Goal: Check status: Check status

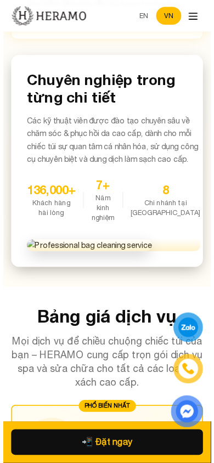
scroll to position [1245, 0]
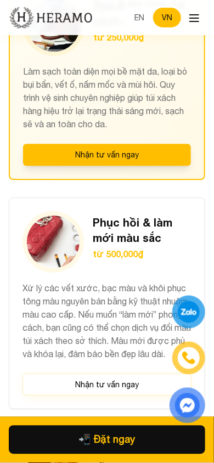
scroll to position [1895, 0]
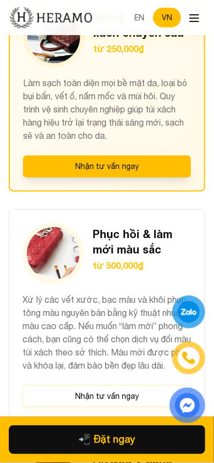
click at [109, 164] on button "Nhận tư vấn ngay" at bounding box center [107, 166] width 168 height 22
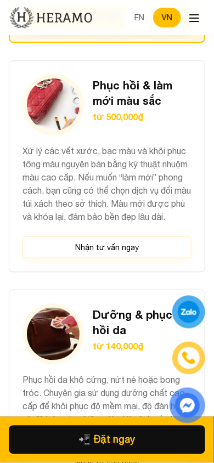
scroll to position [2056, 0]
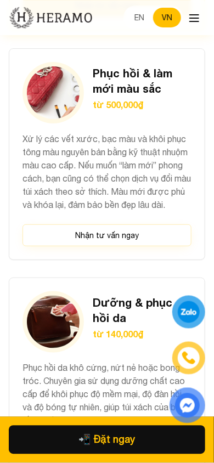
click at [121, 247] on button "Nhận tư vấn ngay" at bounding box center [107, 236] width 169 height 22
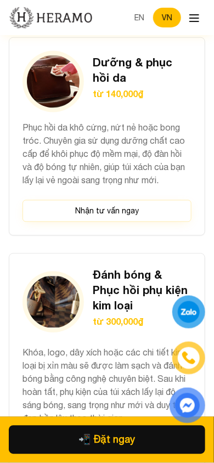
scroll to position [2297, 0]
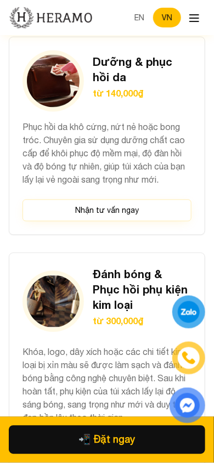
click at [127, 222] on button "Nhận tư vấn ngay" at bounding box center [107, 211] width 169 height 22
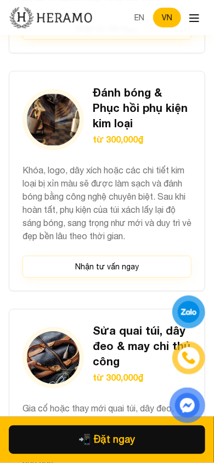
scroll to position [2480, 0]
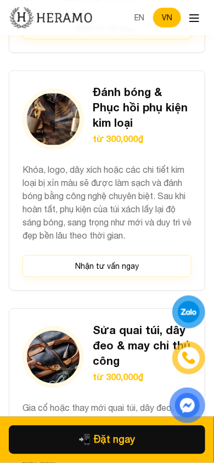
click at [123, 266] on button "Nhận tư vấn ngay" at bounding box center [107, 266] width 169 height 22
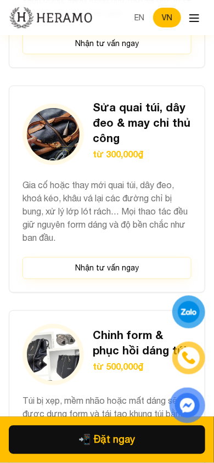
scroll to position [2707, 0]
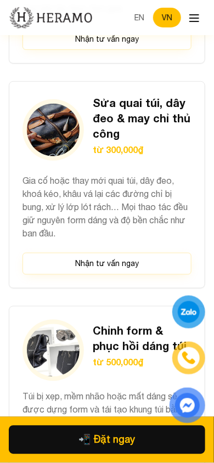
click at [103, 275] on button "Nhận tư vấn ngay" at bounding box center [107, 264] width 169 height 22
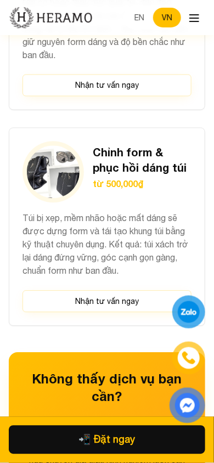
scroll to position [2920, 0]
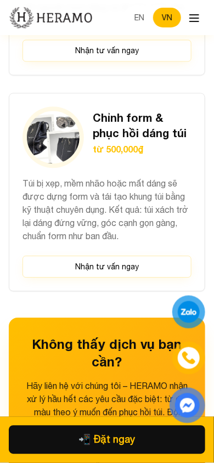
click at [83, 278] on button "Nhận tư vấn ngay" at bounding box center [107, 267] width 169 height 22
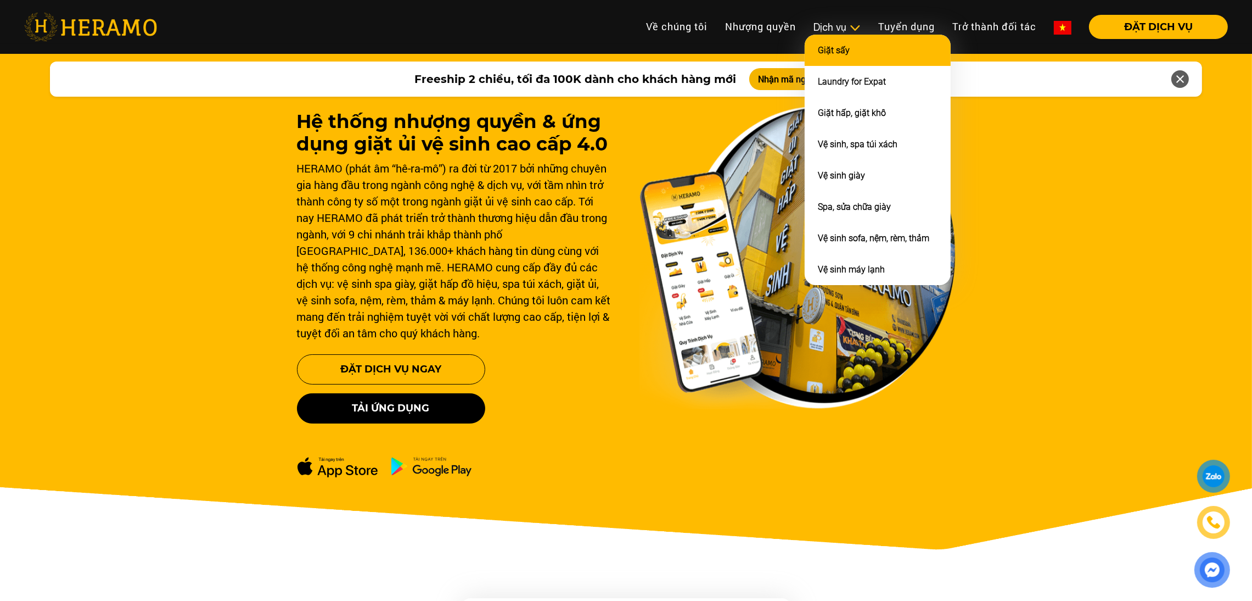
click at [830, 49] on link "Giặt sấy" at bounding box center [834, 50] width 32 height 10
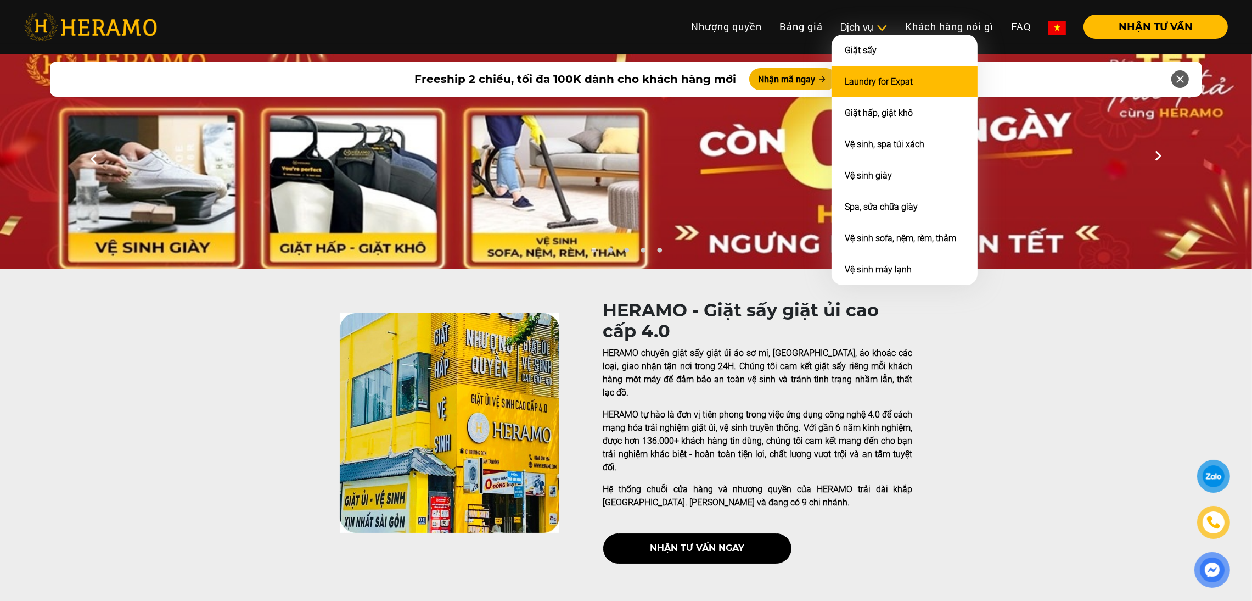
click at [848, 82] on link "Laundry for Expat" at bounding box center [879, 81] width 68 height 10
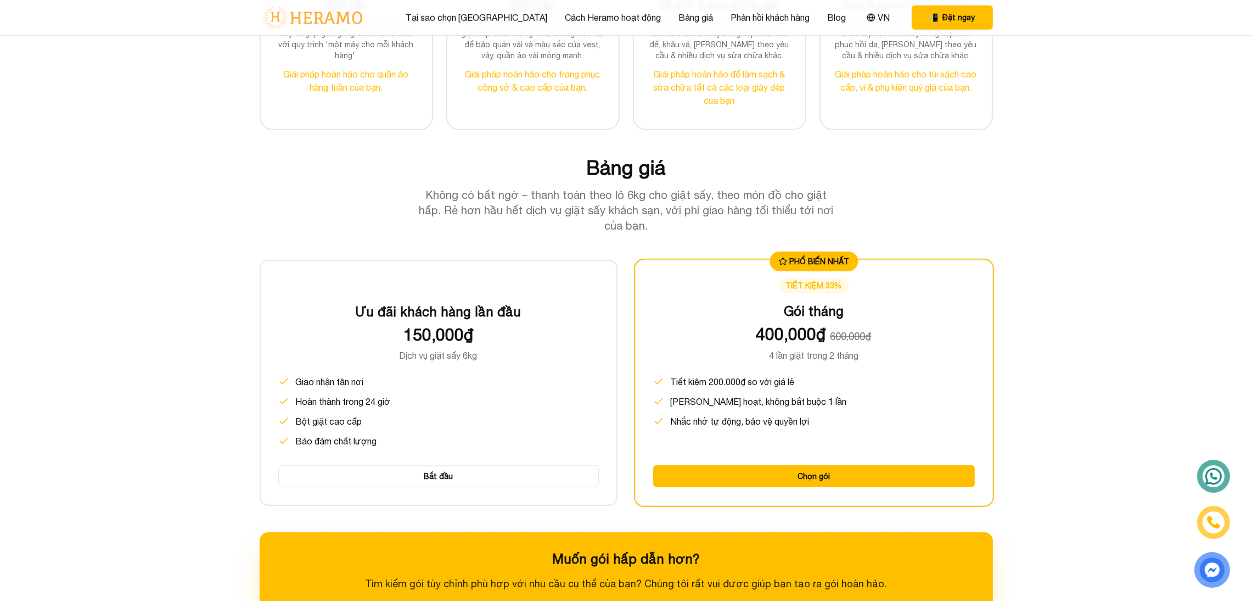
scroll to position [1280, 0]
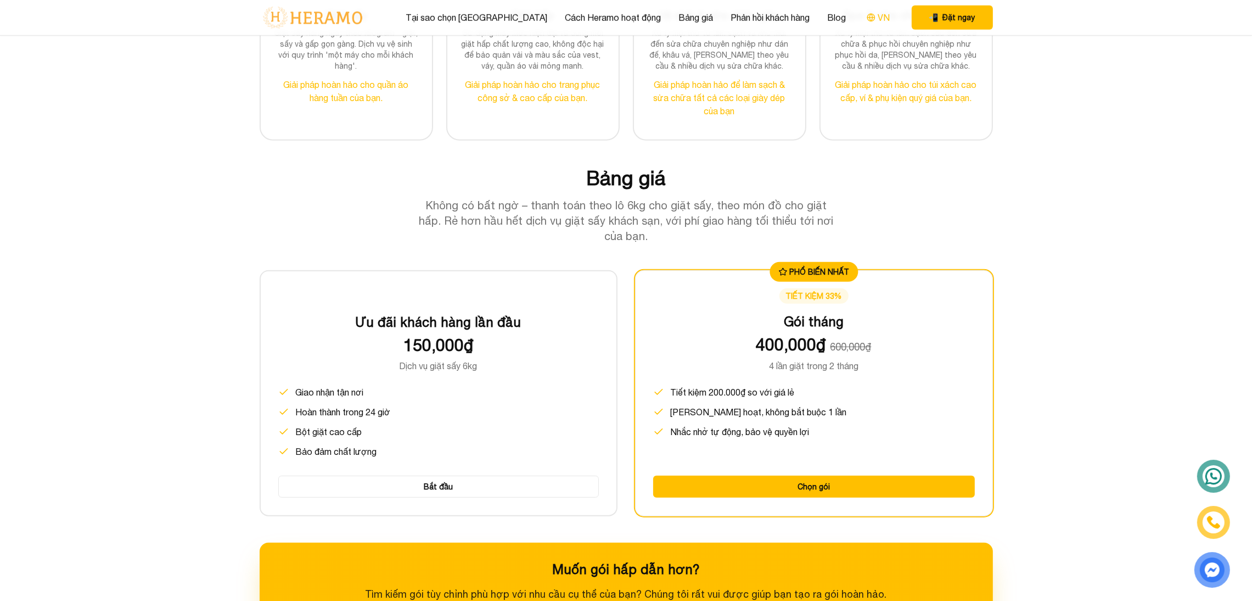
click at [864, 18] on button "VN" at bounding box center [879, 17] width 30 height 14
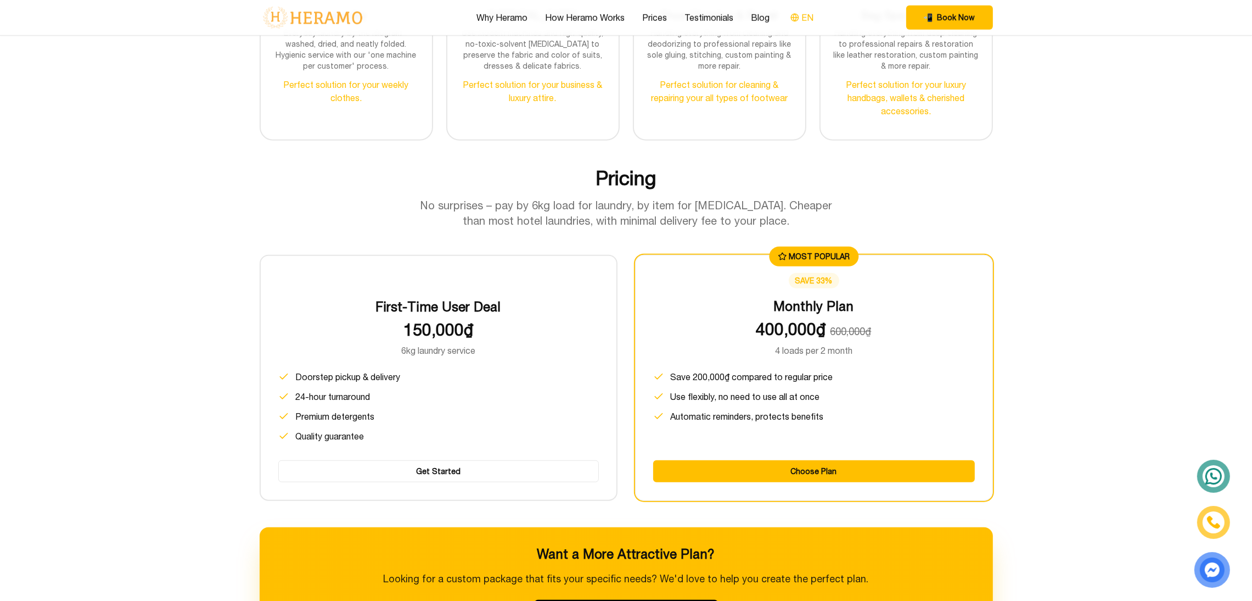
click at [862, 18] on div "Why Heramo How Heramo Works Prices Testimonials Blog EN 📲 Book Now EN" at bounding box center [627, 17] width 734 height 35
click at [798, 16] on icon at bounding box center [795, 17] width 9 height 9
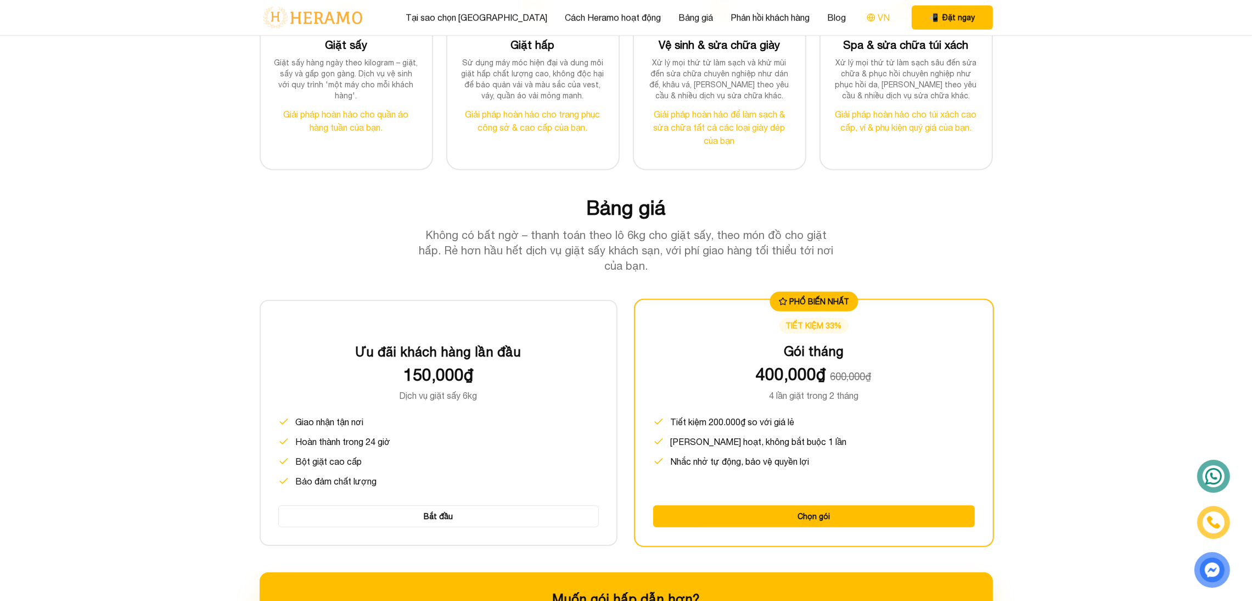
scroll to position [1280, 0]
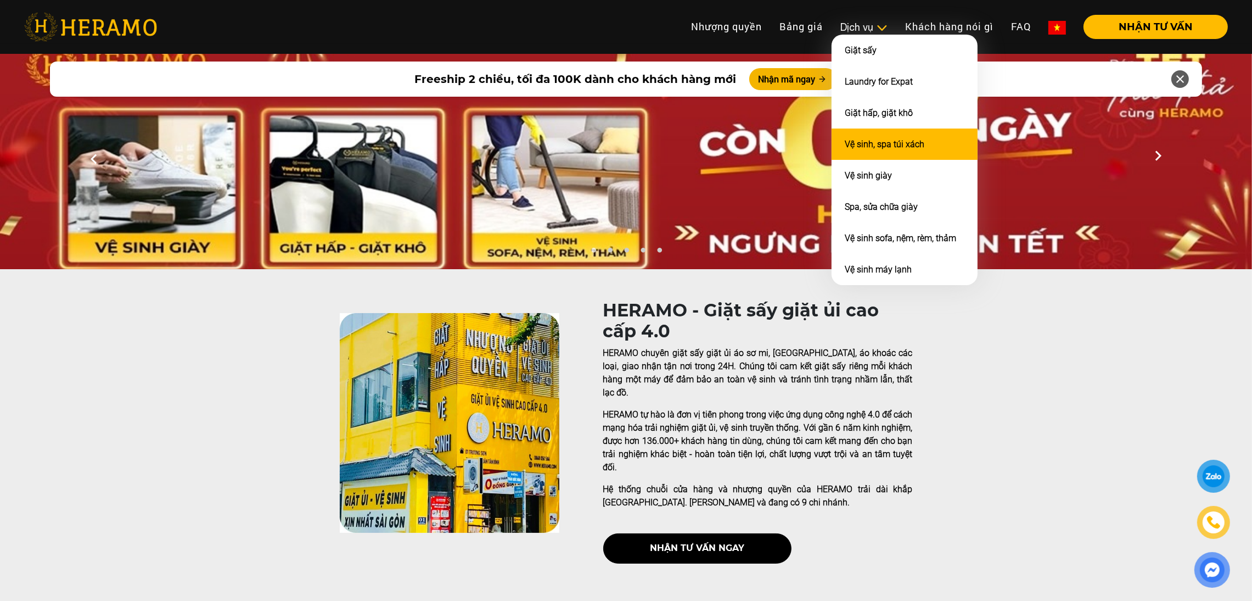
click at [869, 139] on link "Vệ sinh, spa túi xách" at bounding box center [885, 144] width 80 height 10
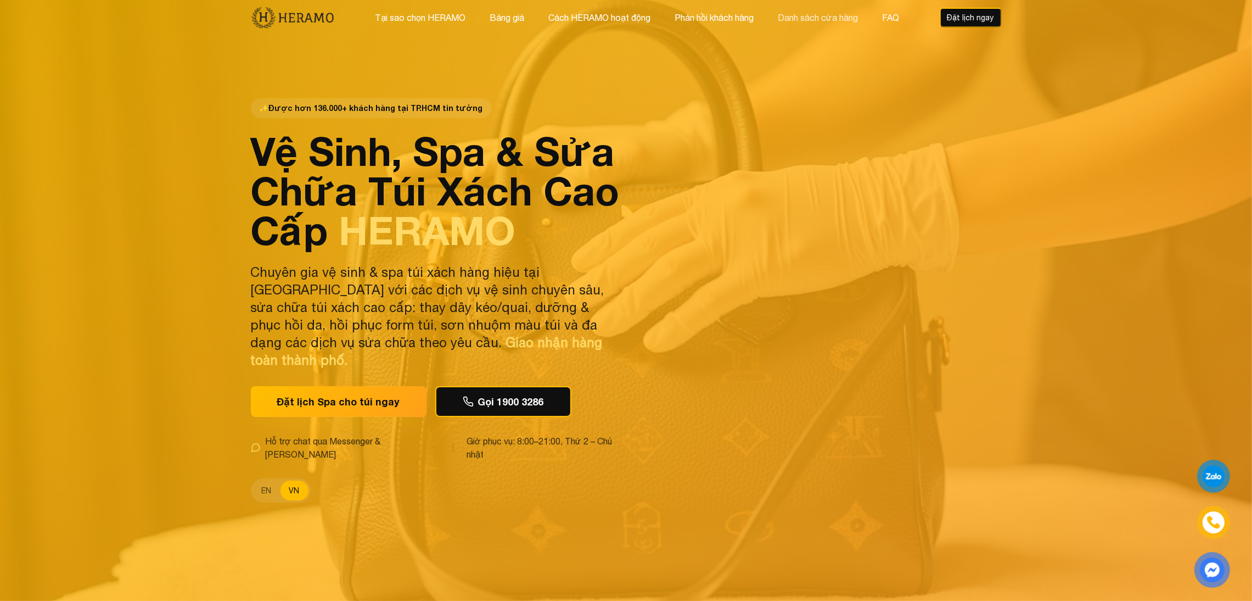
click at [814, 20] on button "Danh sách cửa hàng" at bounding box center [818, 17] width 87 height 14
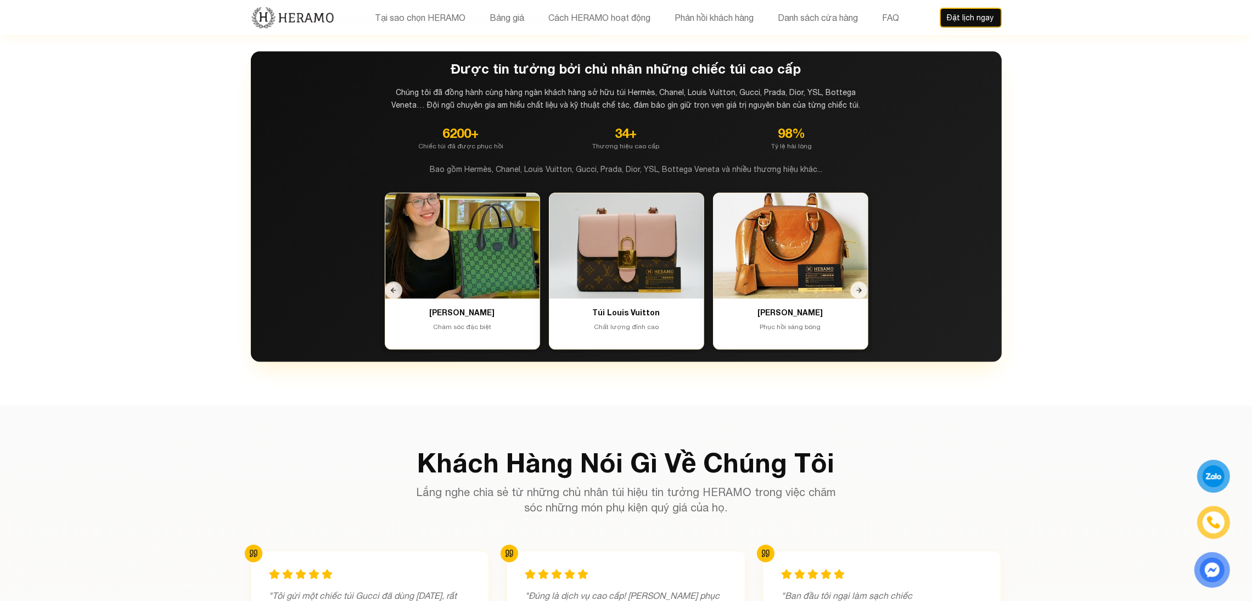
scroll to position [3289, 0]
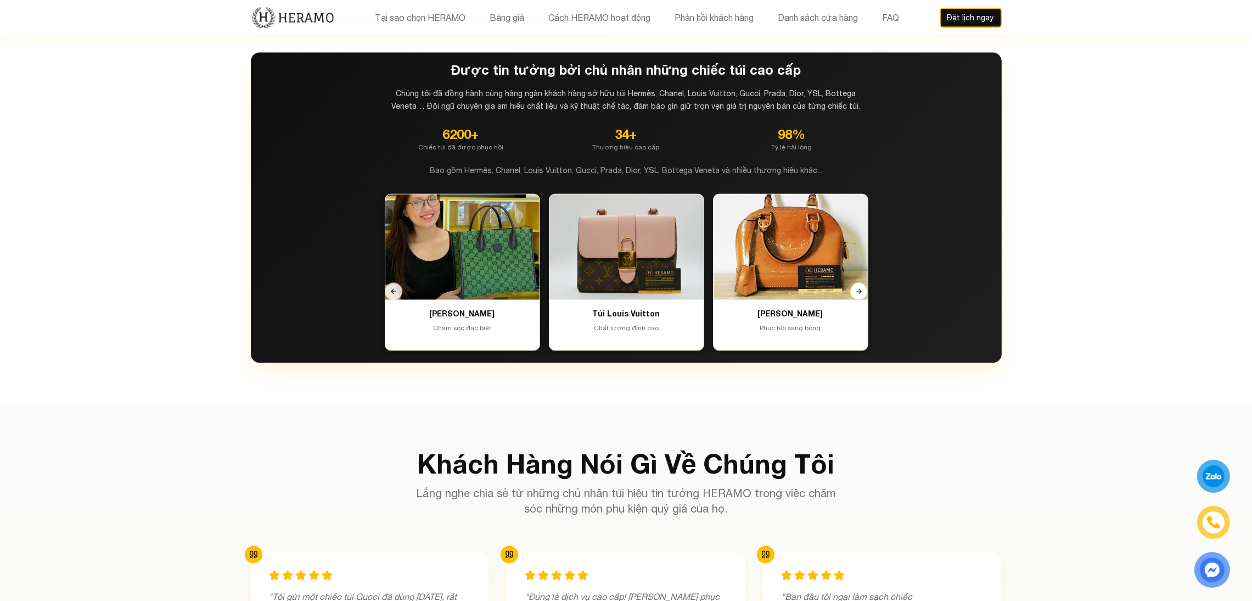
click at [857, 282] on button at bounding box center [860, 291] width 18 height 18
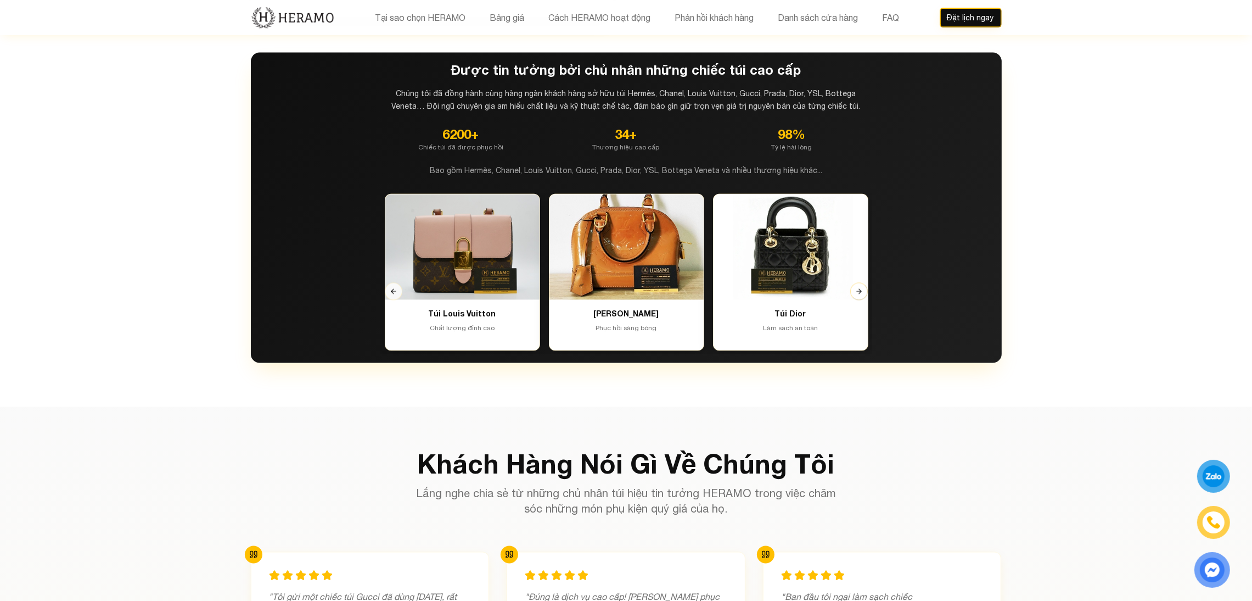
click at [857, 282] on button at bounding box center [860, 291] width 18 height 18
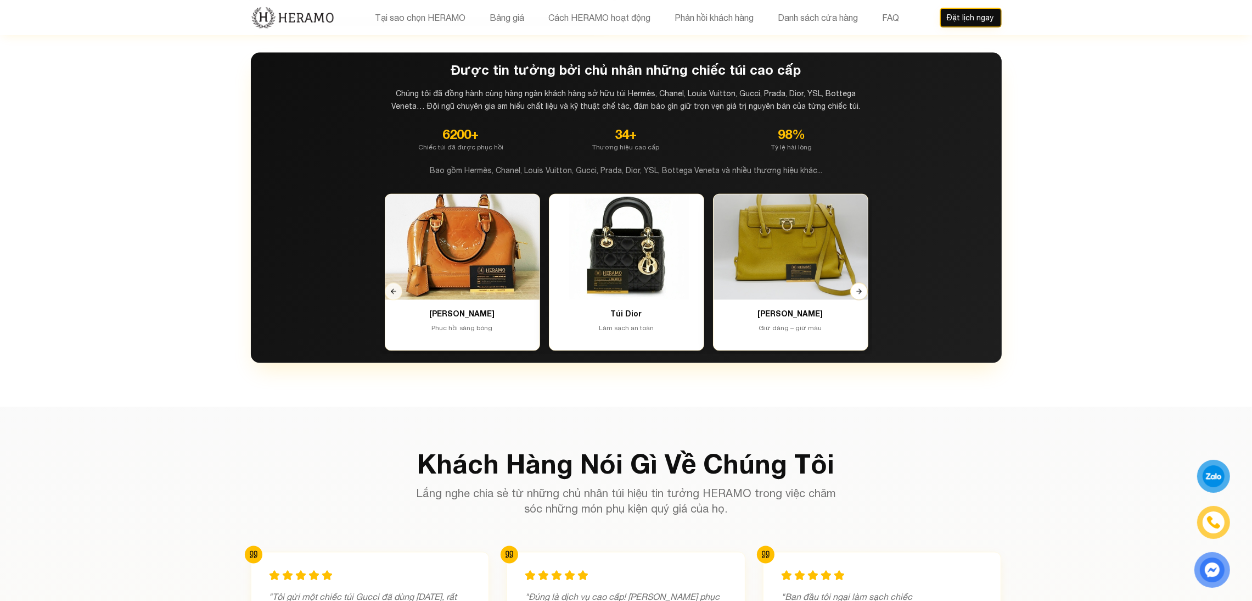
click at [857, 282] on button at bounding box center [860, 291] width 18 height 18
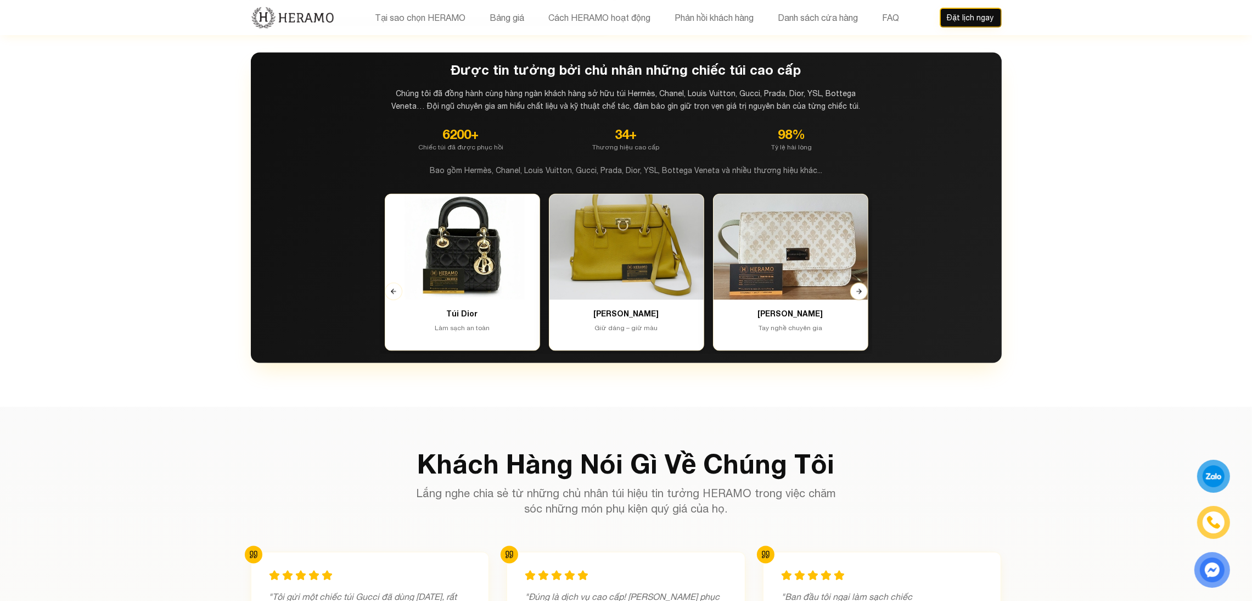
click at [857, 282] on button at bounding box center [860, 291] width 18 height 18
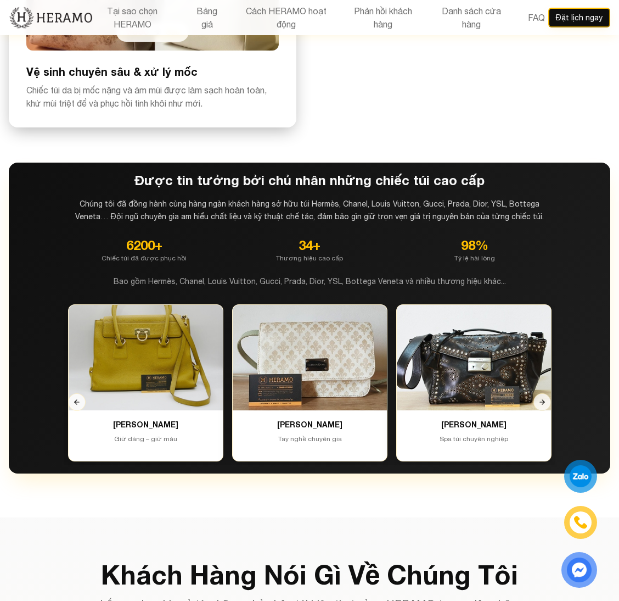
scroll to position [3320, 0]
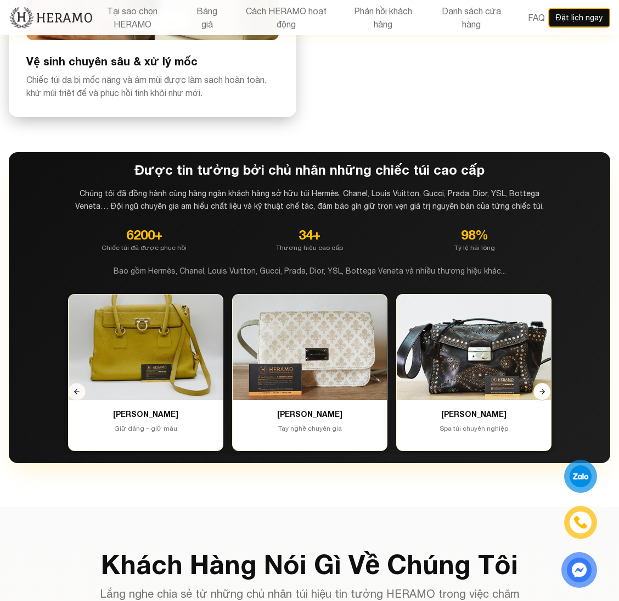
click at [545, 388] on icon at bounding box center [543, 392] width 8 height 8
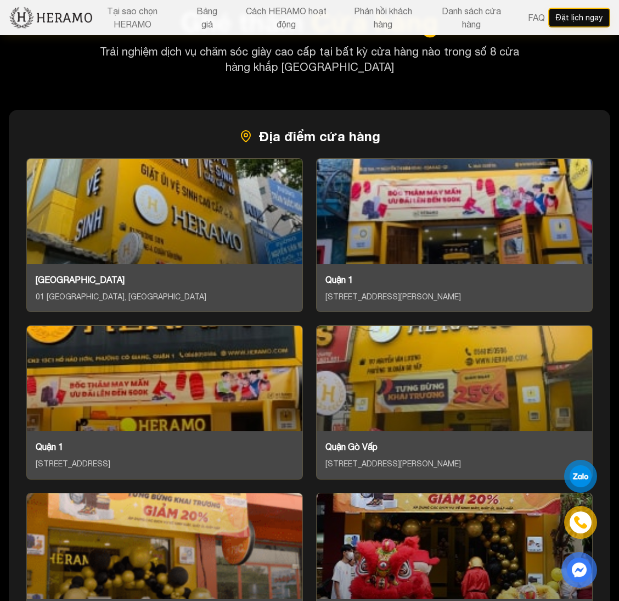
scroll to position [5305, 0]
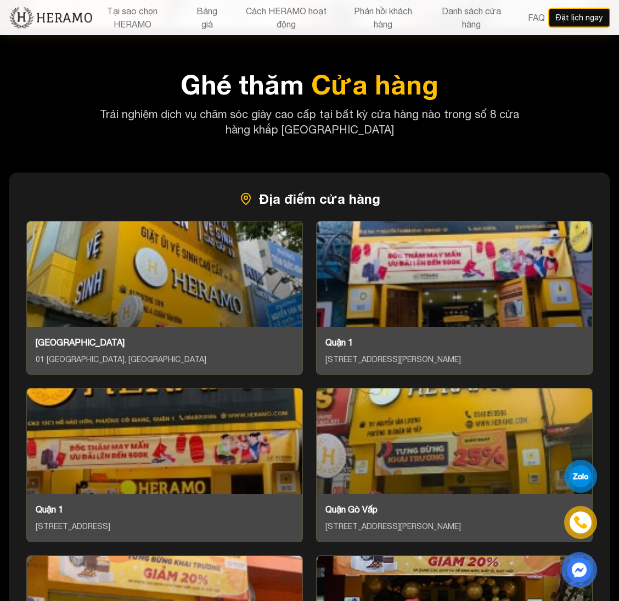
drag, startPoint x: 579, startPoint y: 1, endPoint x: 81, endPoint y: 96, distance: 506.3
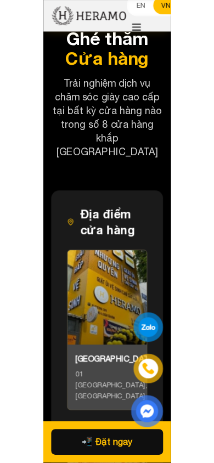
scroll to position [11308, 0]
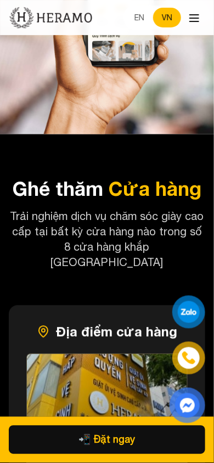
scroll to position [8215, 0]
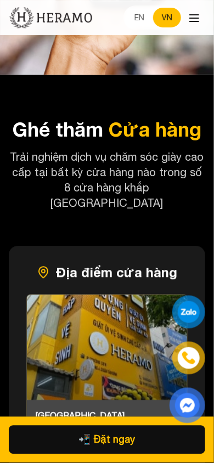
click at [81, 427] on div "01 [GEOGRAPHIC_DATA], [GEOGRAPHIC_DATA]" at bounding box center [107, 439] width 143 height 25
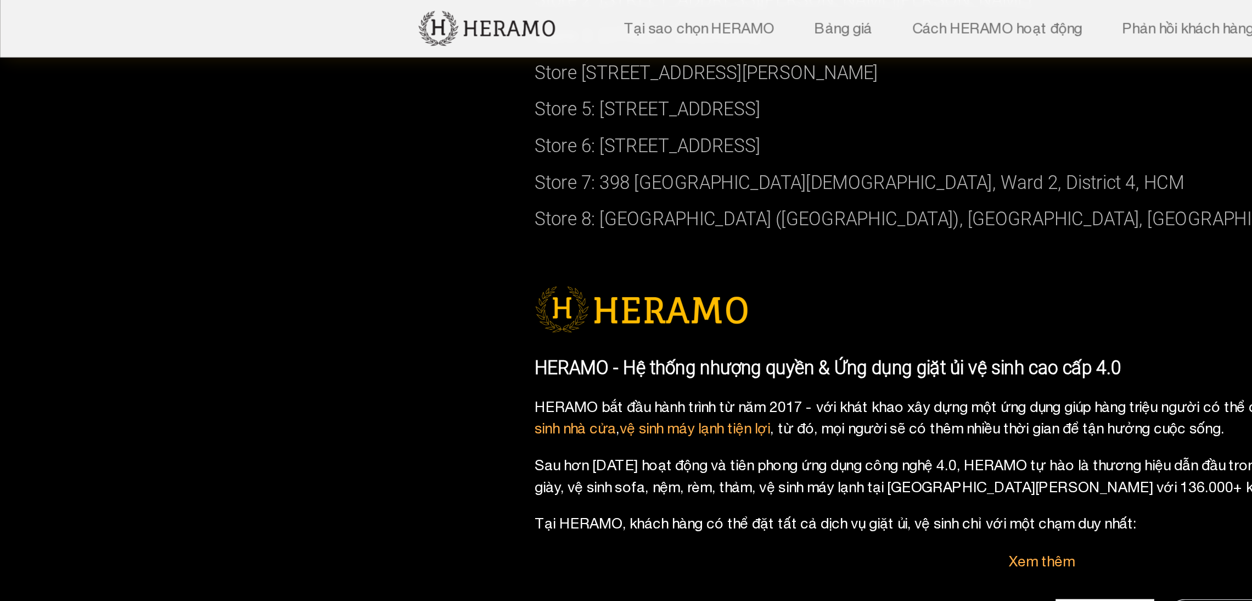
scroll to position [6900, 0]
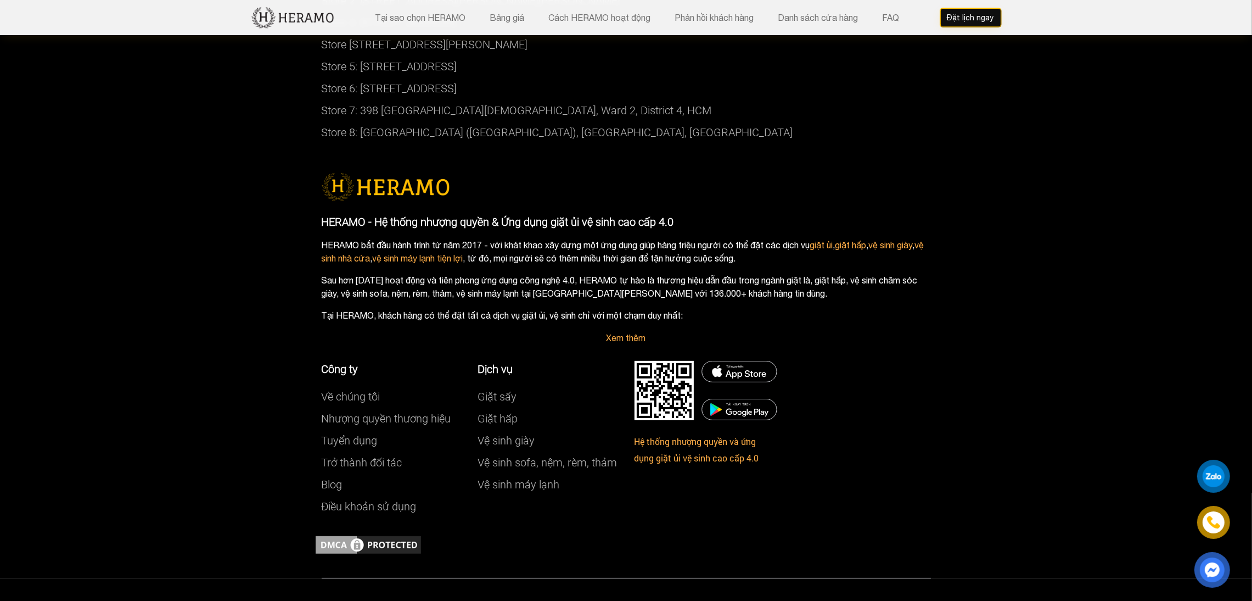
click at [214, 111] on div "Liên hệ Hotline: 19003286 Hotline: 0868050586 HERAMO JSC | GPKD /MST: 031462447…" at bounding box center [627, 3] width 626 height 311
click at [214, 23] on button "Danh sách cửa hàng" at bounding box center [818, 17] width 87 height 14
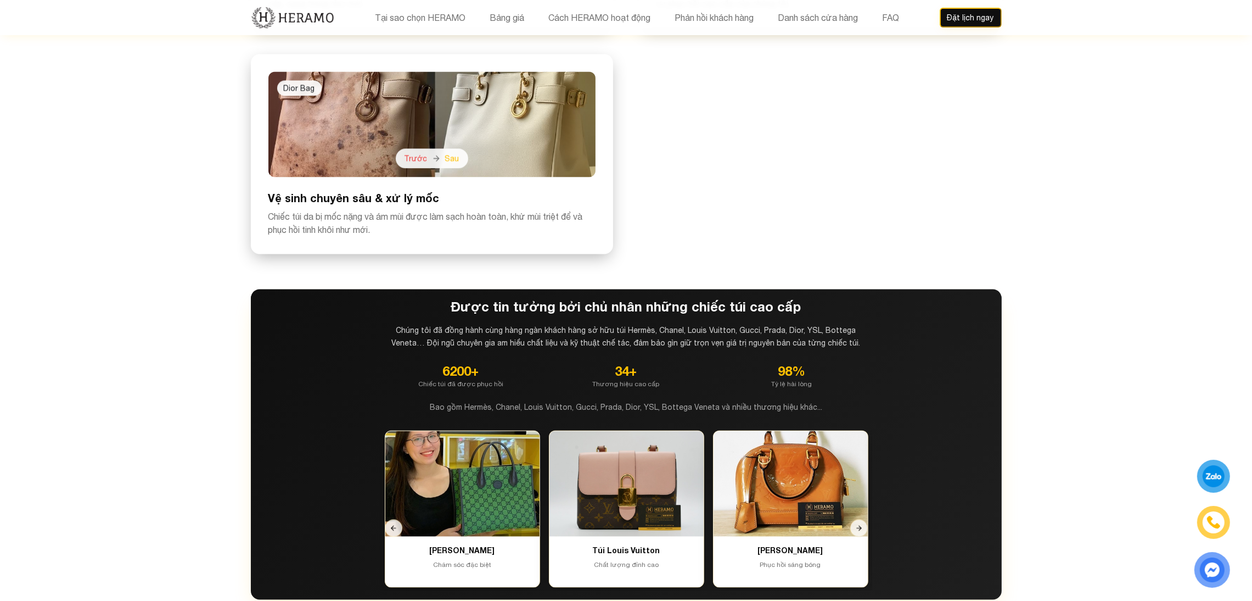
scroll to position [3051, 0]
click at [214, 12] on img at bounding box center [293, 17] width 84 height 23
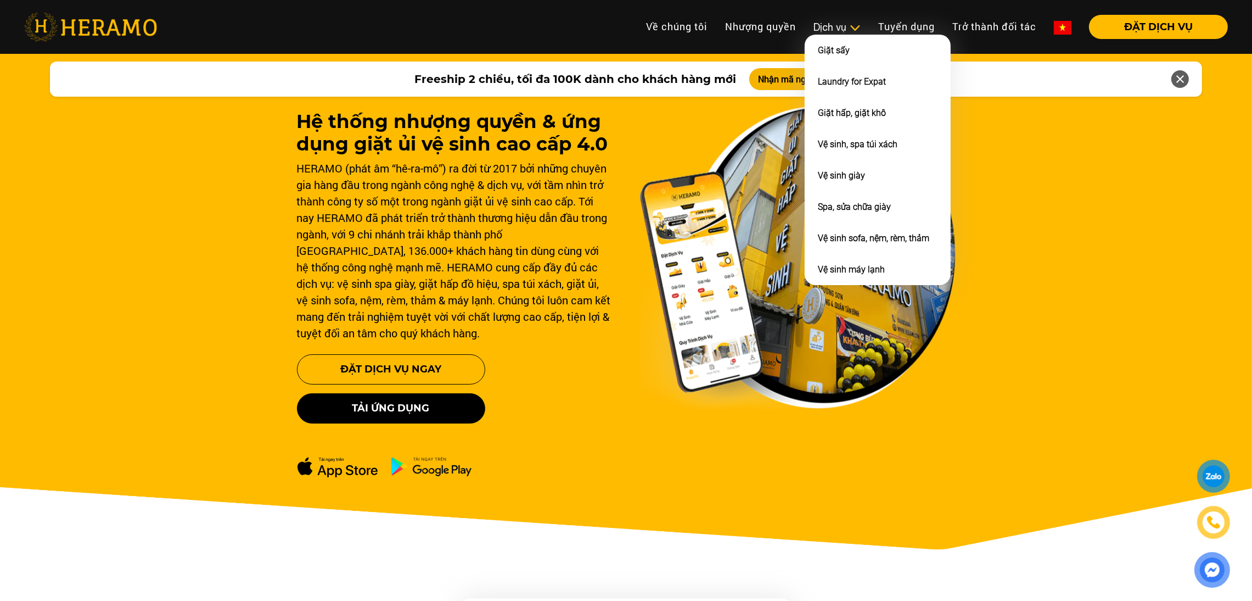
click at [841, 31] on div "Dịch vụ" at bounding box center [837, 27] width 47 height 15
click at [855, 202] on link "Spa, sửa chữa giày" at bounding box center [854, 207] width 73 height 10
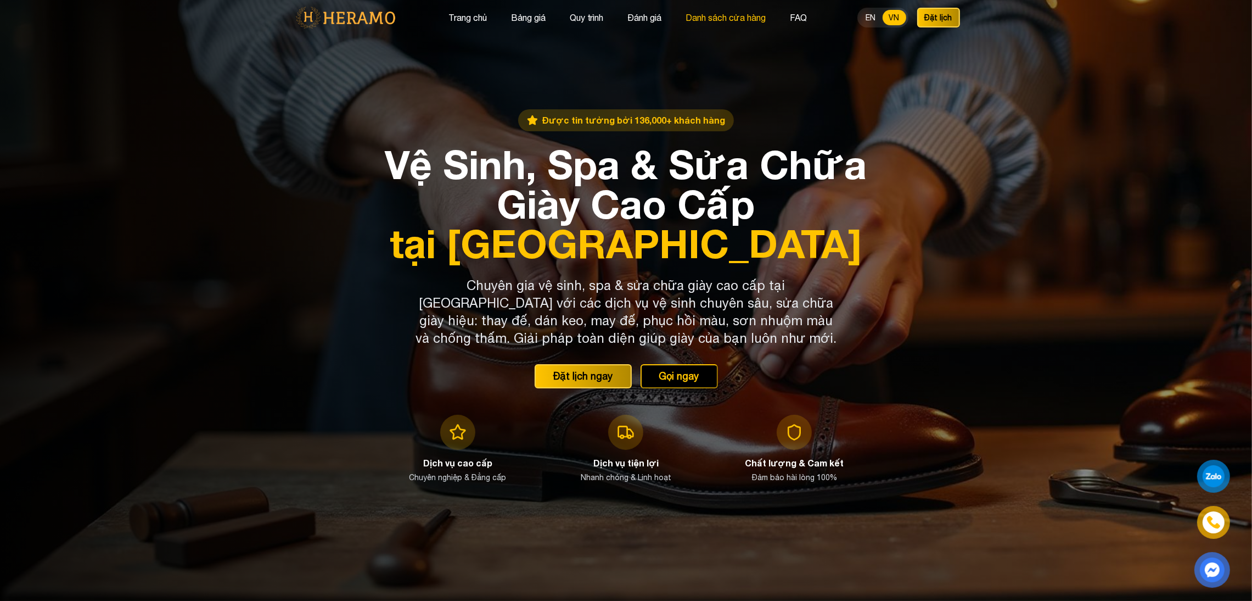
click at [736, 17] on button "Danh sách cửa hàng" at bounding box center [726, 17] width 87 height 14
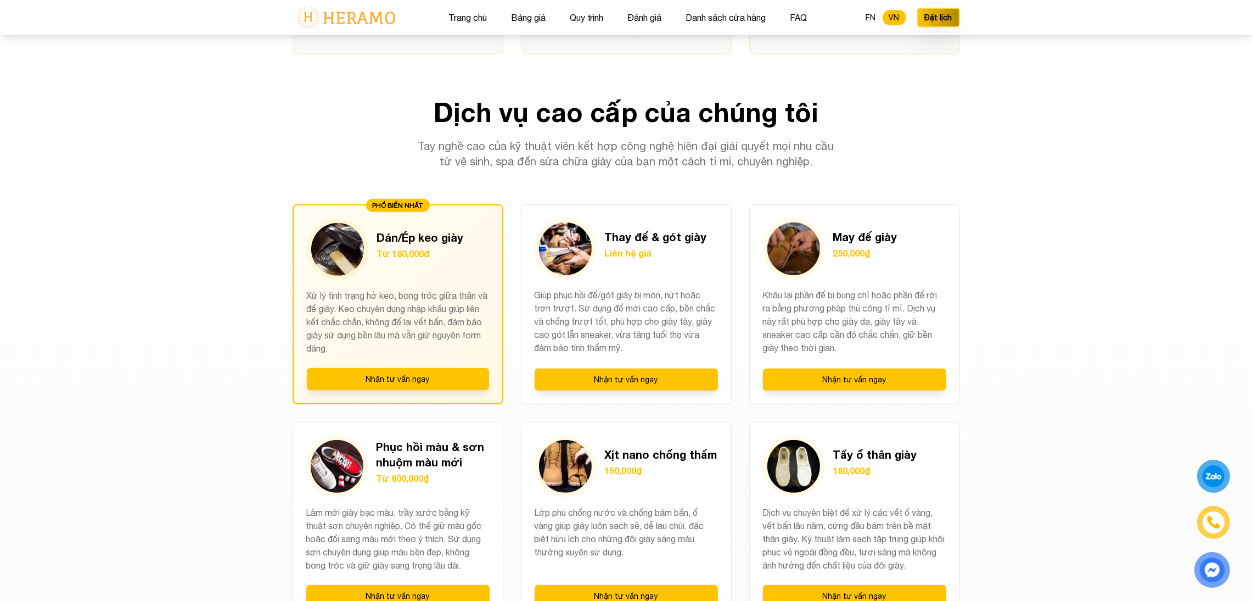
scroll to position [841, 0]
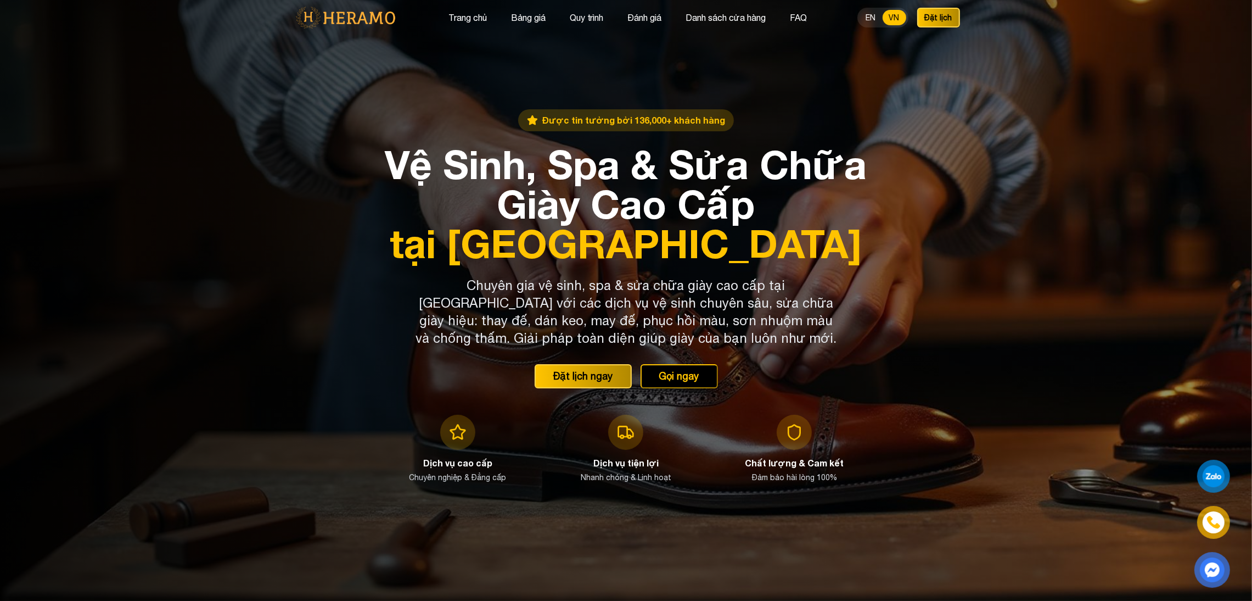
click at [325, 19] on img at bounding box center [346, 17] width 106 height 23
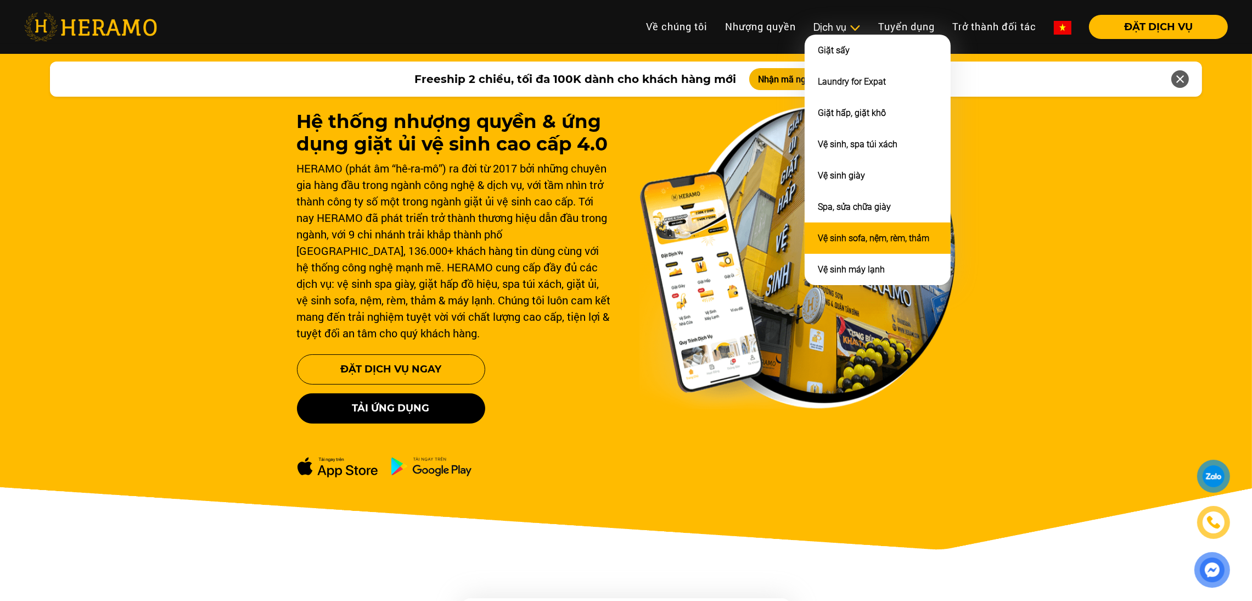
click at [848, 233] on link "Vệ sinh sofa, nệm, rèm, thảm" at bounding box center [873, 238] width 111 height 10
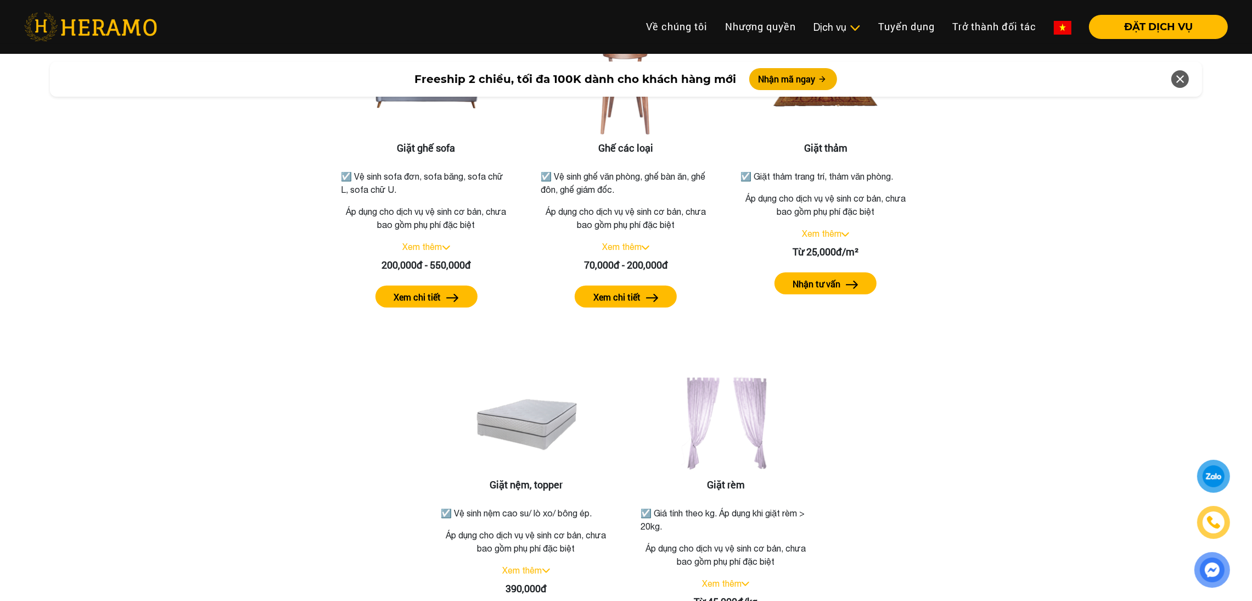
scroll to position [1447, 0]
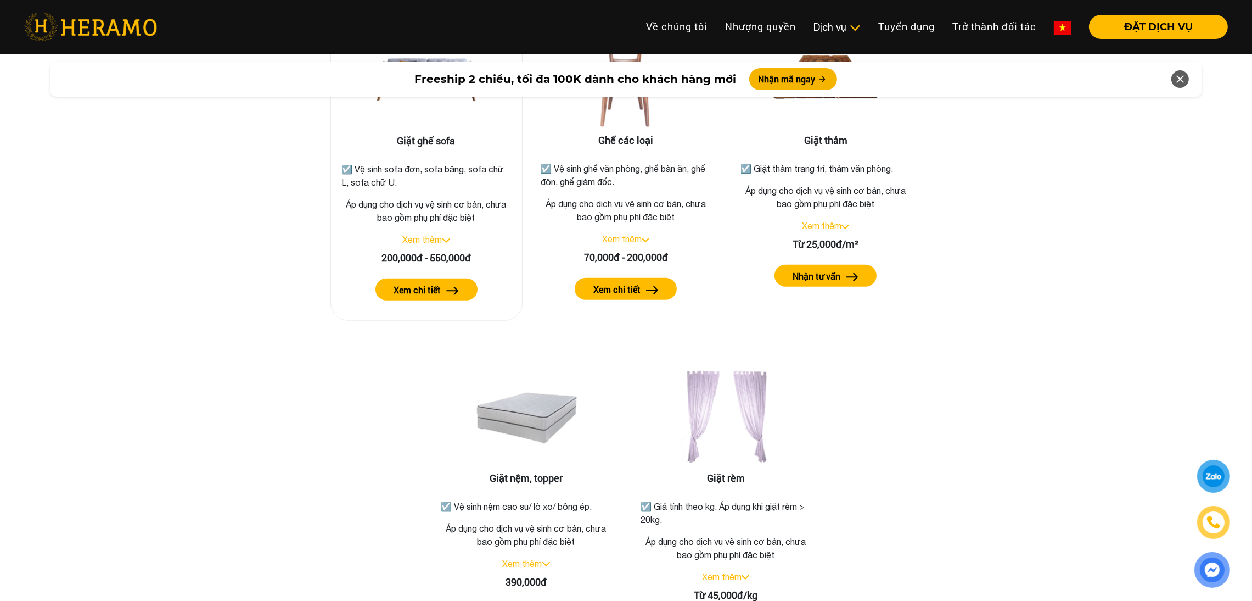
click at [431, 283] on label "Xem chi tiết" at bounding box center [417, 289] width 47 height 13
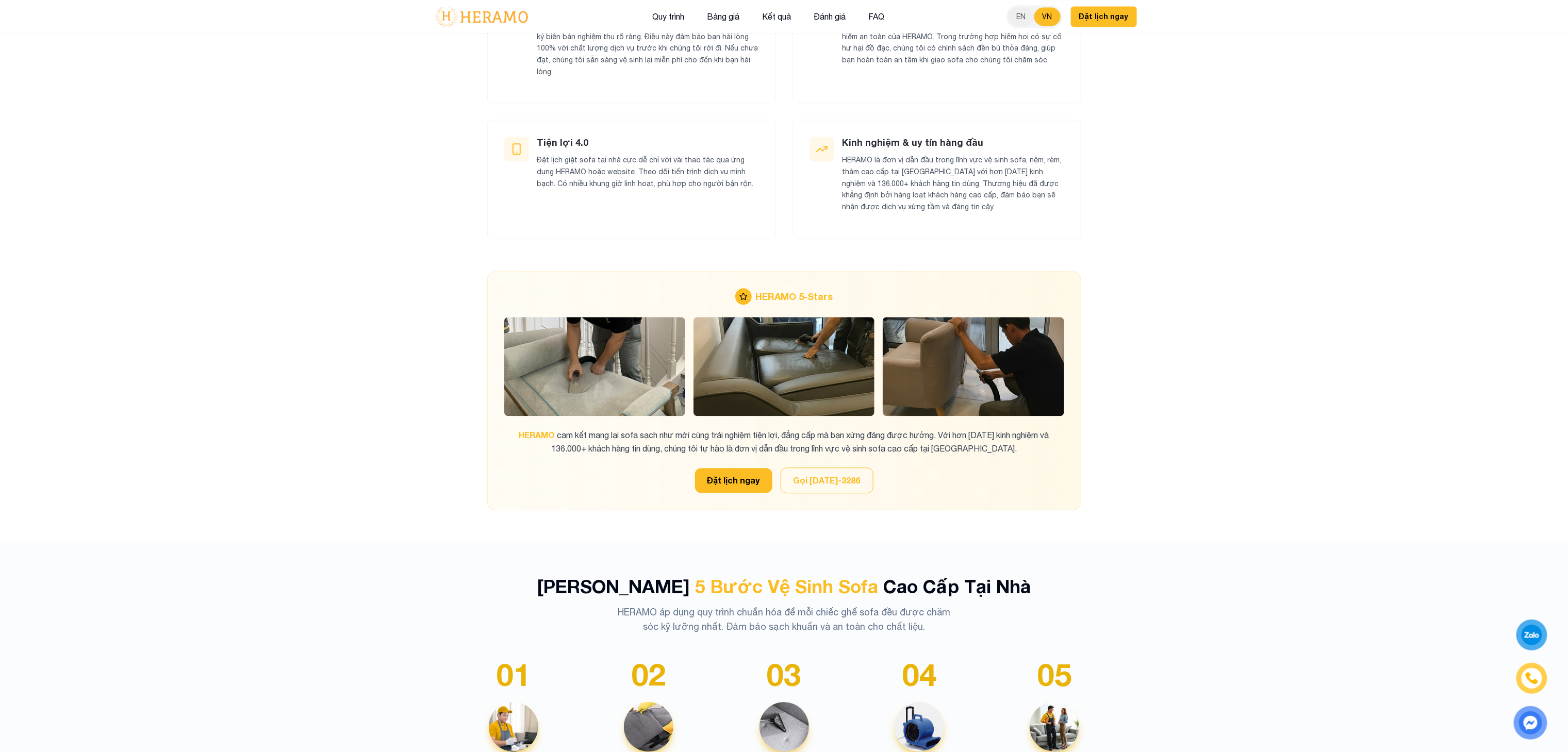
scroll to position [1604, 0]
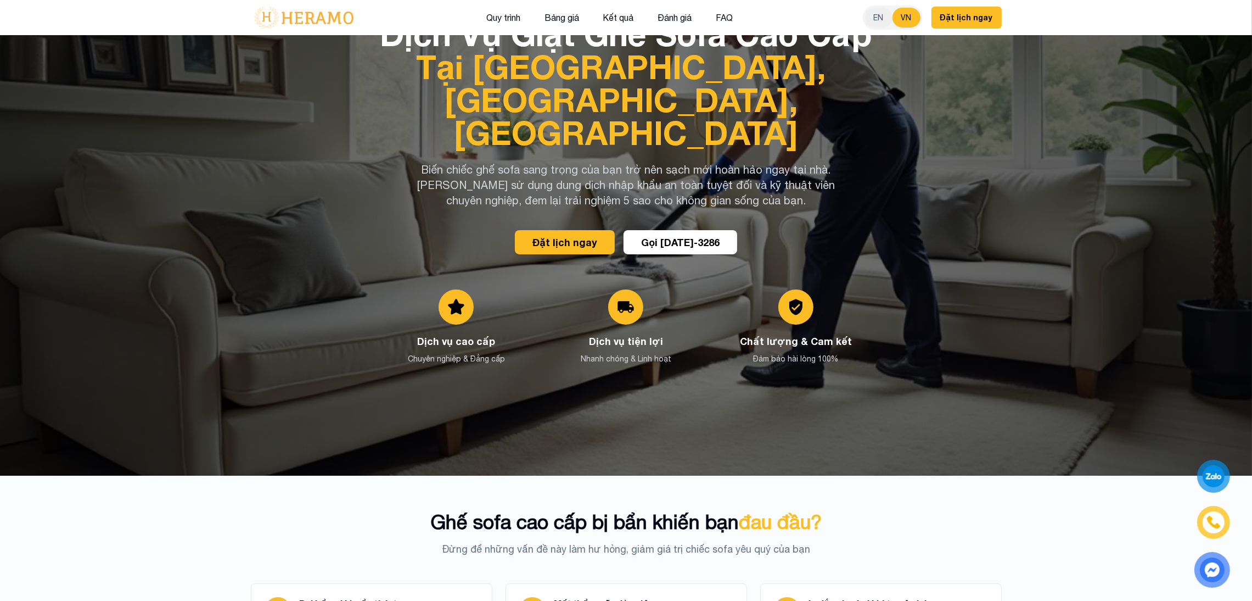
scroll to position [118, 0]
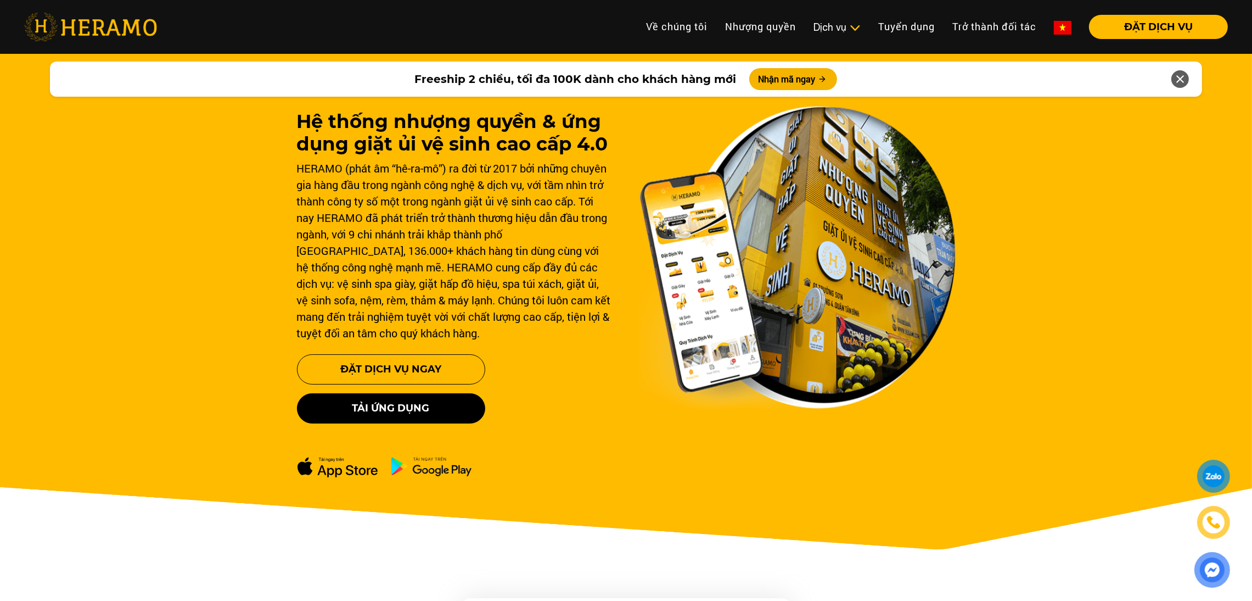
click at [859, 17] on li "Dịch vụ Dịch vụ Giặt sấy Laundry for Expat Giặt hấp, giặt khô Vệ sinh, spa túi …" at bounding box center [837, 27] width 65 height 24
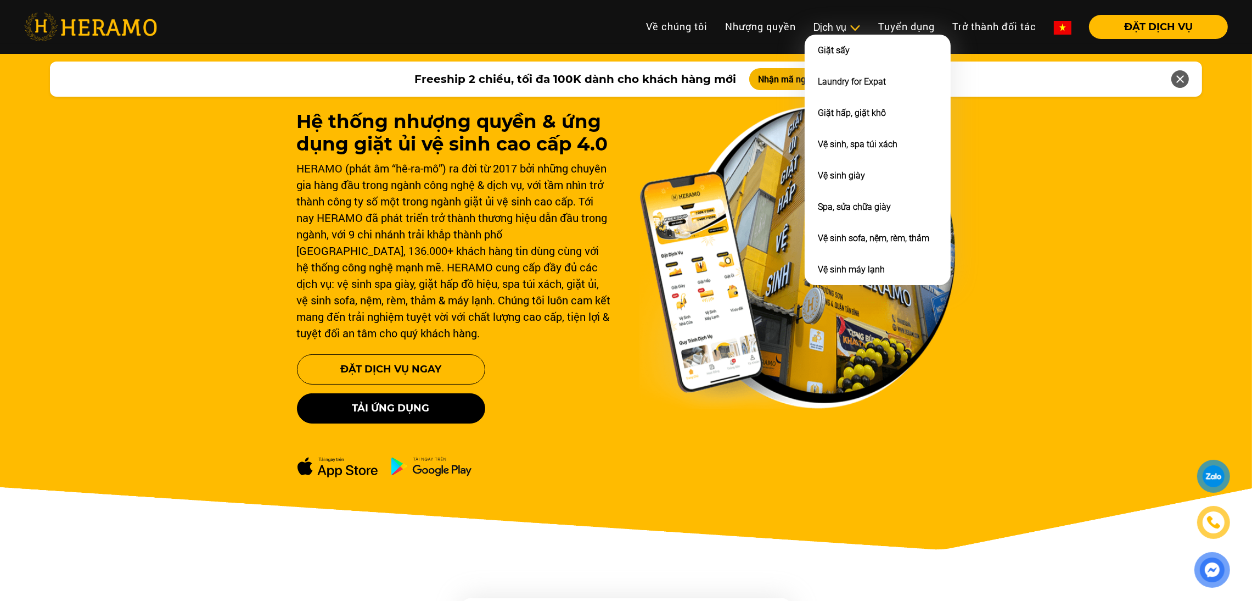
click at [849, 26] on img at bounding box center [855, 28] width 12 height 11
click at [836, 248] on li "Vệ sinh sofa, nệm, rèm, thảm" at bounding box center [878, 237] width 146 height 31
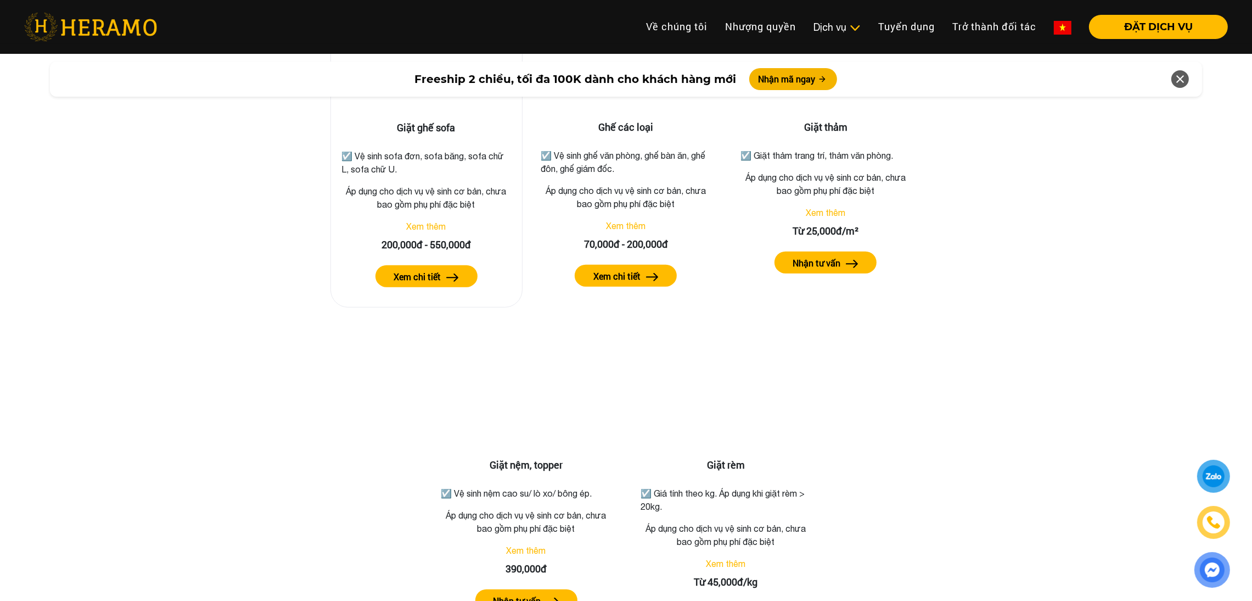
scroll to position [1461, 0]
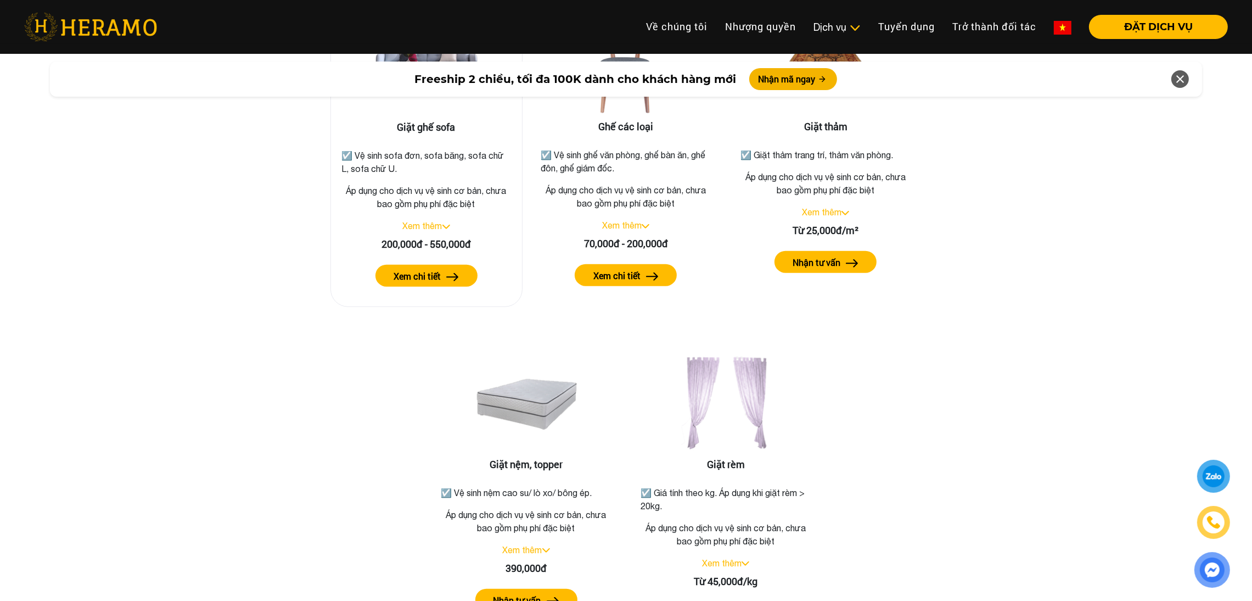
click at [441, 265] on button "Xem chi tiết" at bounding box center [427, 276] width 102 height 22
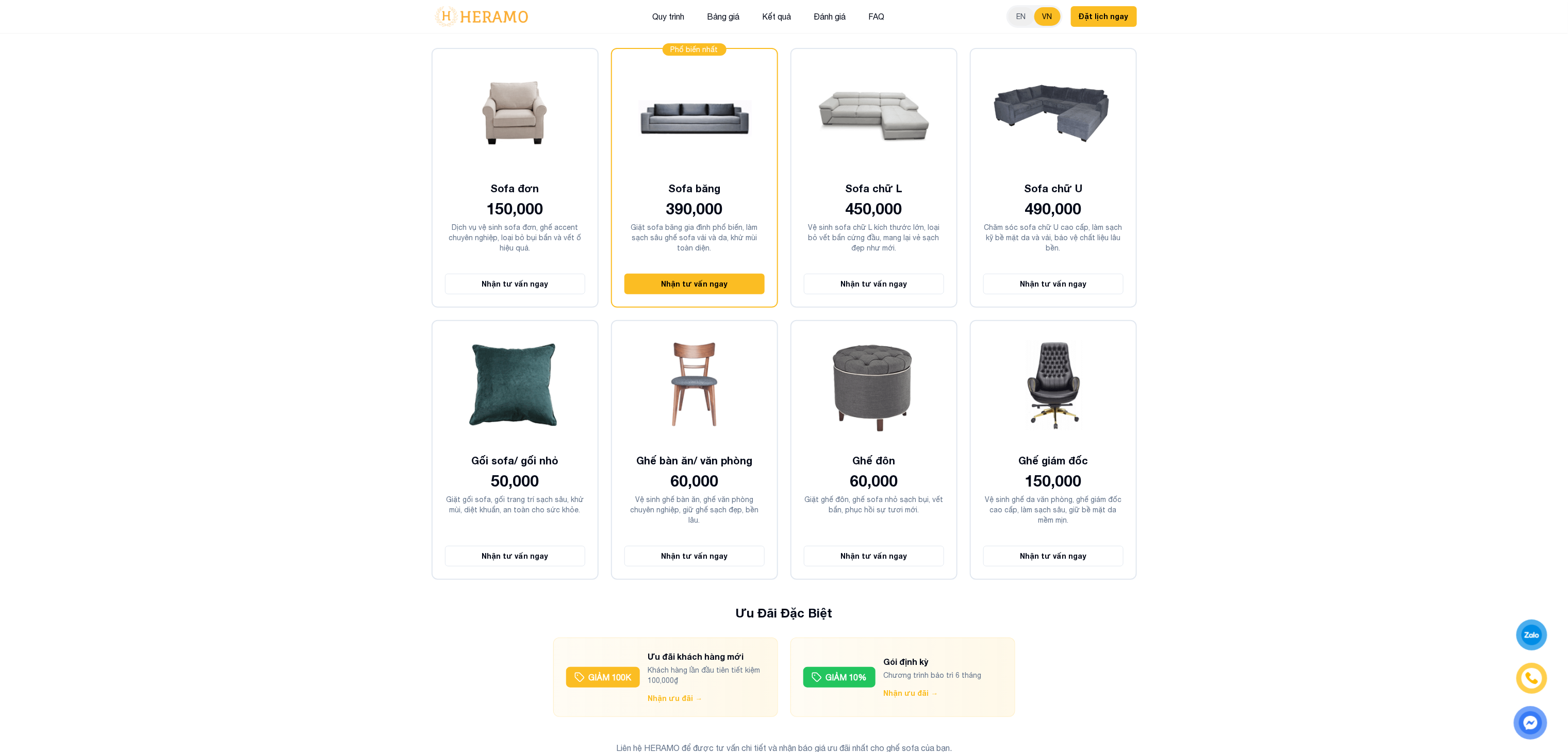
scroll to position [2741, 0]
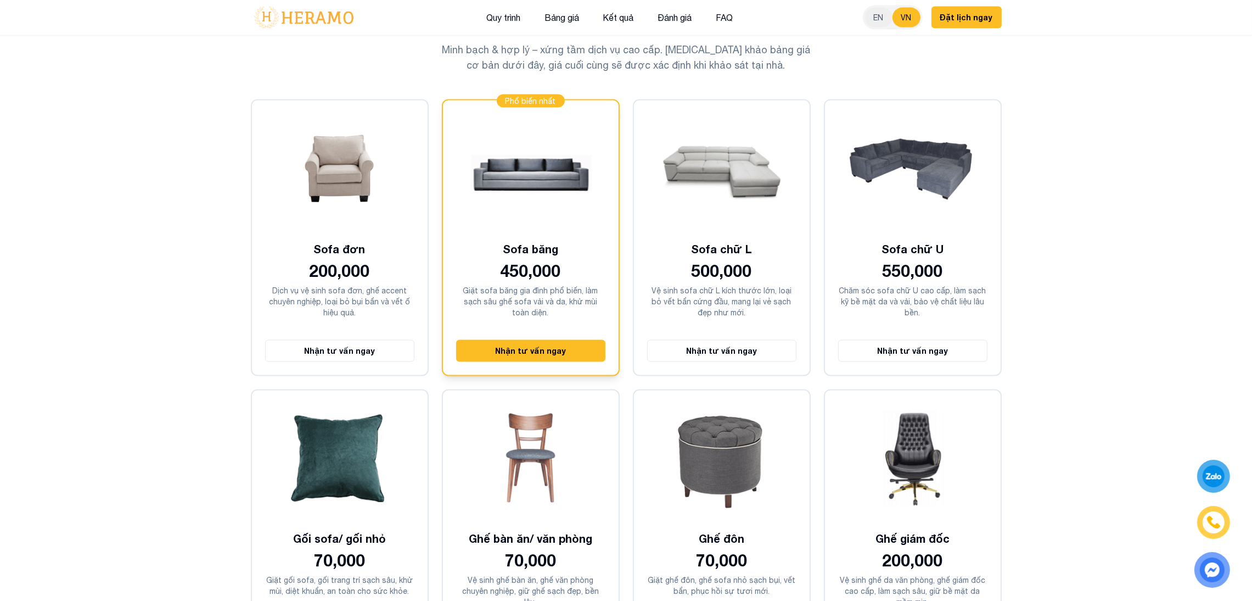
scroll to position [2662, 0]
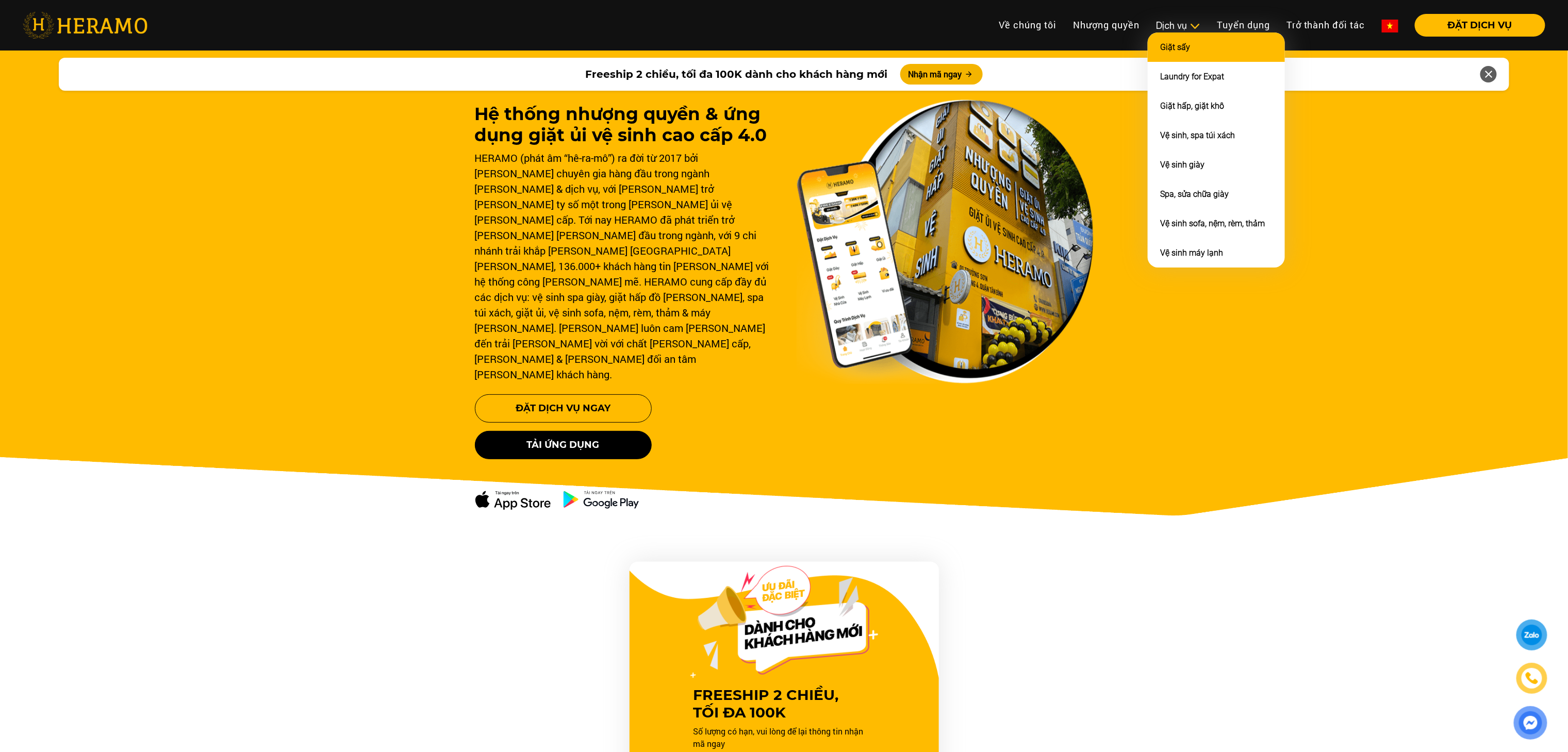
click at [1177, 50] on link "Giặt sấy" at bounding box center [1175, 47] width 30 height 9
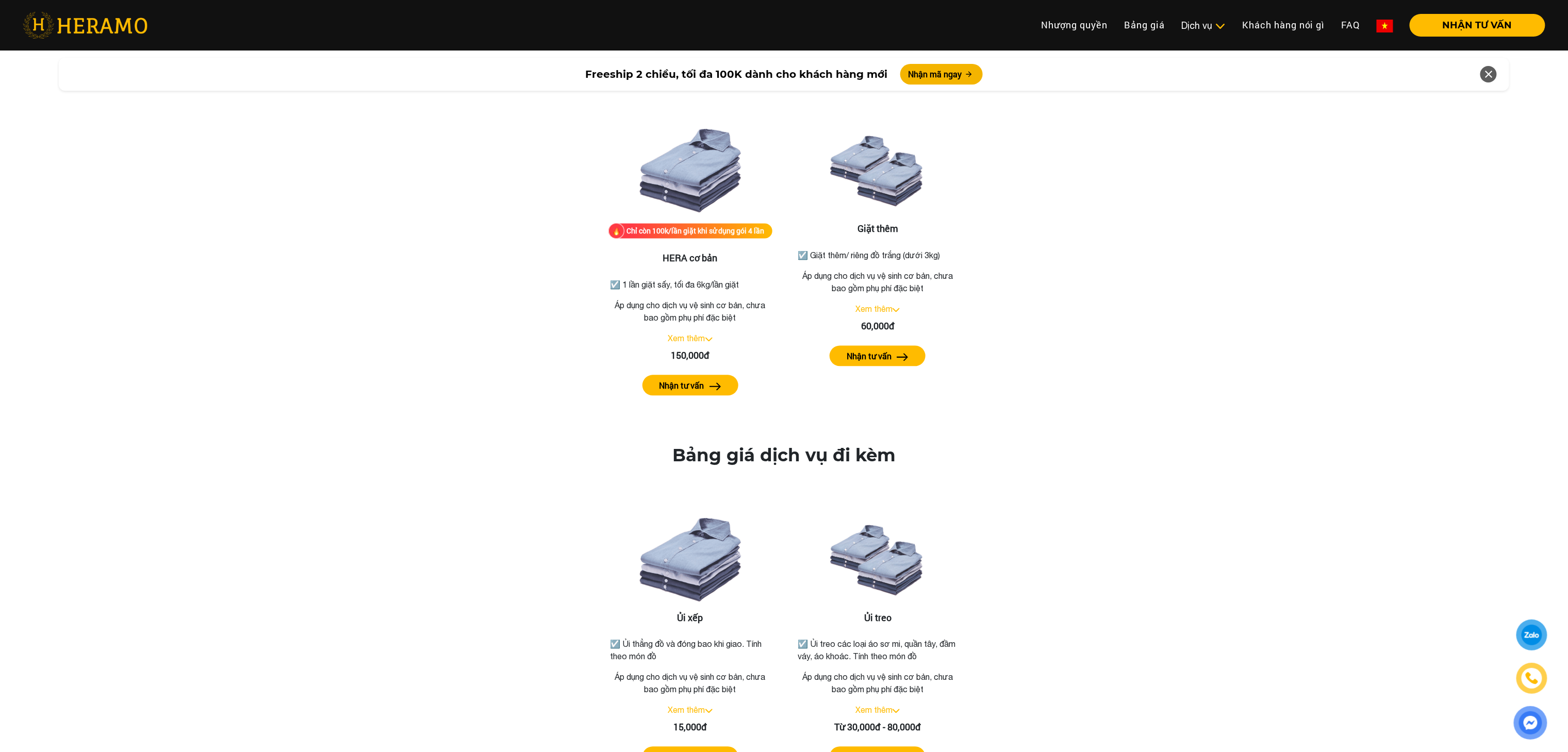
scroll to position [1274, 0]
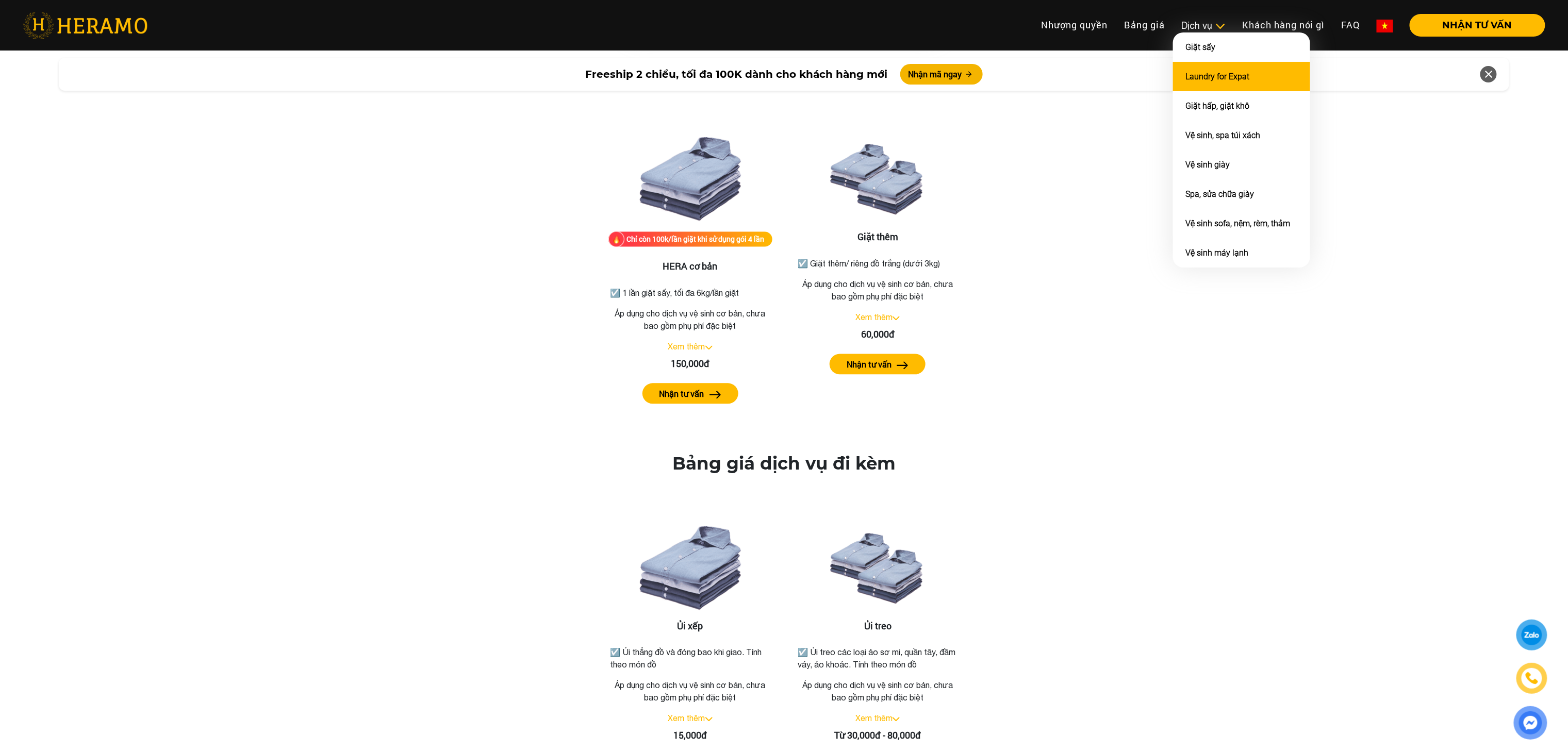
click at [1202, 77] on link "Laundry for Expat" at bounding box center [1217, 76] width 64 height 9
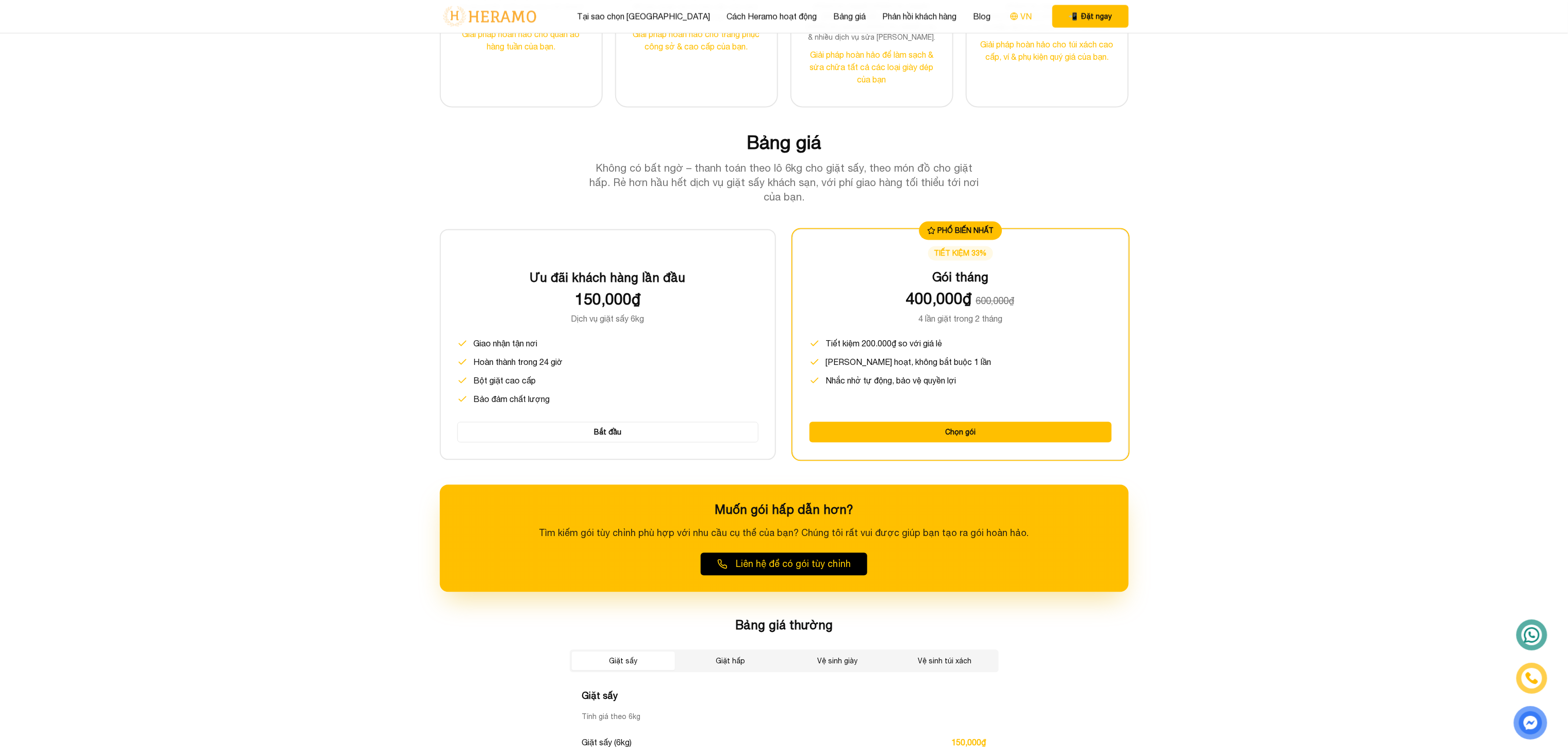
click at [1010, 20] on circle at bounding box center [1013, 16] width 7 height 7
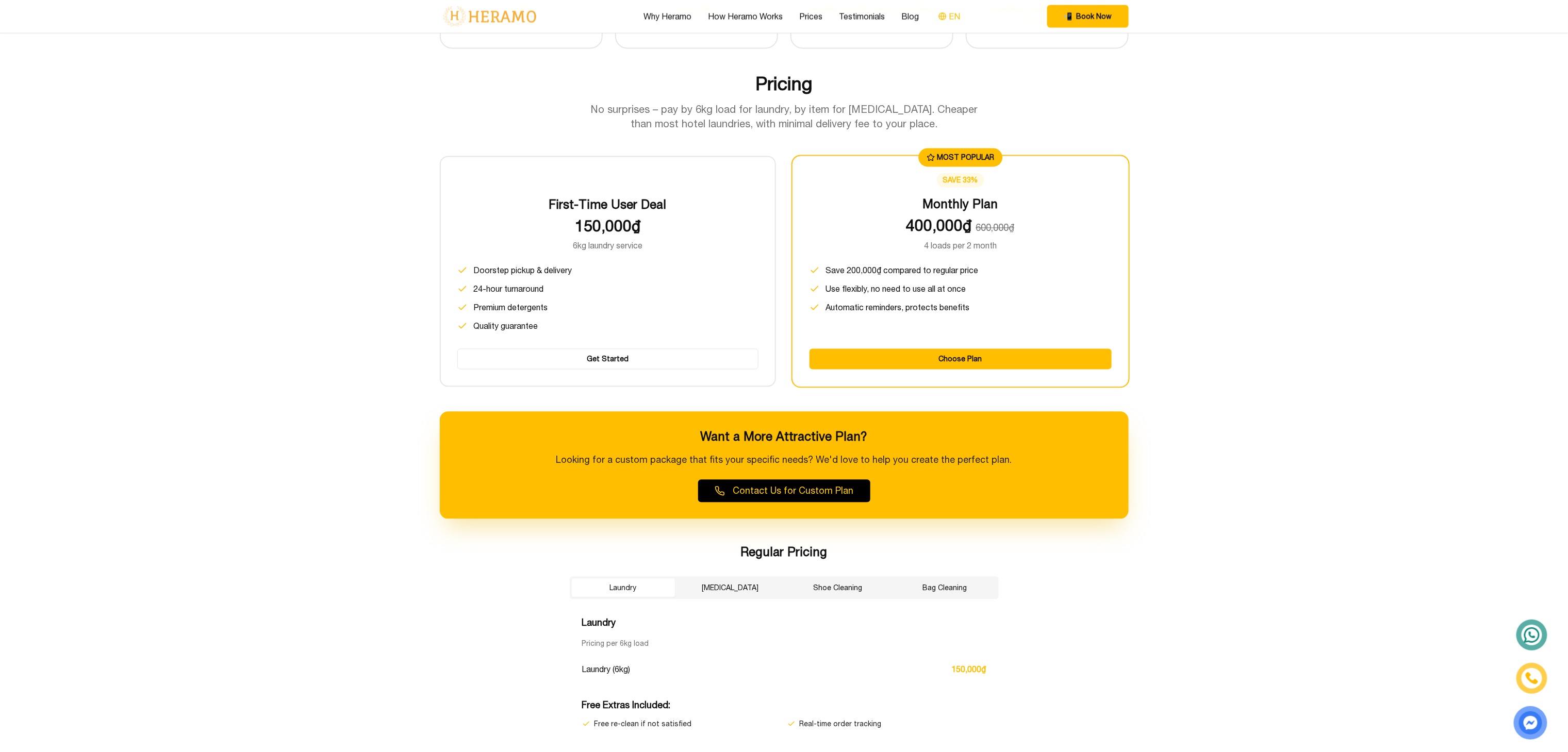
click at [989, 20] on div "Why Heramo How Heramo Works Prices Testimonials Blog EN 📲 Book Now EN" at bounding box center [784, 16] width 689 height 33
click at [947, 23] on div "Why Heramo How Heramo Works Prices Testimonials Blog EN 📲 Book Now EN" at bounding box center [784, 16] width 689 height 33
click at [945, 8] on div "Why Heramo How Heramo Works Prices Testimonials Blog EN 📲 Book Now EN" at bounding box center [784, 16] width 689 height 33
click at [945, 18] on icon at bounding box center [942, 16] width 8 height 8
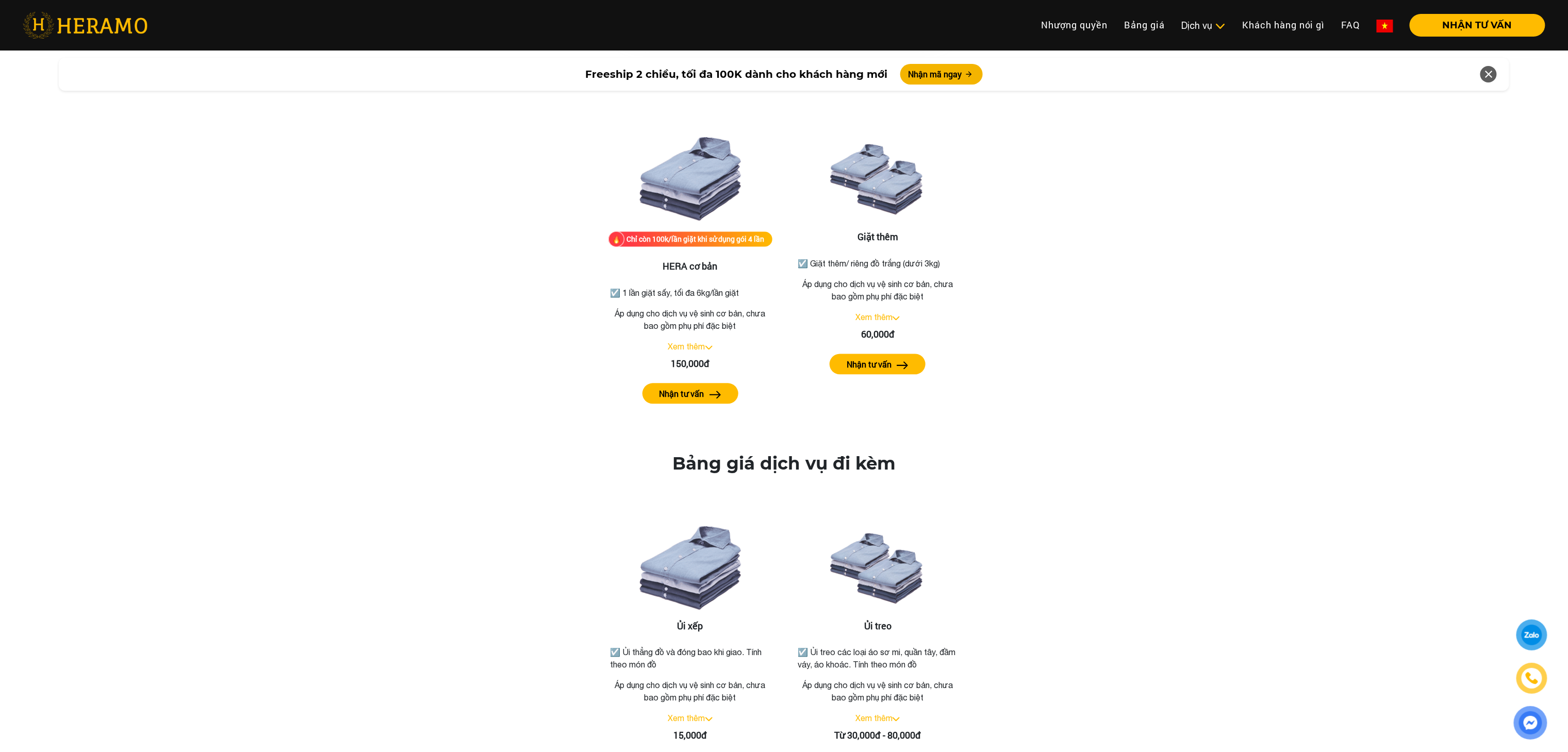
click at [1384, 21] on img at bounding box center [1385, 26] width 17 height 13
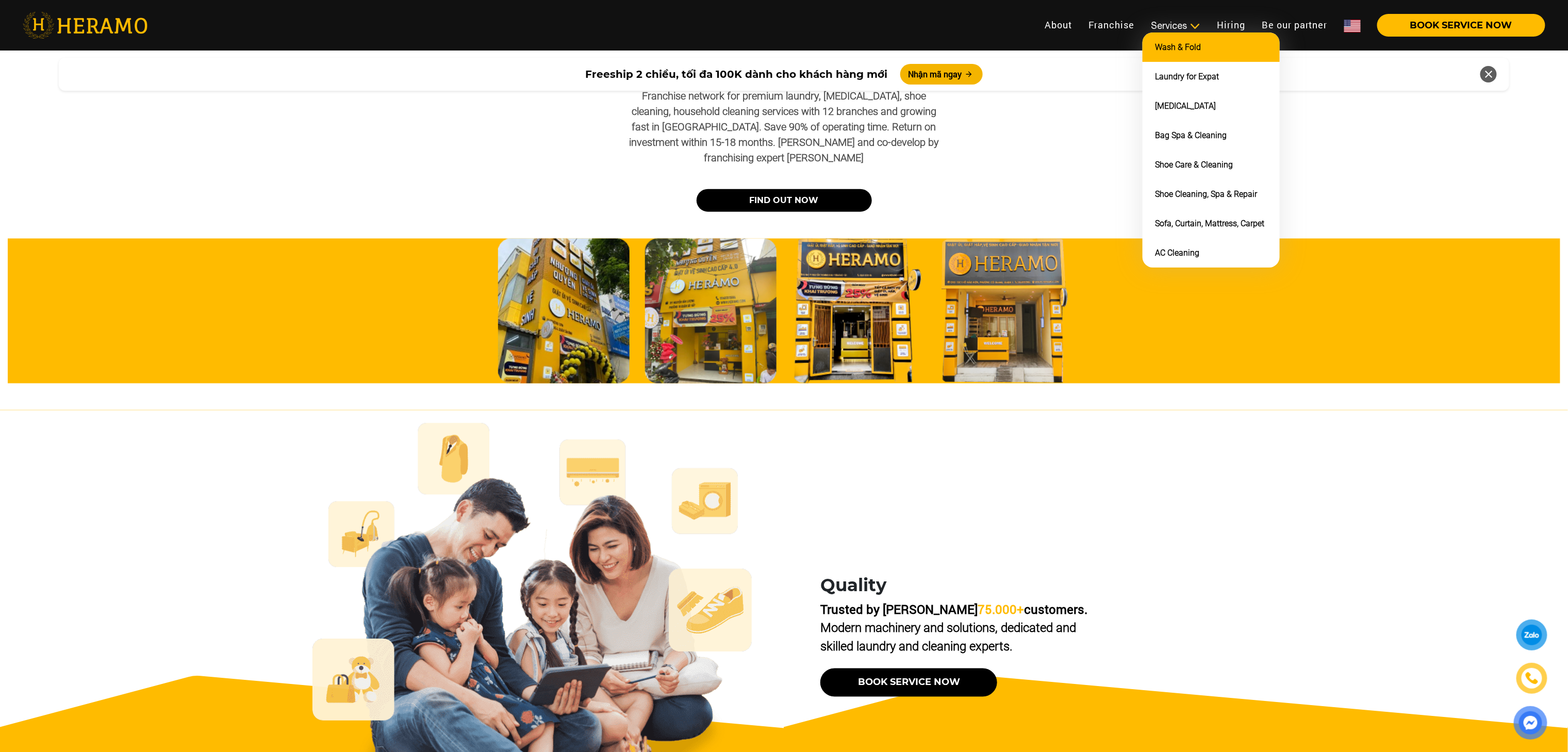
scroll to position [3376, 0]
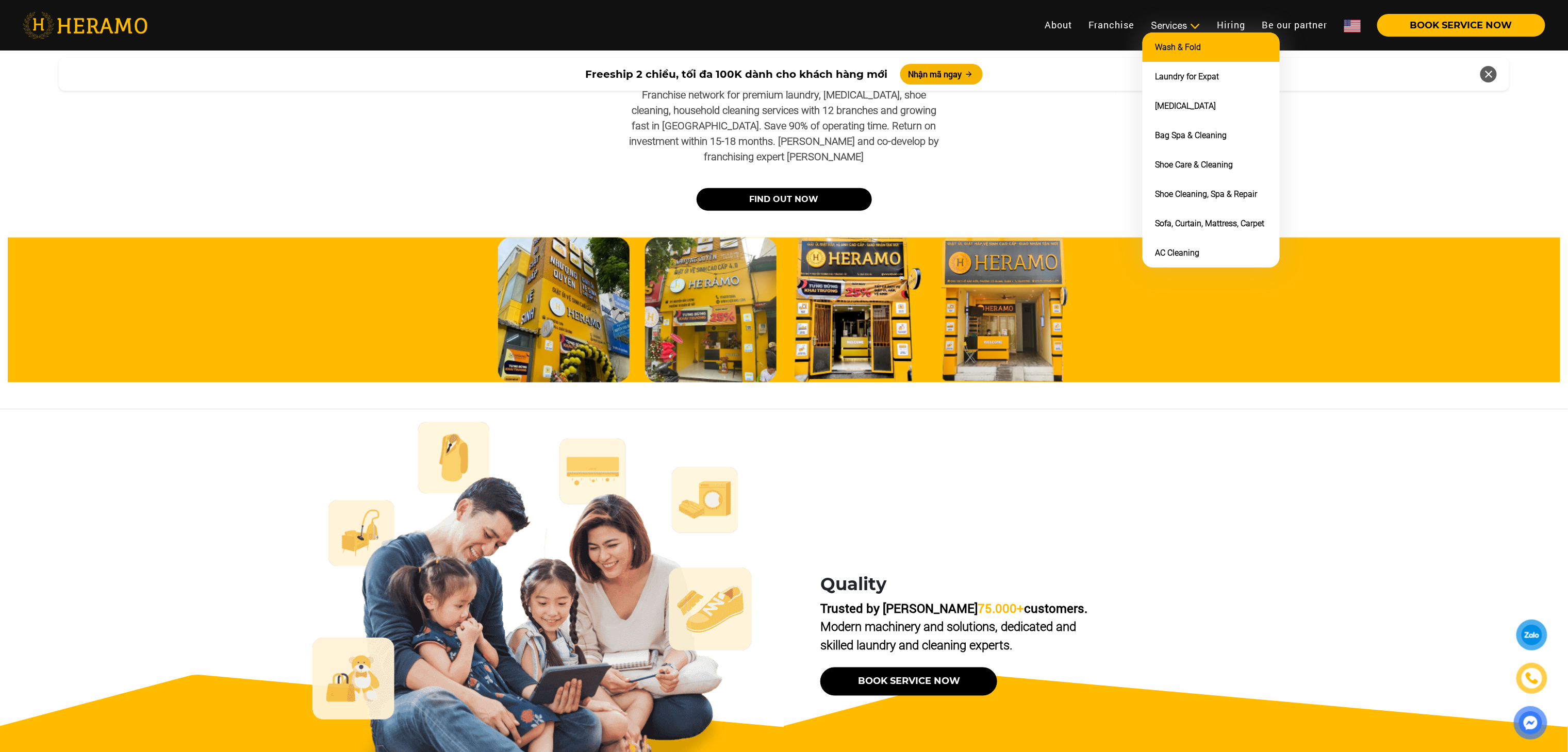
click at [1172, 48] on link "Wash & Fold" at bounding box center [1177, 47] width 46 height 9
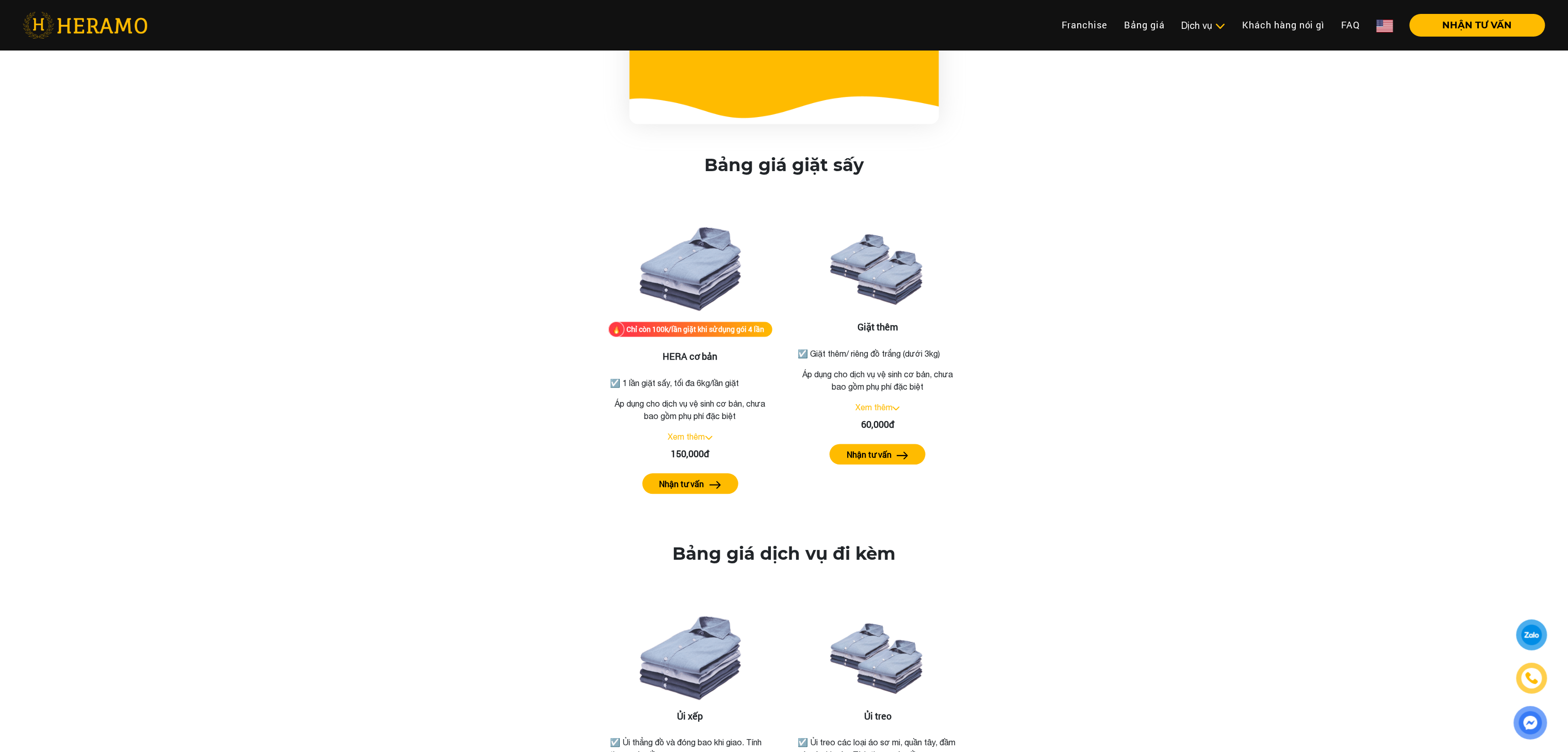
scroll to position [1170, 0]
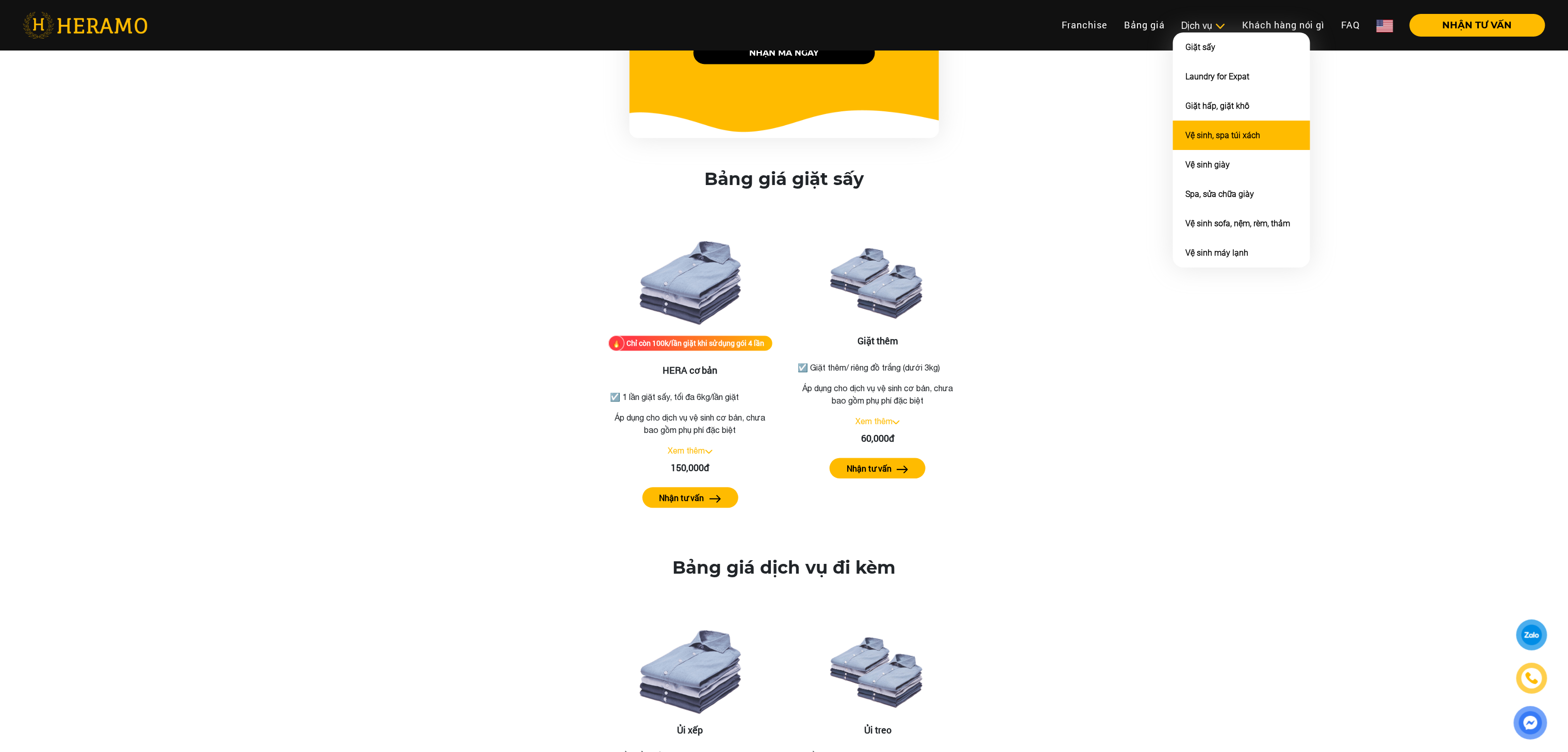
click at [1209, 136] on link "Vệ sinh, spa túi xách" at bounding box center [1222, 135] width 75 height 9
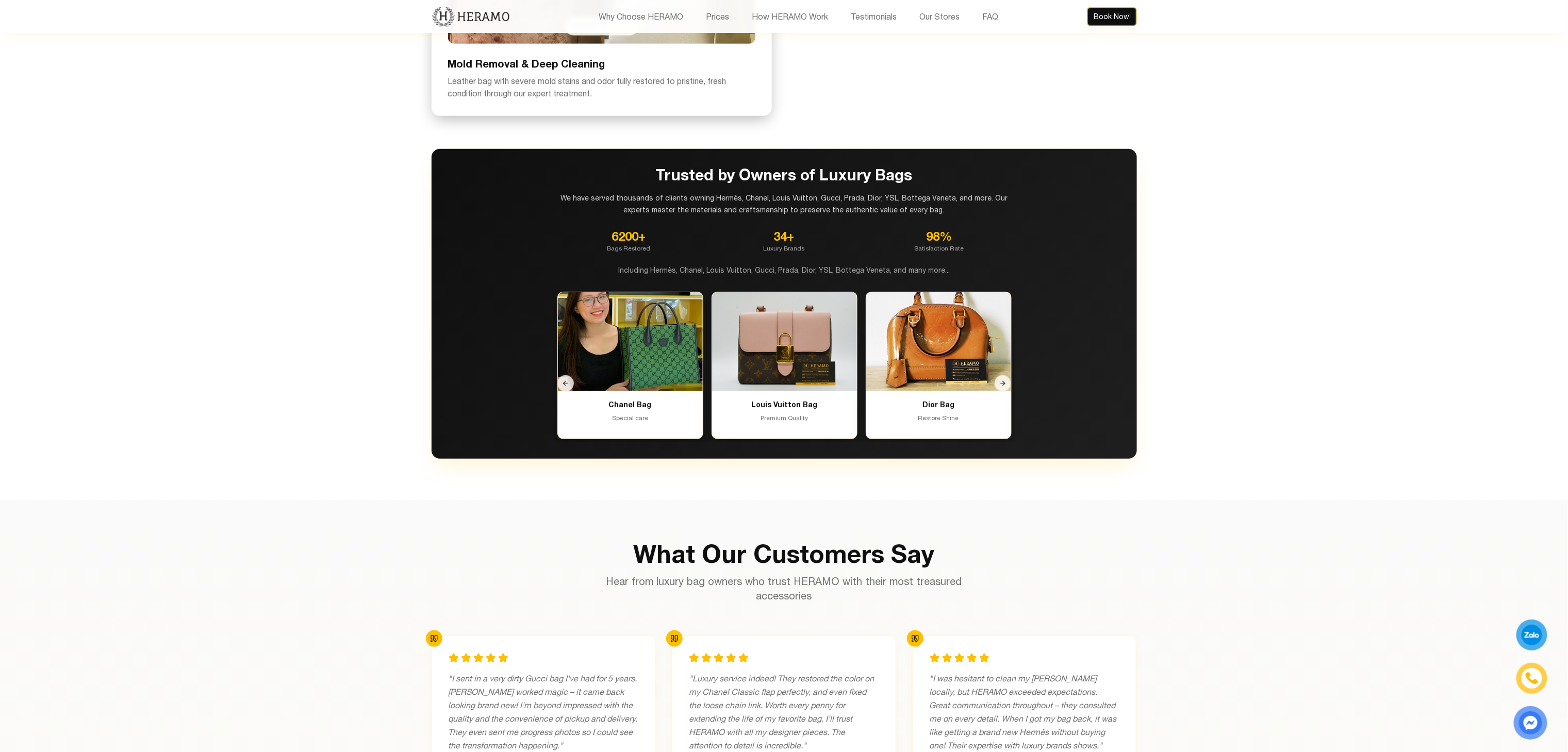
scroll to position [3105, 0]
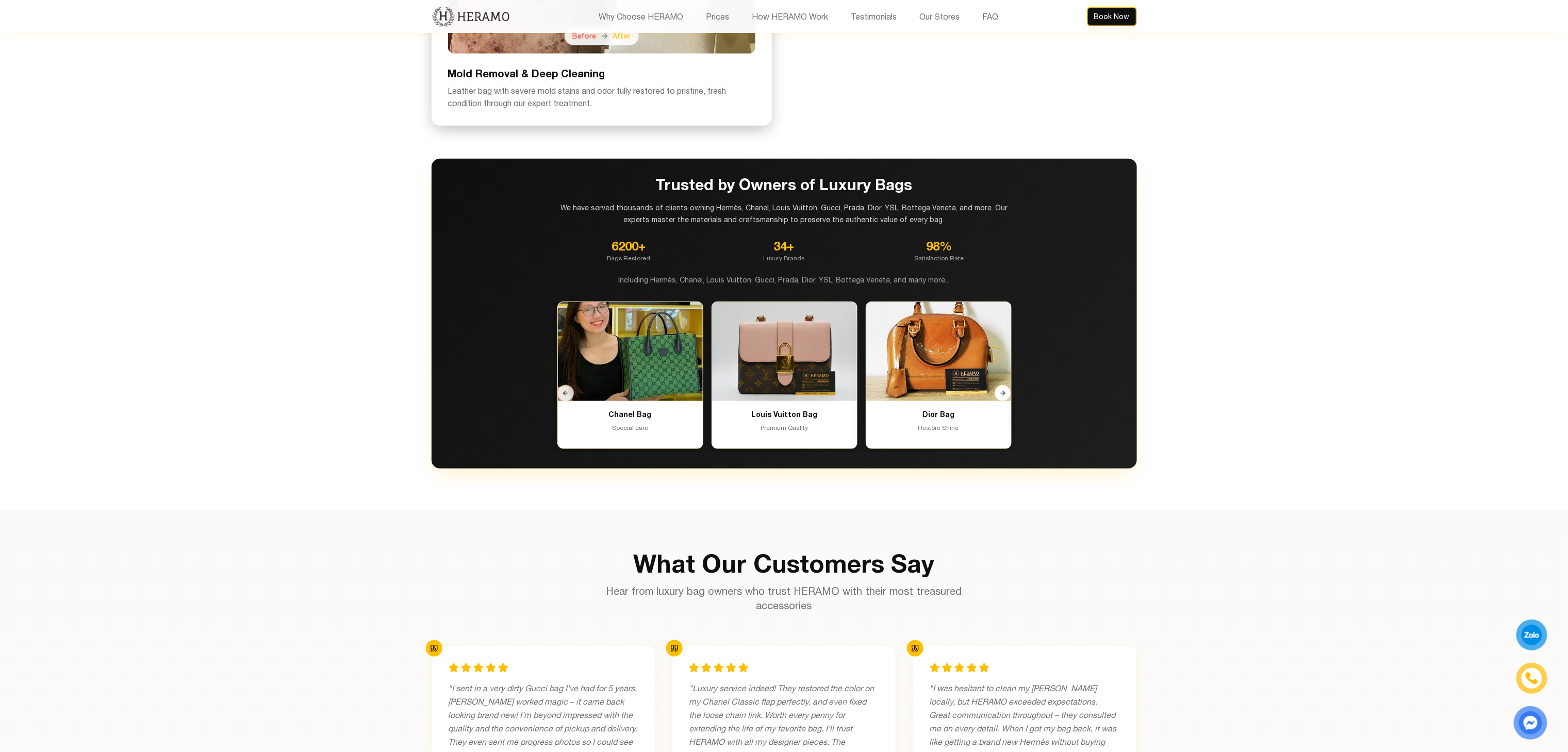
click at [1006, 385] on button at bounding box center [1003, 393] width 17 height 17
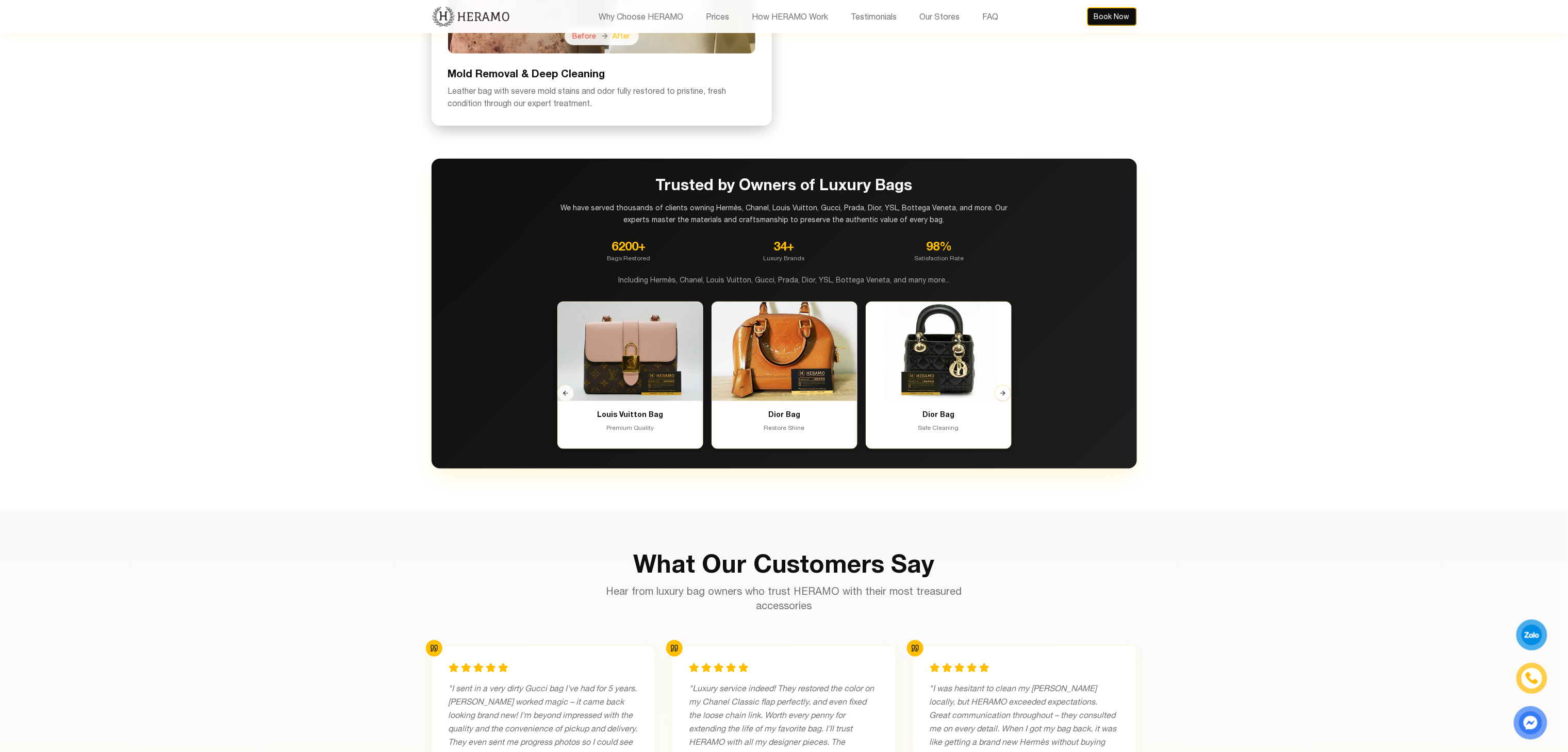
click at [1006, 385] on button at bounding box center [1003, 393] width 17 height 17
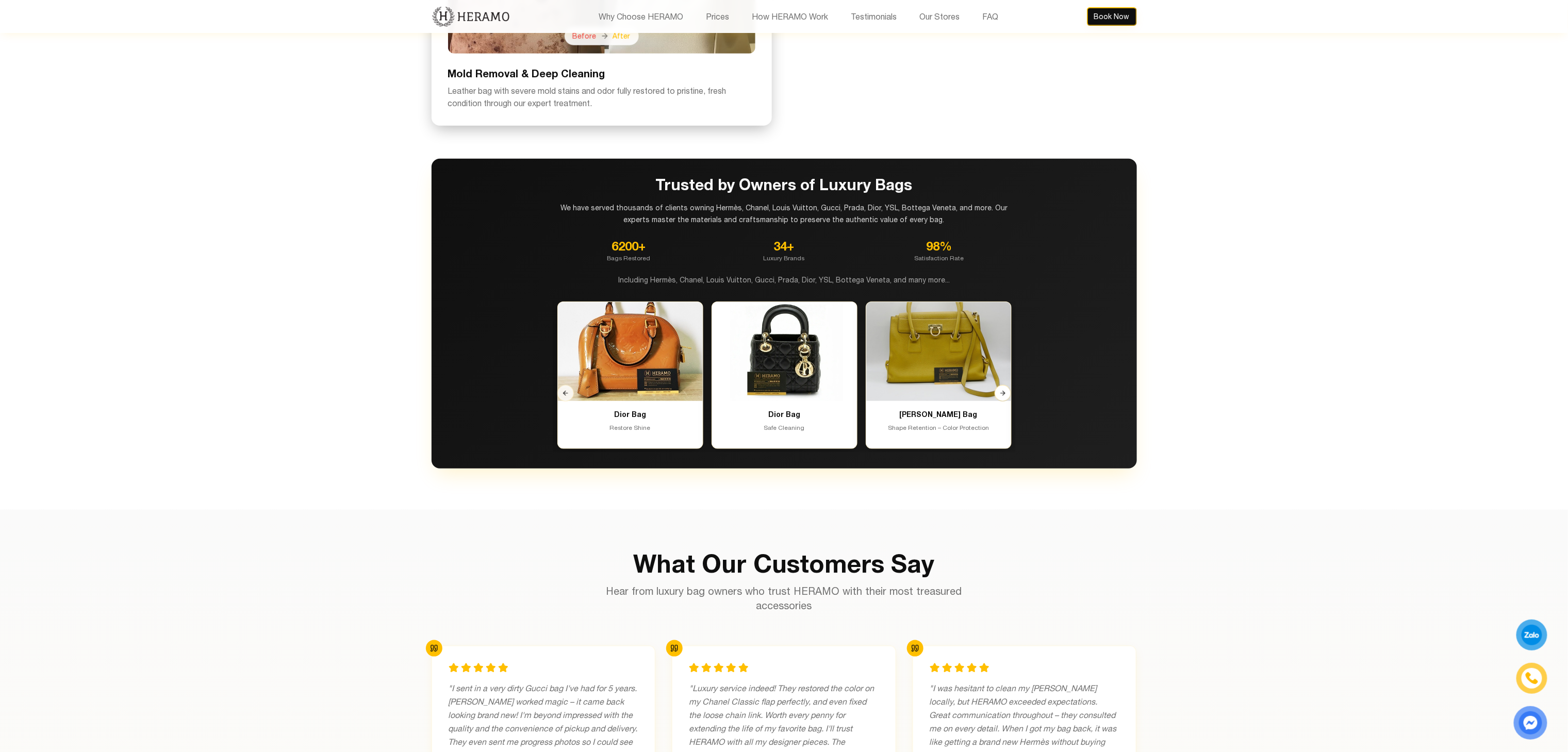
click at [1006, 385] on button at bounding box center [1003, 393] width 17 height 17
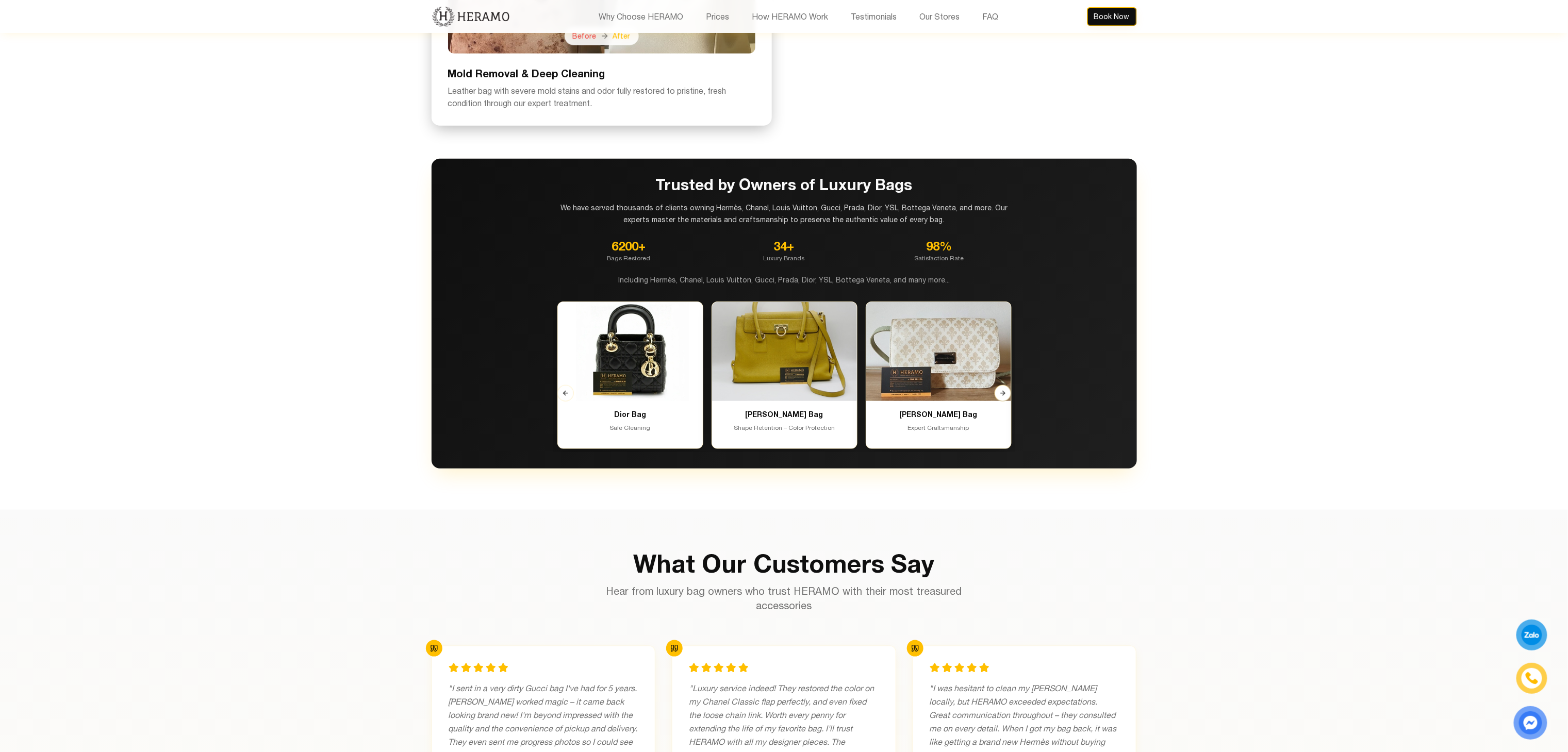
click at [1006, 385] on button at bounding box center [1003, 393] width 17 height 17
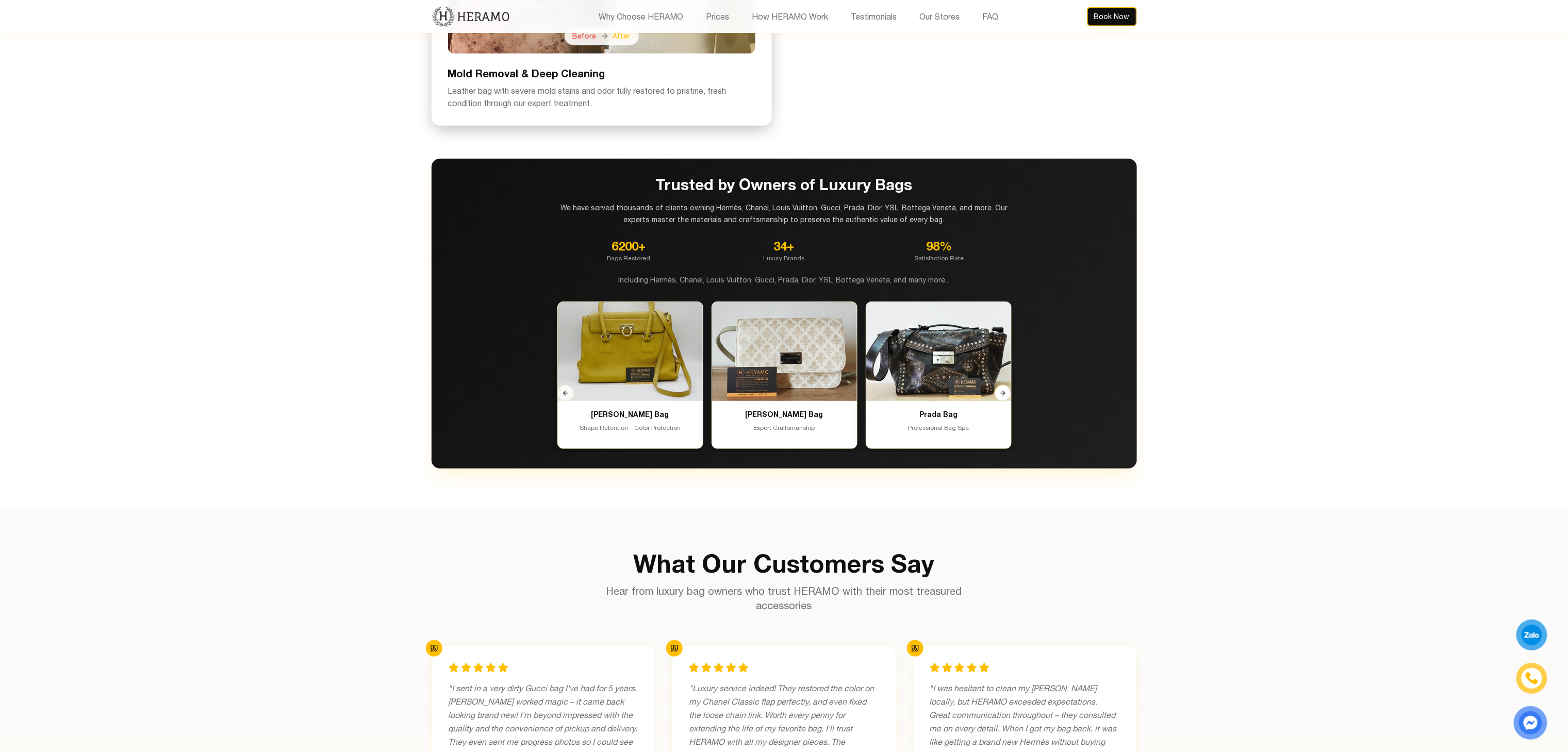
click at [1006, 385] on button at bounding box center [1003, 393] width 17 height 17
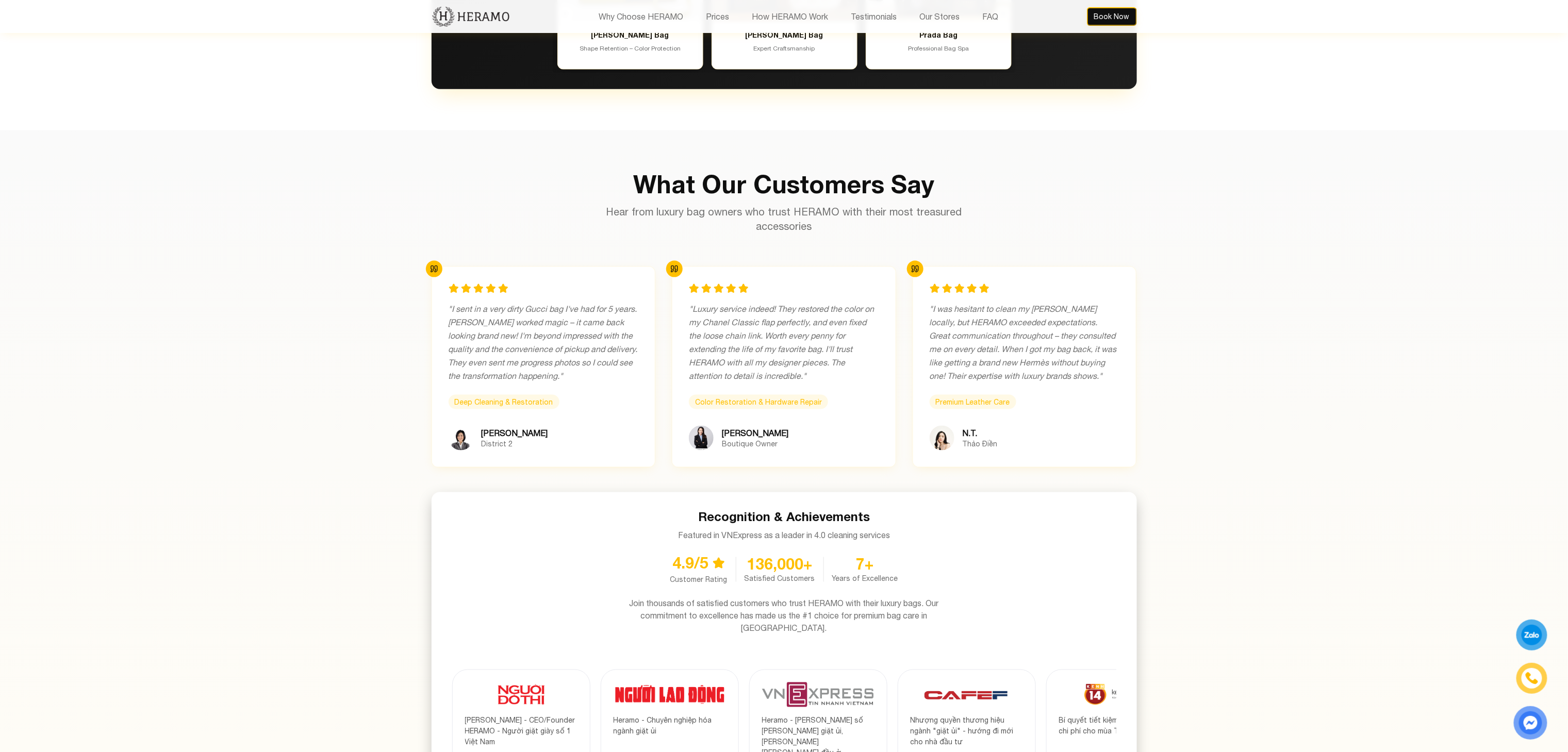
scroll to position [3446, 0]
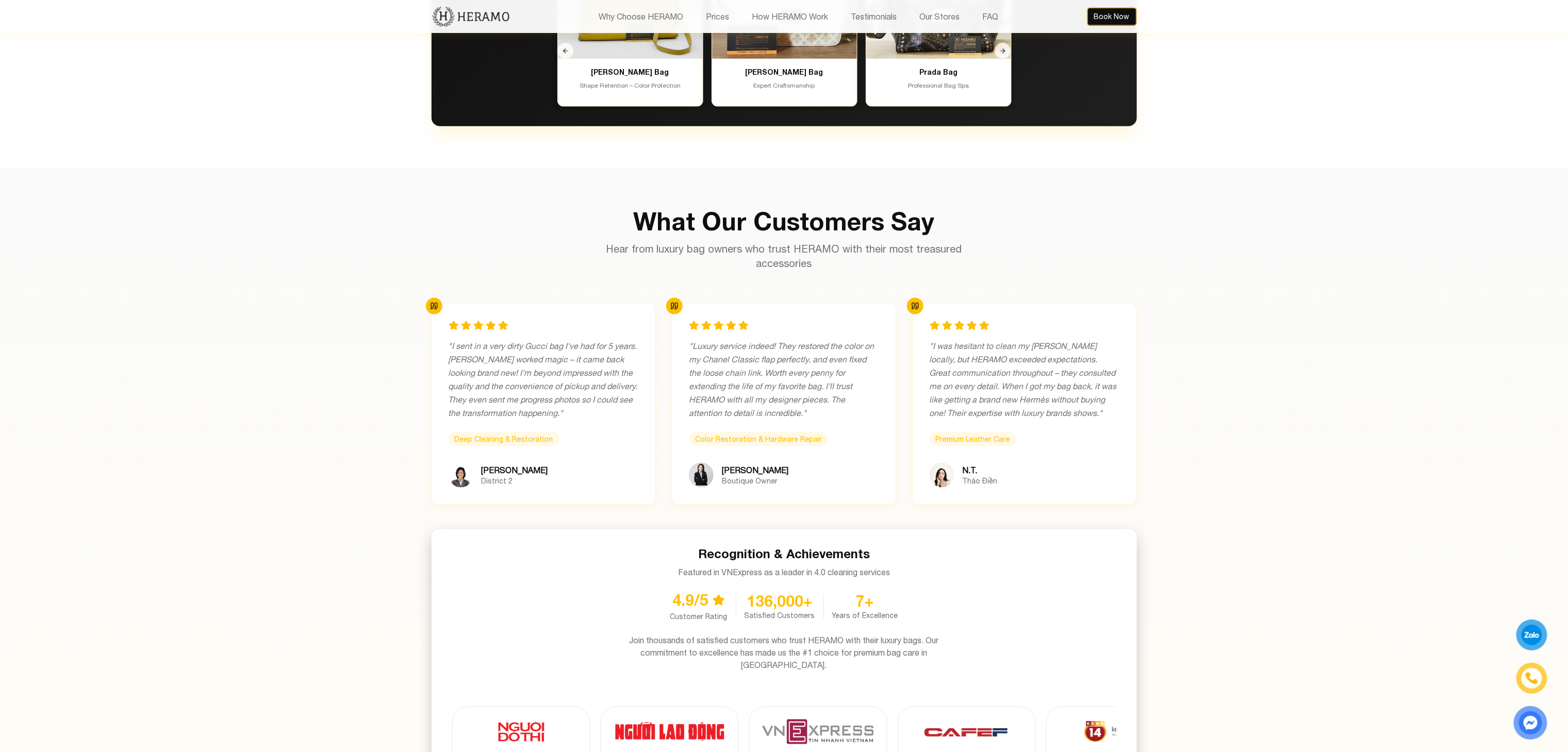
click at [464, 30] on div "Why Choose HERAMO Prices How HERAMO Work Testimonials Our Stores FAQ Book Now E…" at bounding box center [784, 16] width 705 height 33
click at [453, 17] on img at bounding box center [471, 16] width 79 height 22
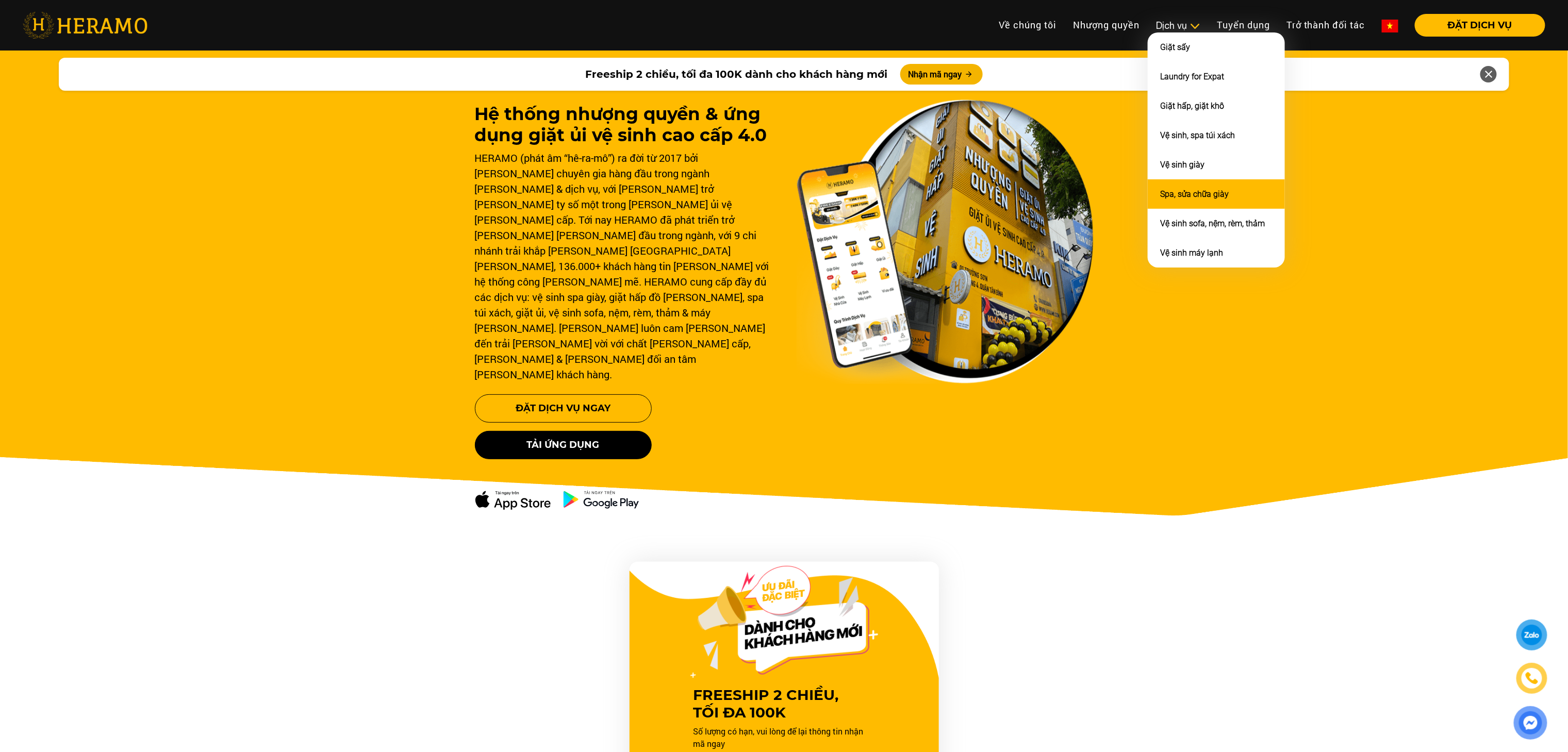
click at [1170, 195] on link "Spa, sửa chữa giày" at bounding box center [1193, 194] width 69 height 9
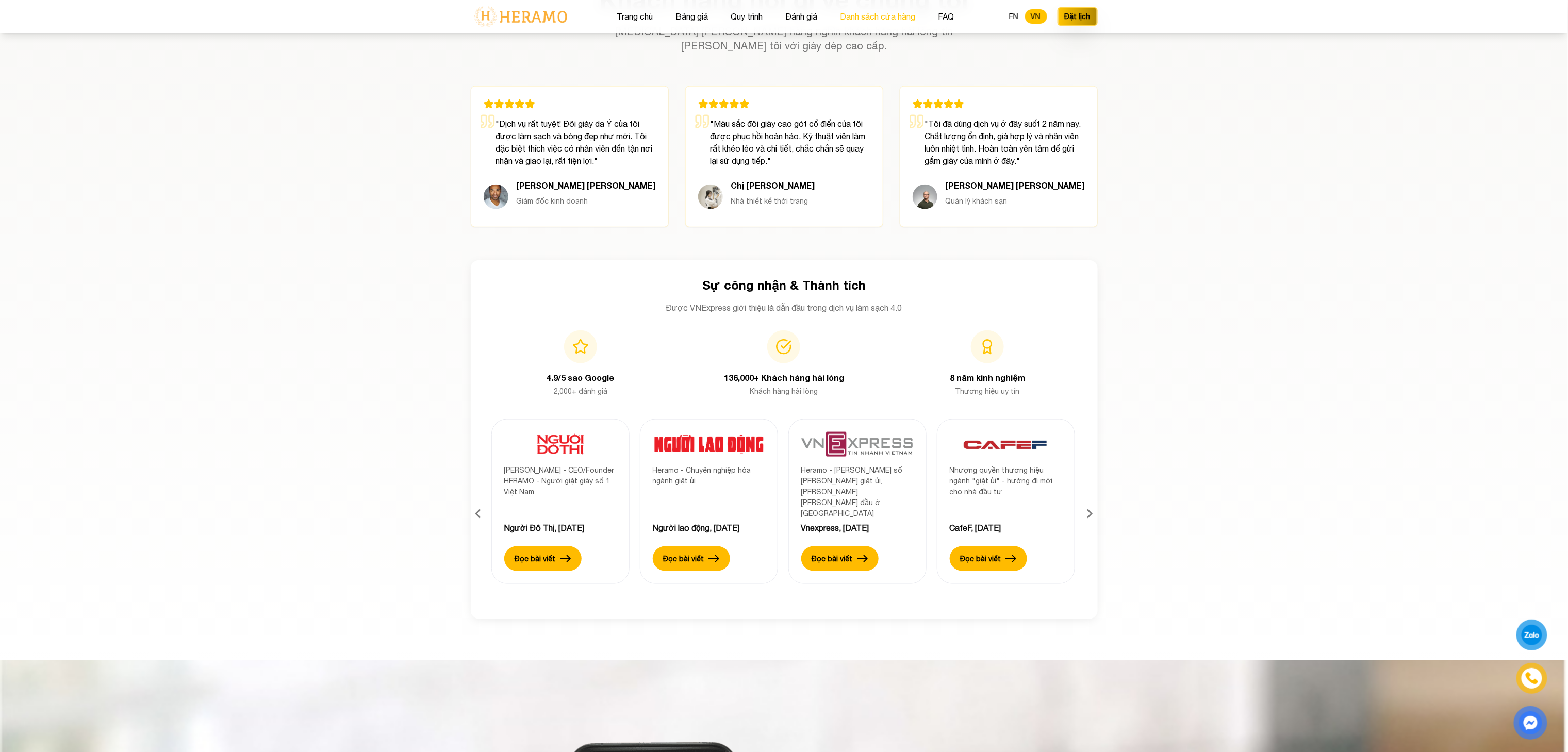
click at [863, 19] on button "Danh sách cửa hàng" at bounding box center [878, 16] width 82 height 13
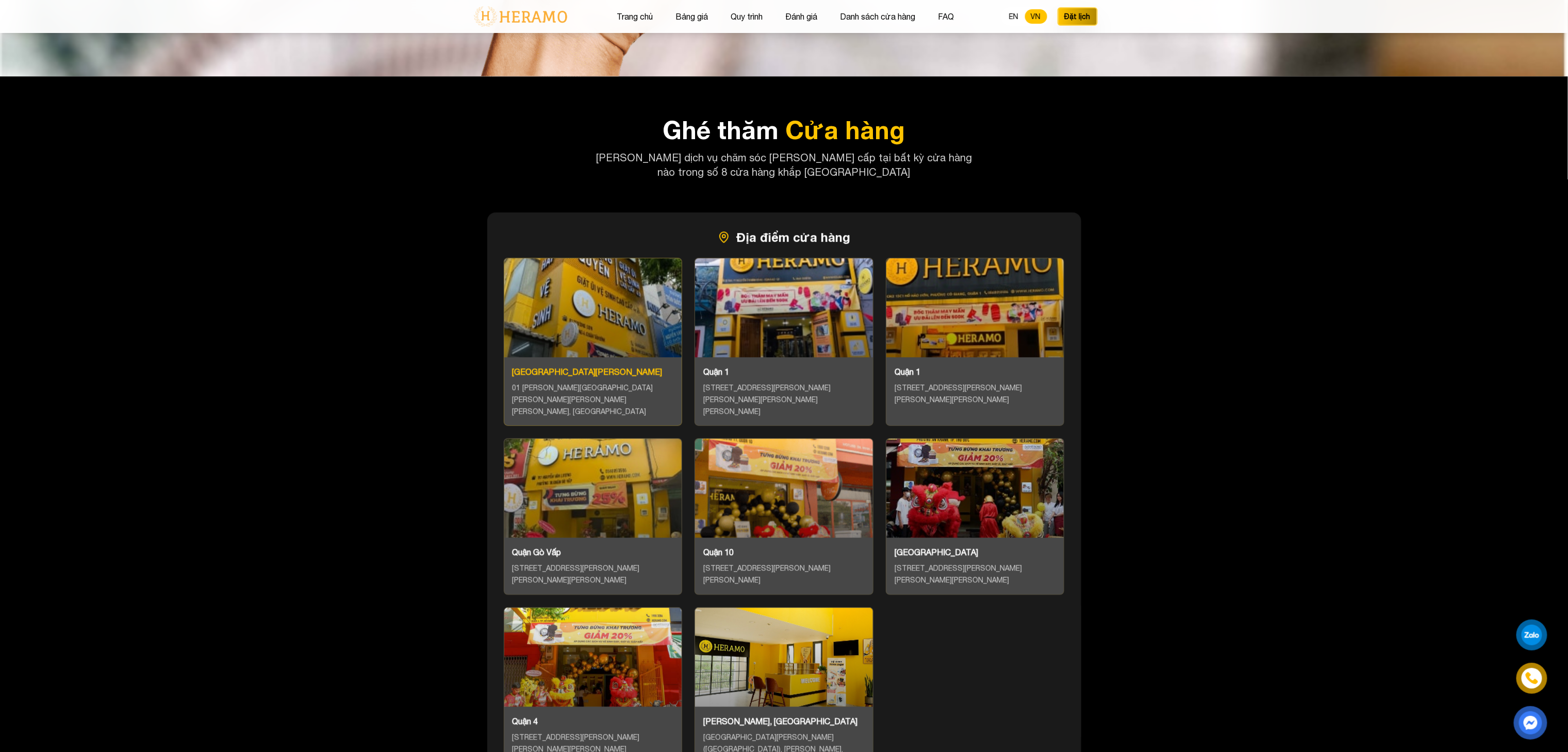
scroll to position [3242, 0]
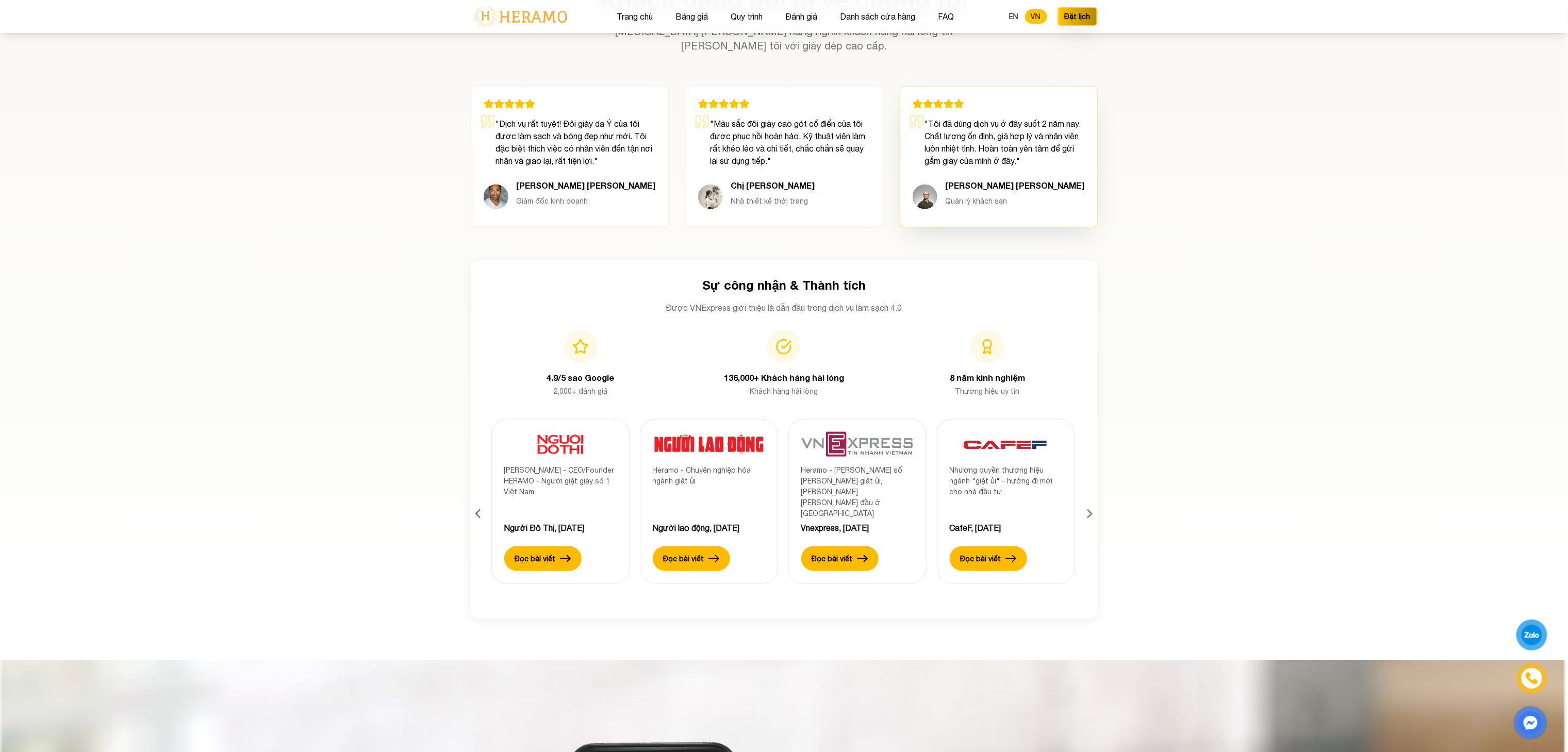
scroll to position [4405, 0]
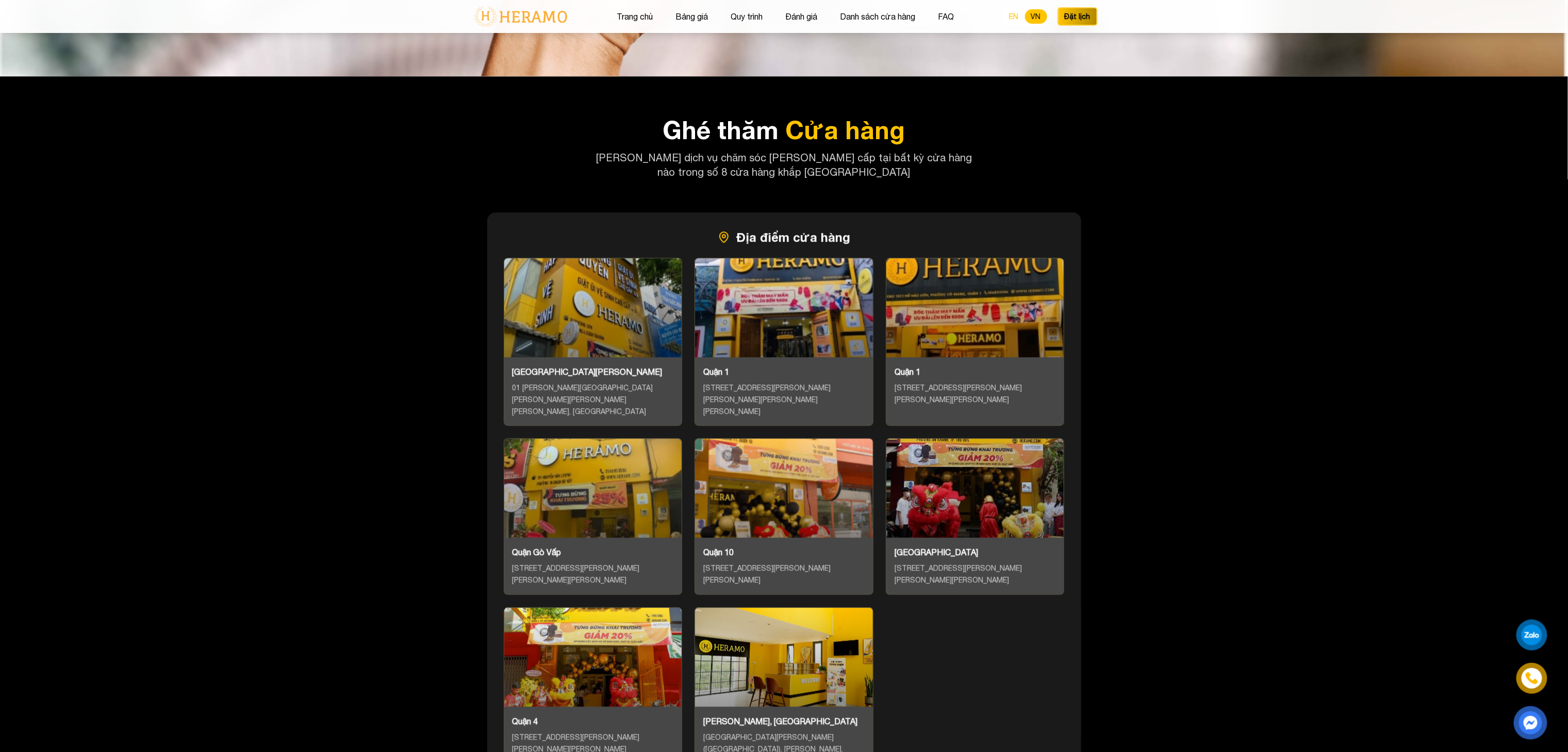
click at [1015, 11] on button "EN" at bounding box center [1013, 16] width 22 height 14
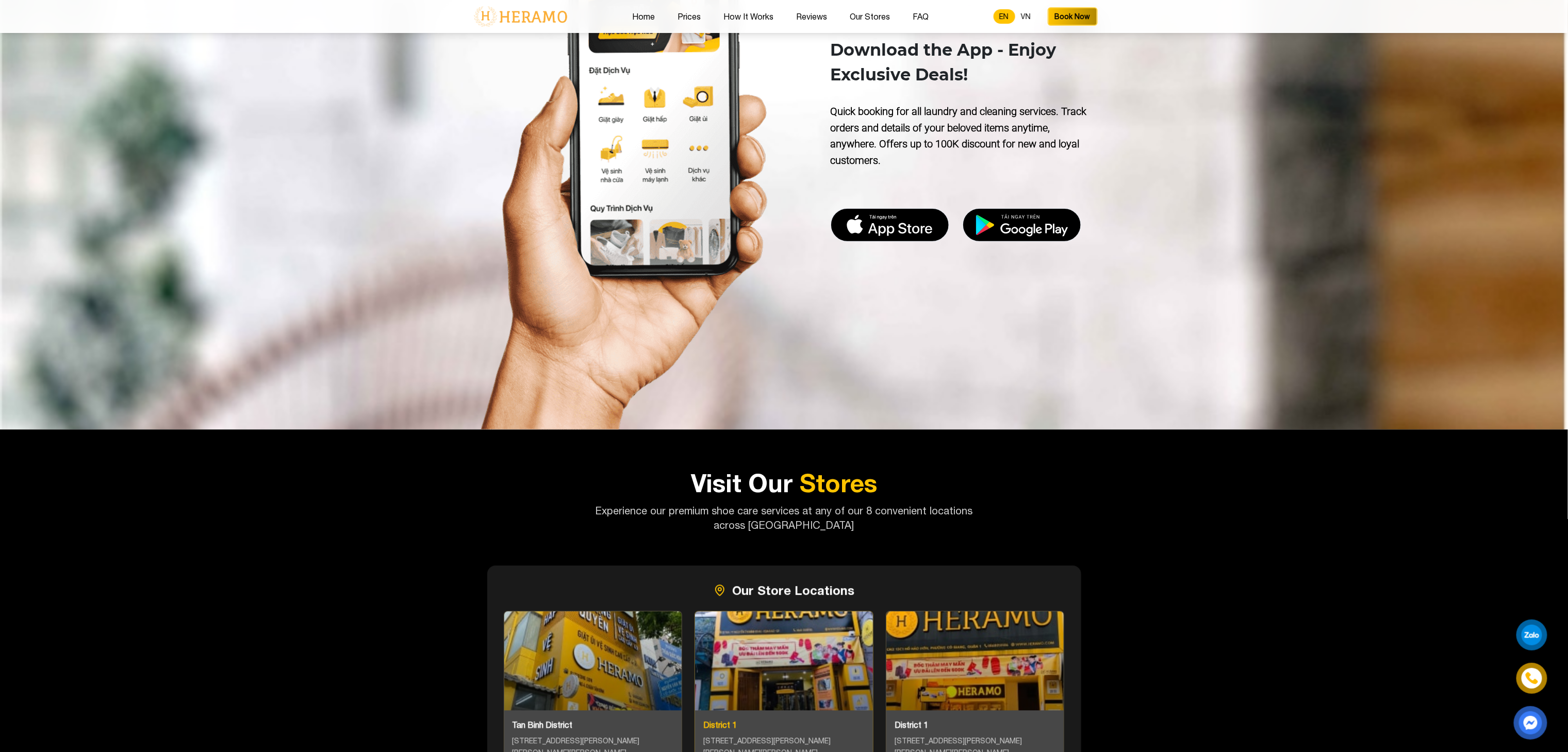
scroll to position [4078, 0]
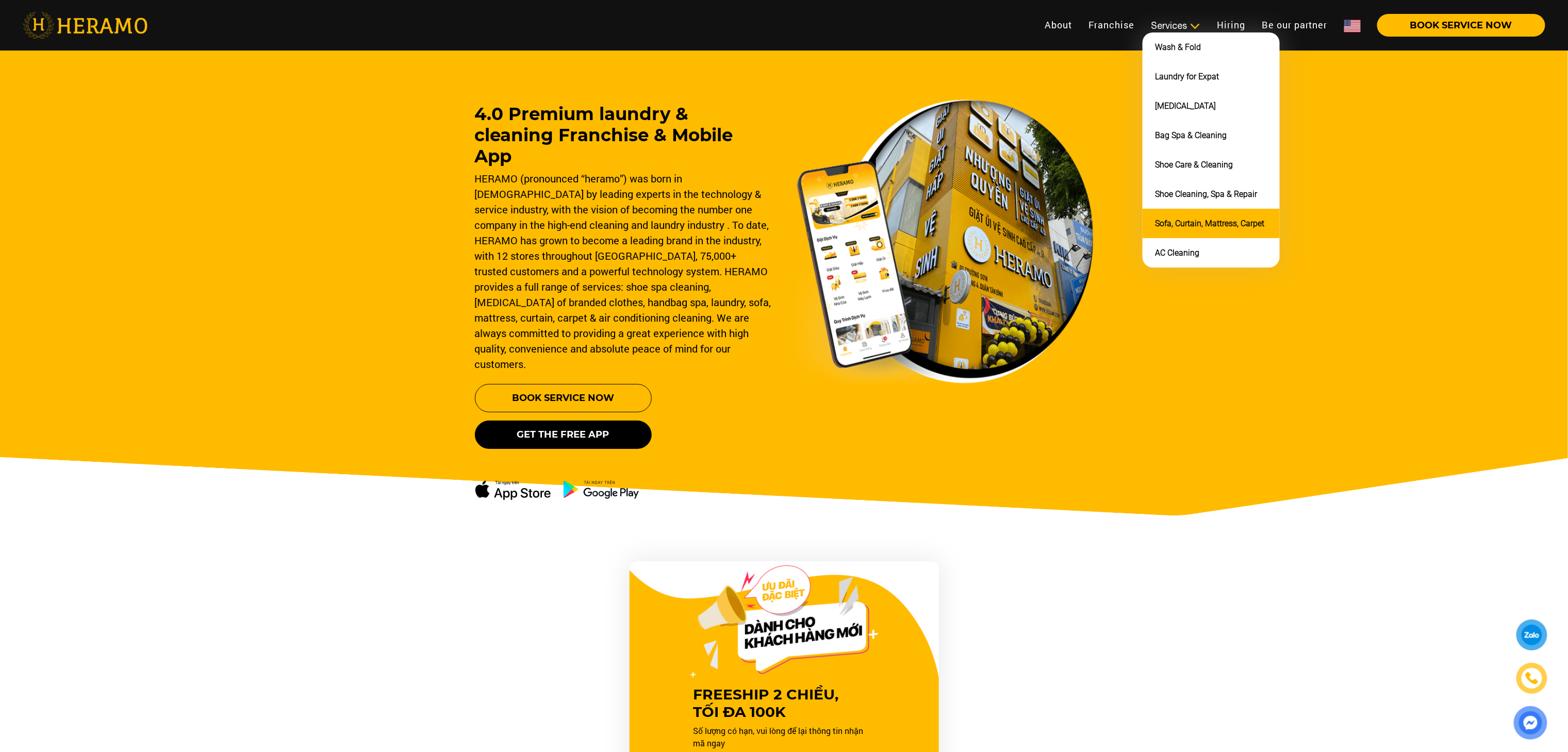
click at [1163, 219] on link "Sofa, Curtain, Mattress, Carpet" at bounding box center [1209, 223] width 109 height 9
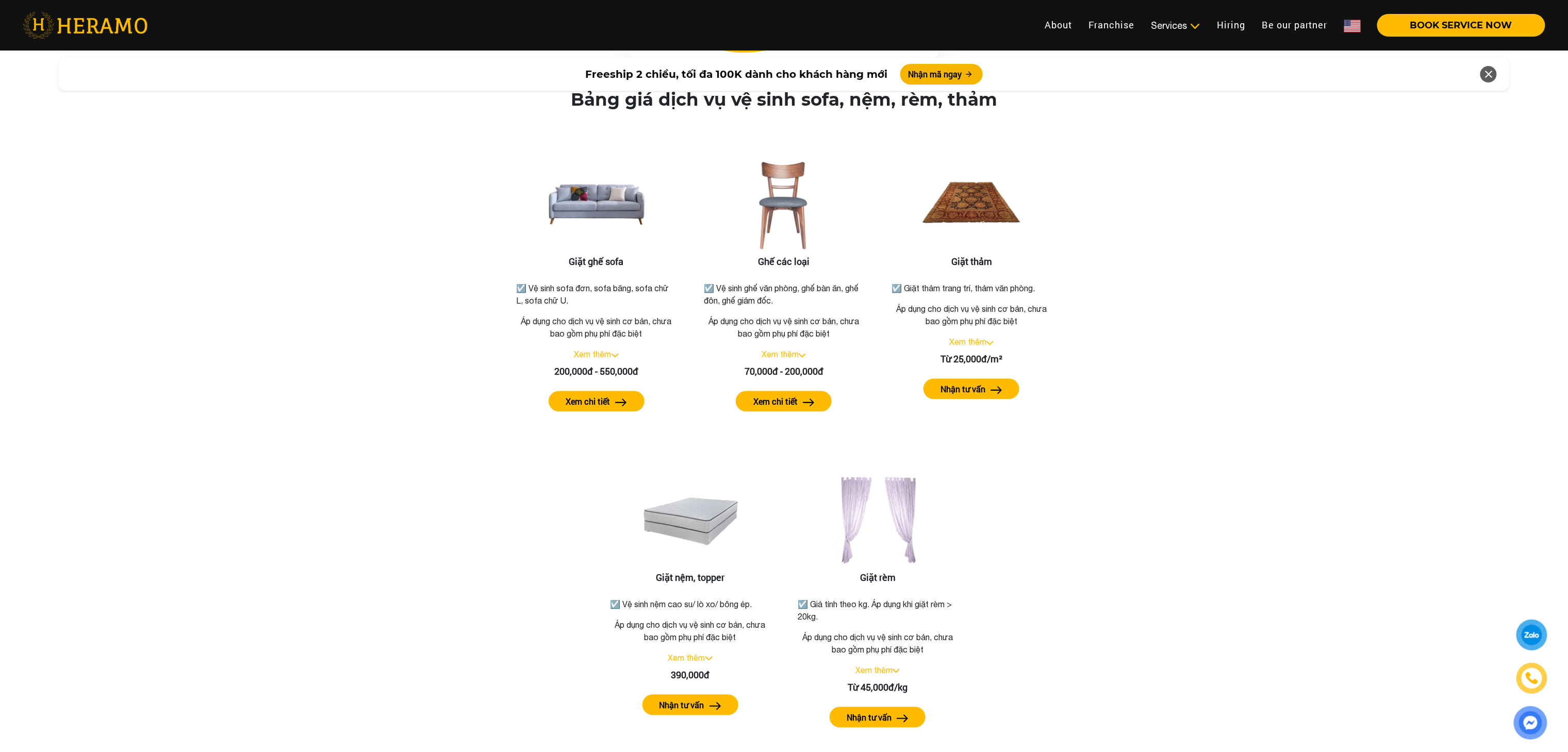
scroll to position [1289, 0]
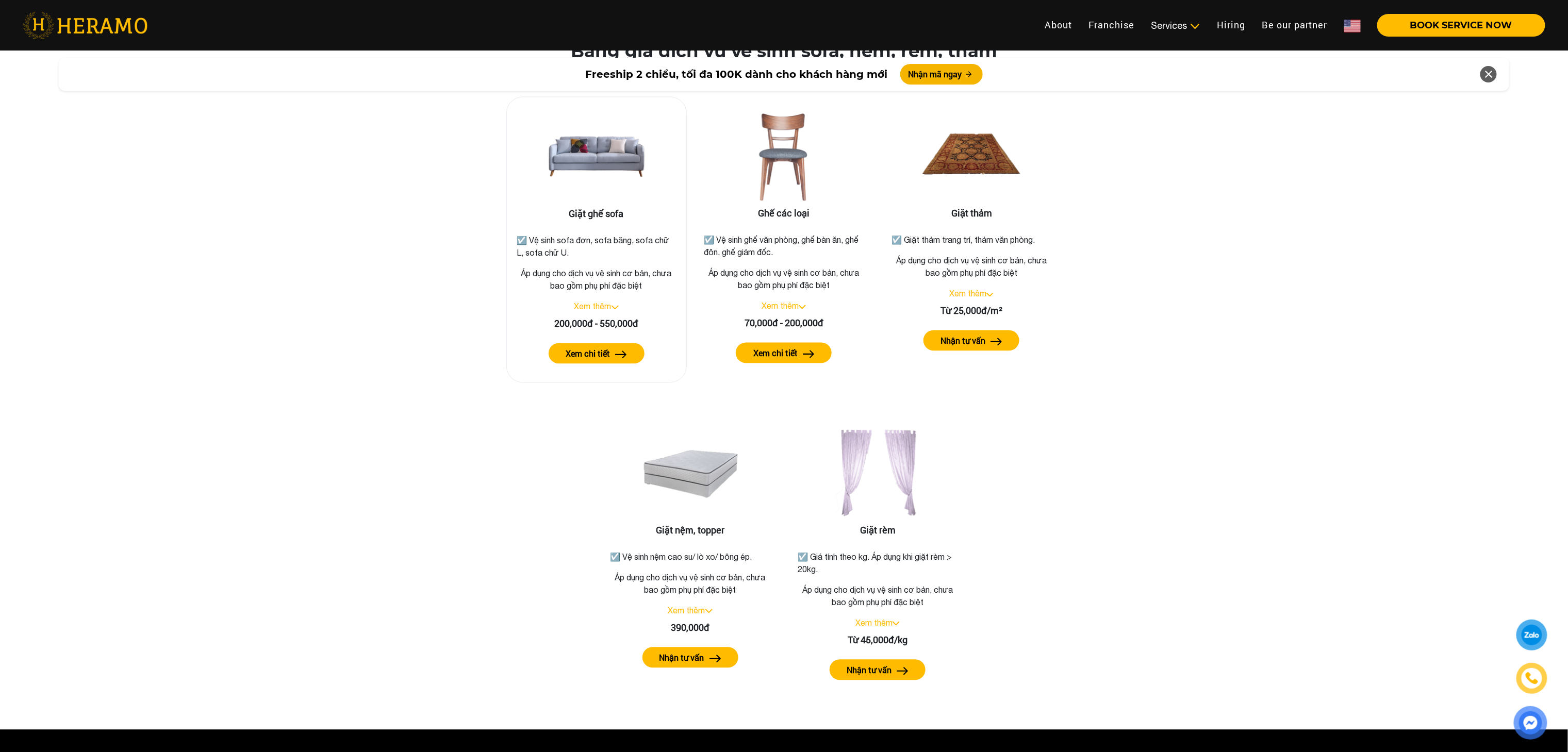
click at [592, 348] on label "Xem chi tiết" at bounding box center [587, 354] width 44 height 12
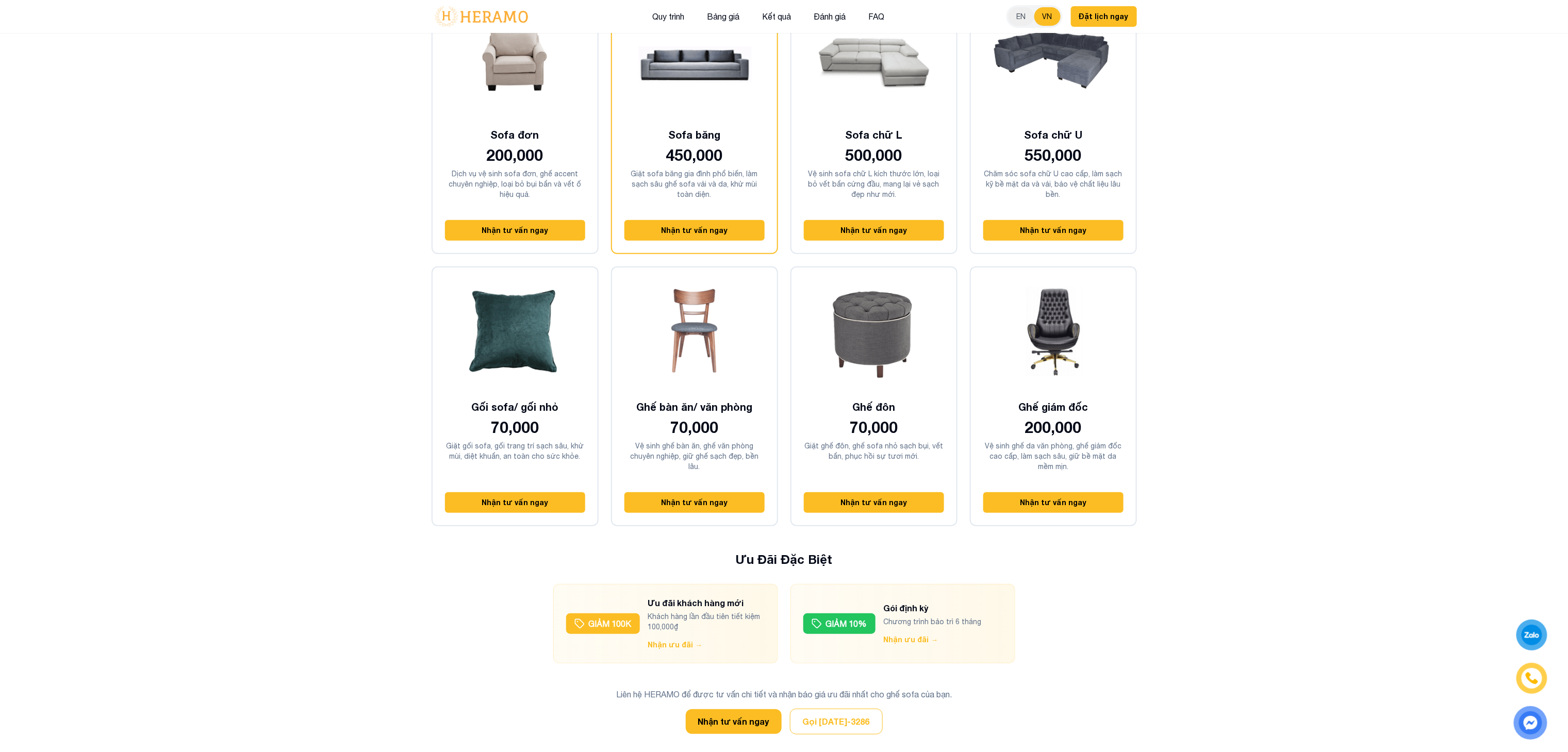
scroll to position [2790, 0]
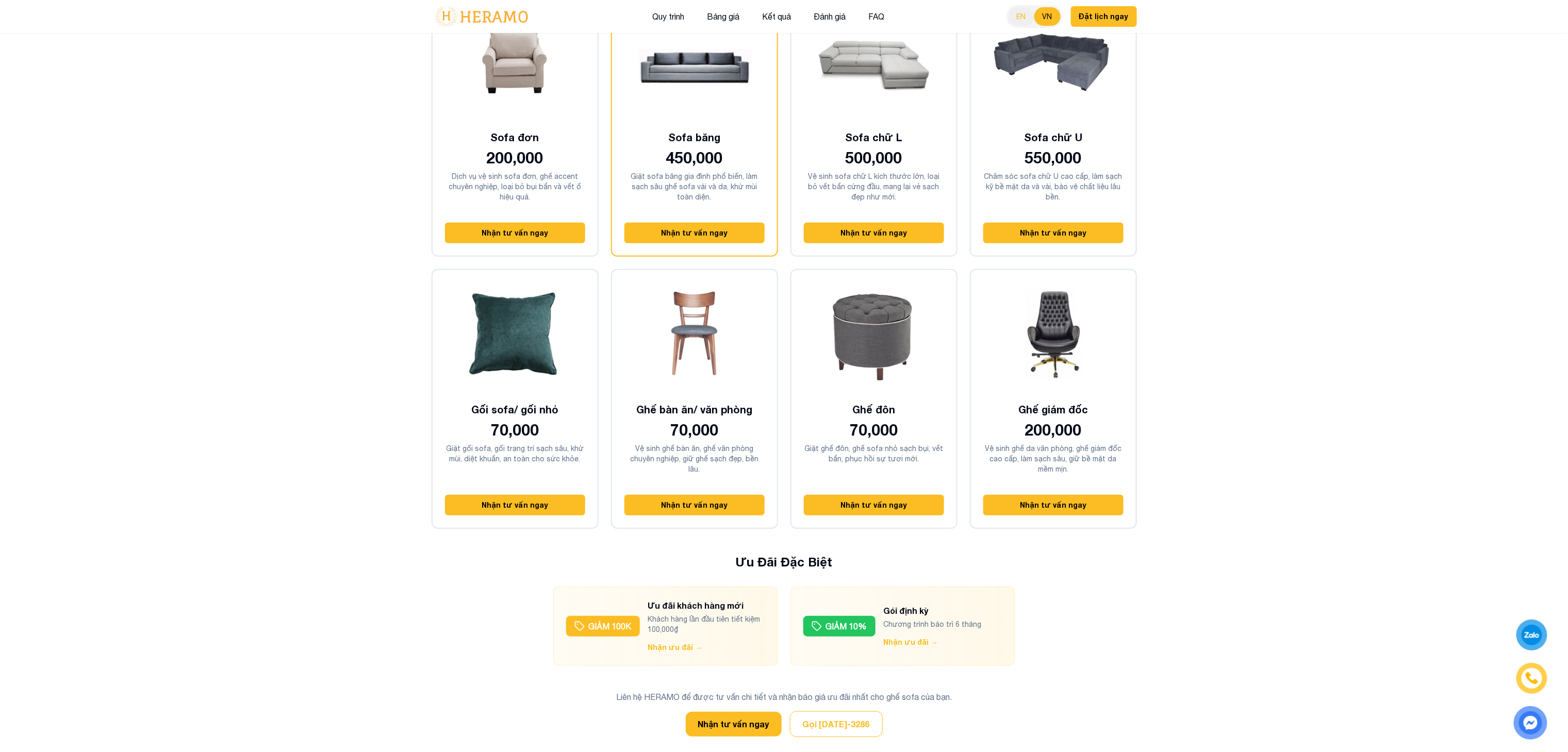
click at [1020, 9] on button "EN" at bounding box center [1021, 17] width 25 height 19
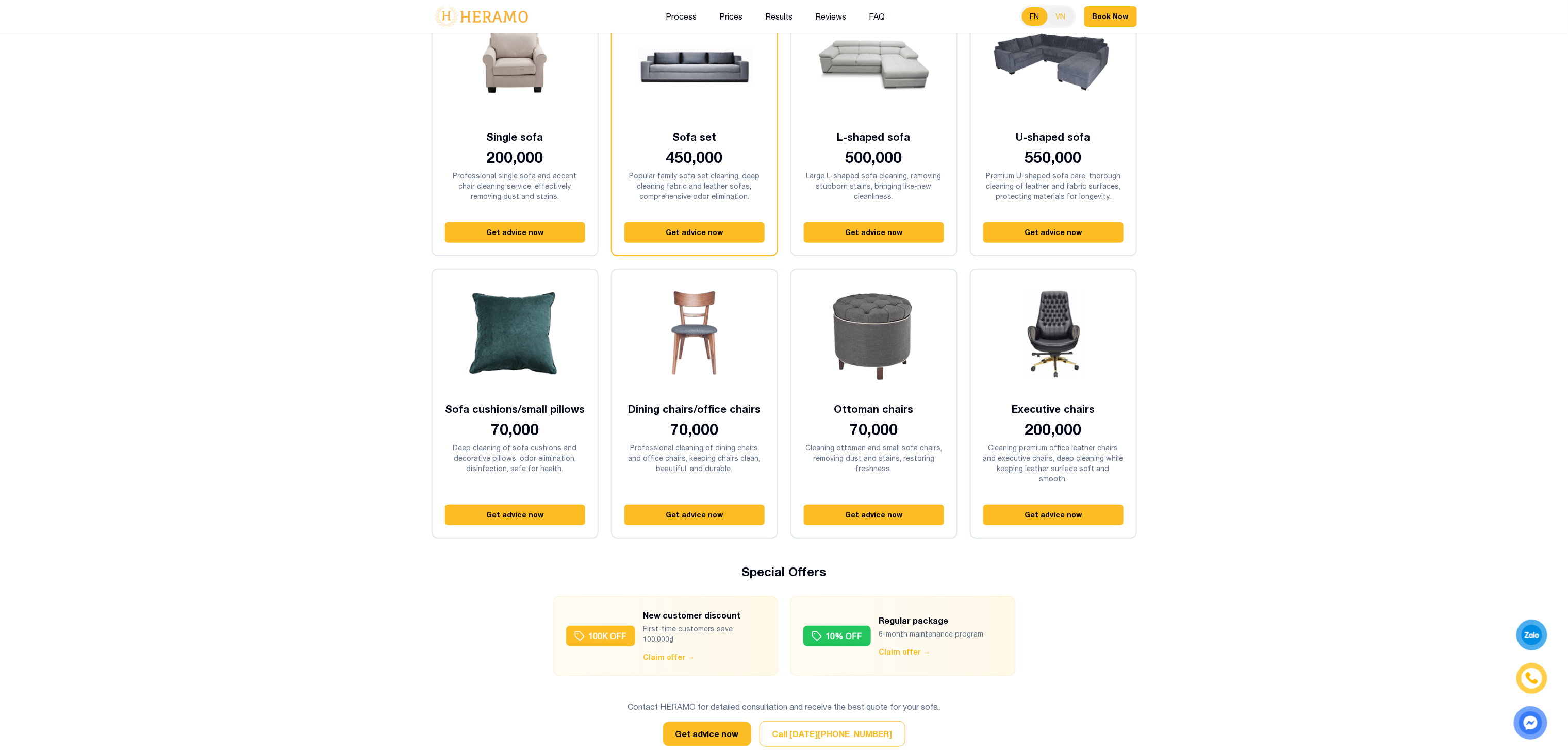
click at [1064, 19] on button "VN" at bounding box center [1061, 17] width 26 height 19
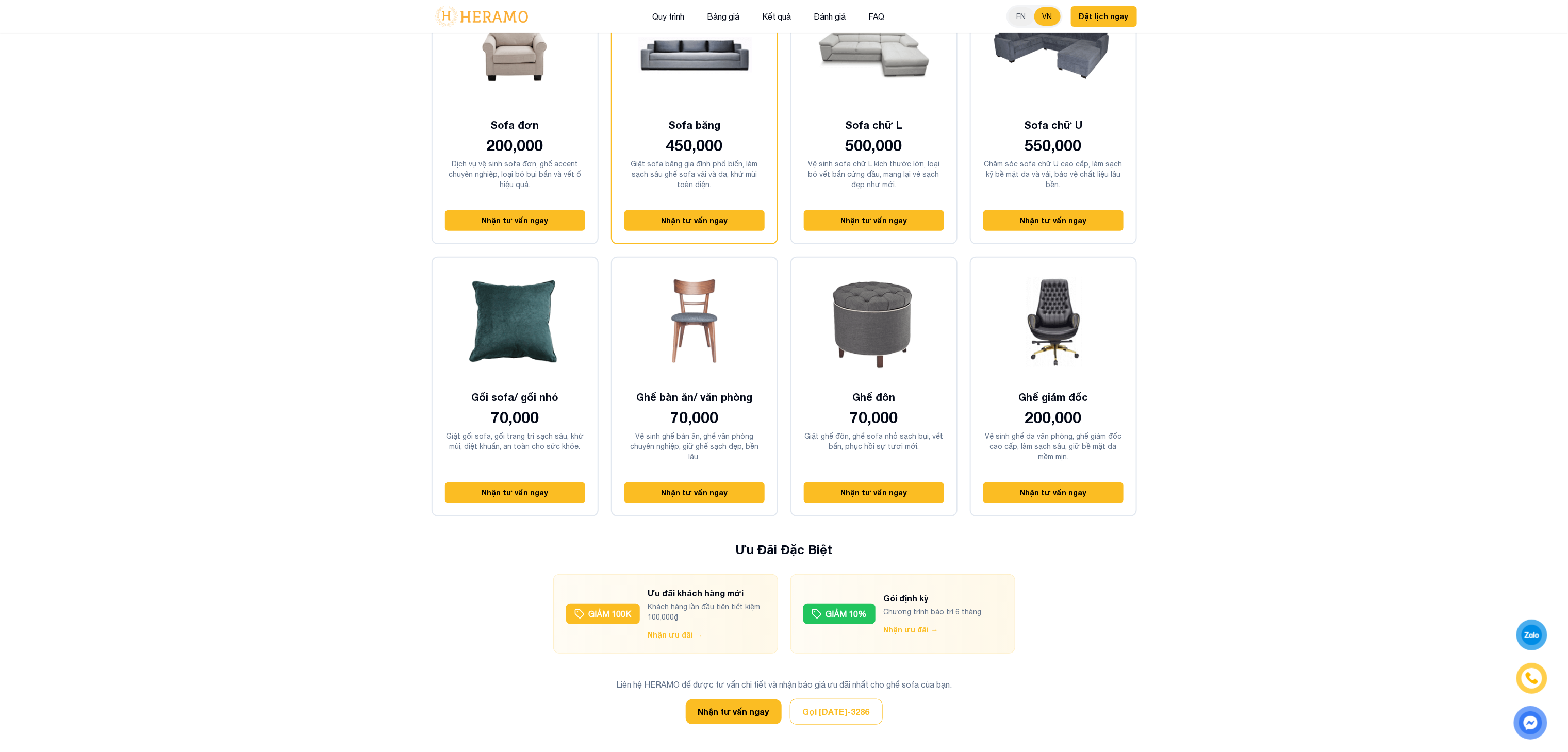
scroll to position [2790, 0]
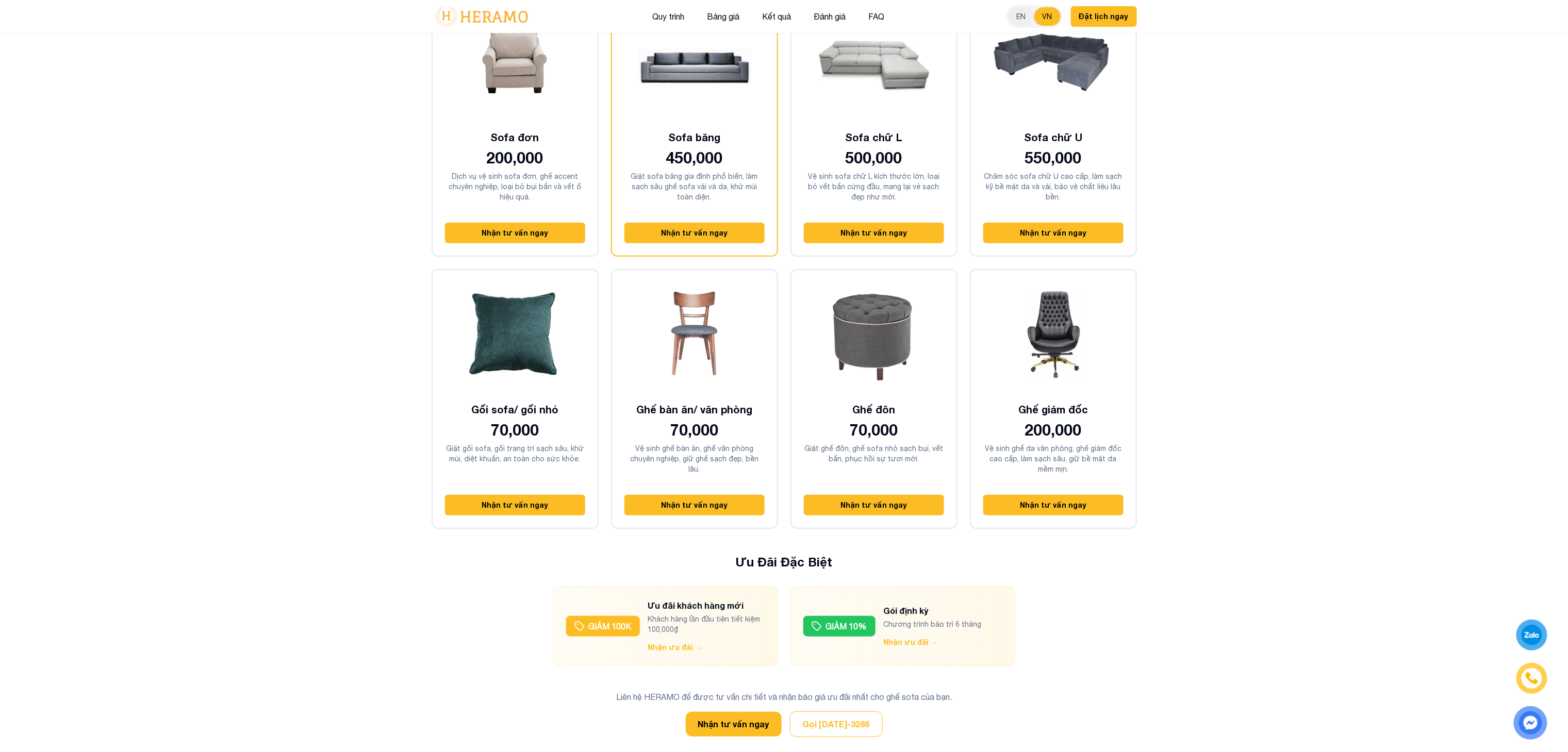
click at [1048, 20] on button "VN" at bounding box center [1047, 17] width 26 height 19
click at [1027, 19] on button "EN" at bounding box center [1021, 17] width 25 height 19
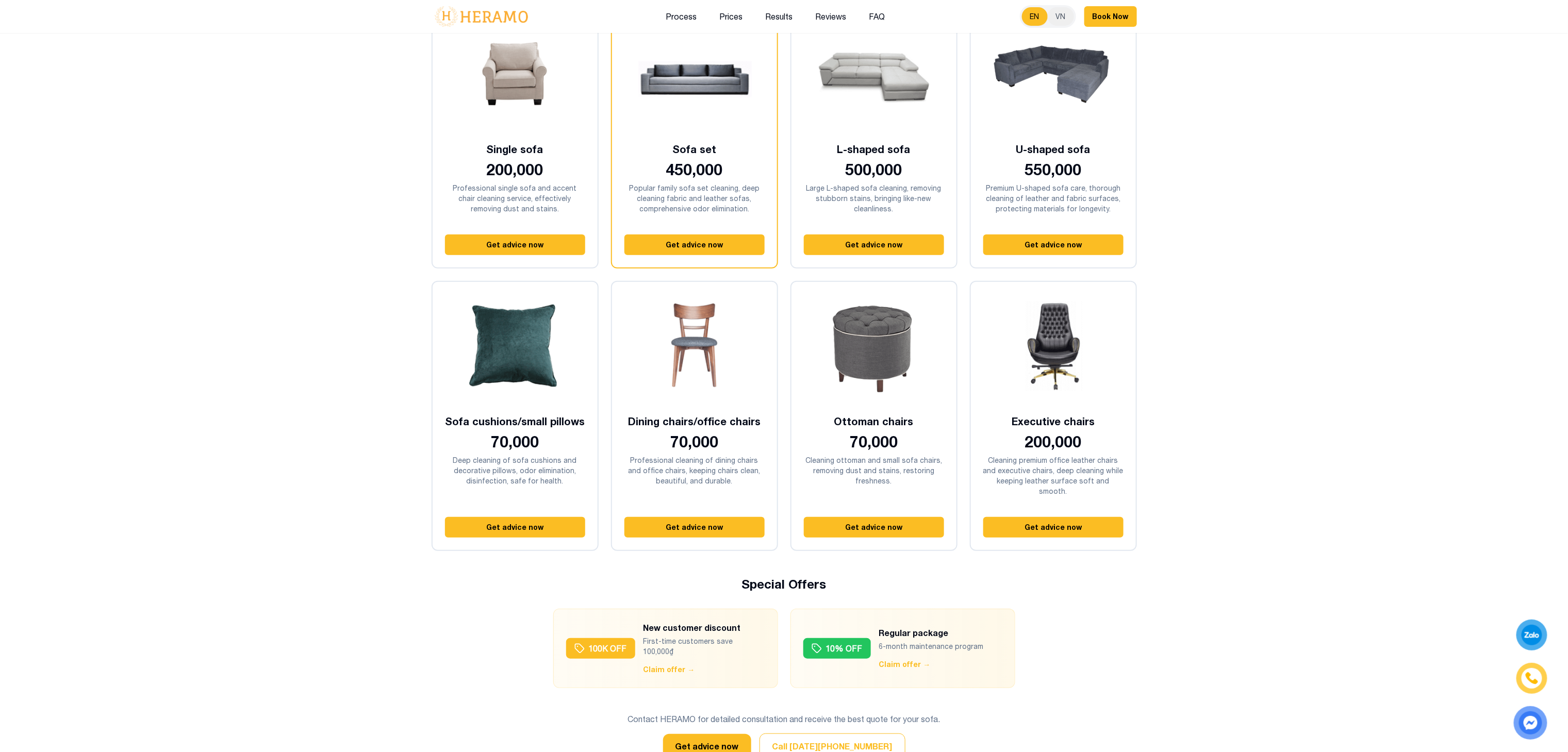
scroll to position [2802, 0]
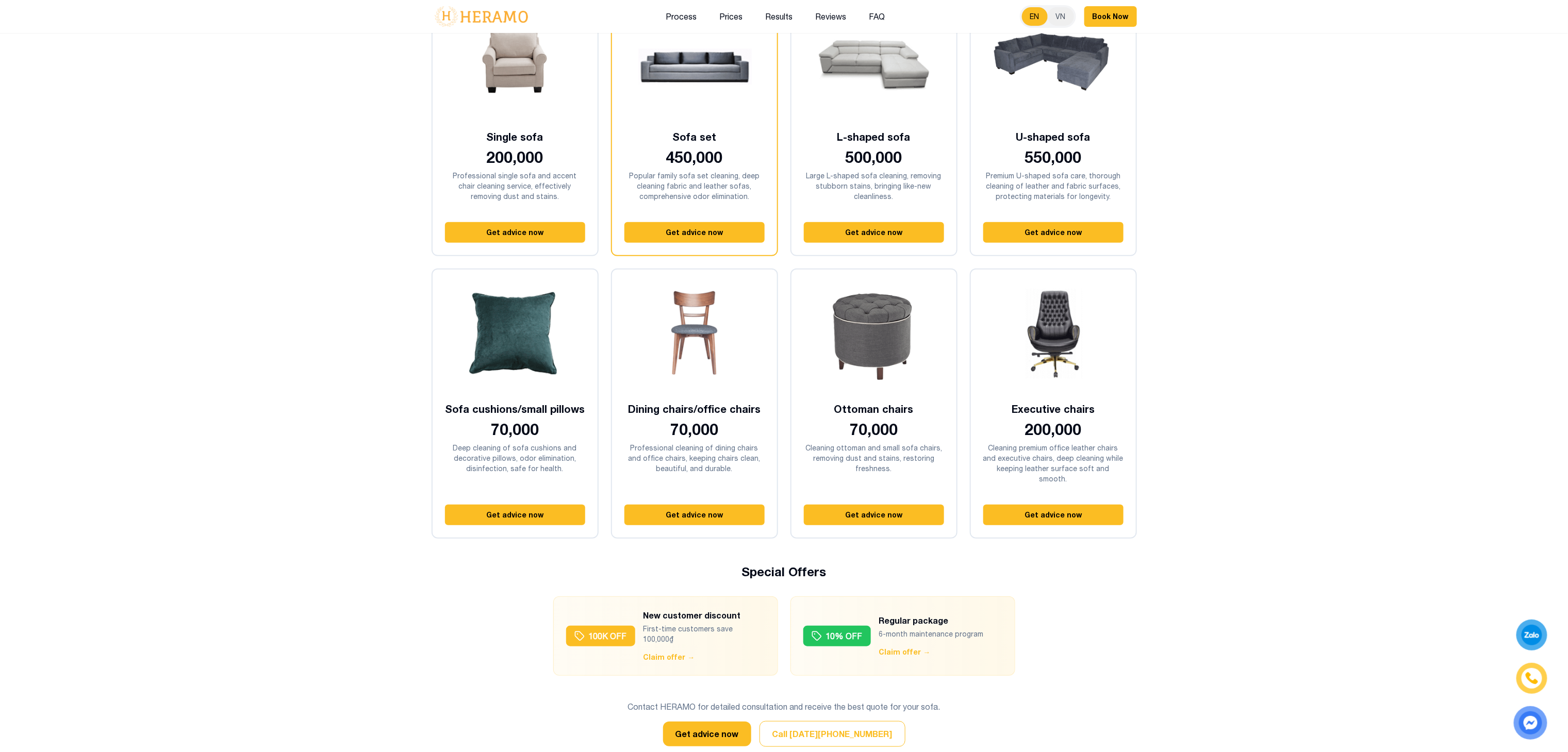
click at [1059, 5] on div "EN VN" at bounding box center [1048, 16] width 56 height 23
click at [1054, 20] on button "VN" at bounding box center [1061, 17] width 26 height 19
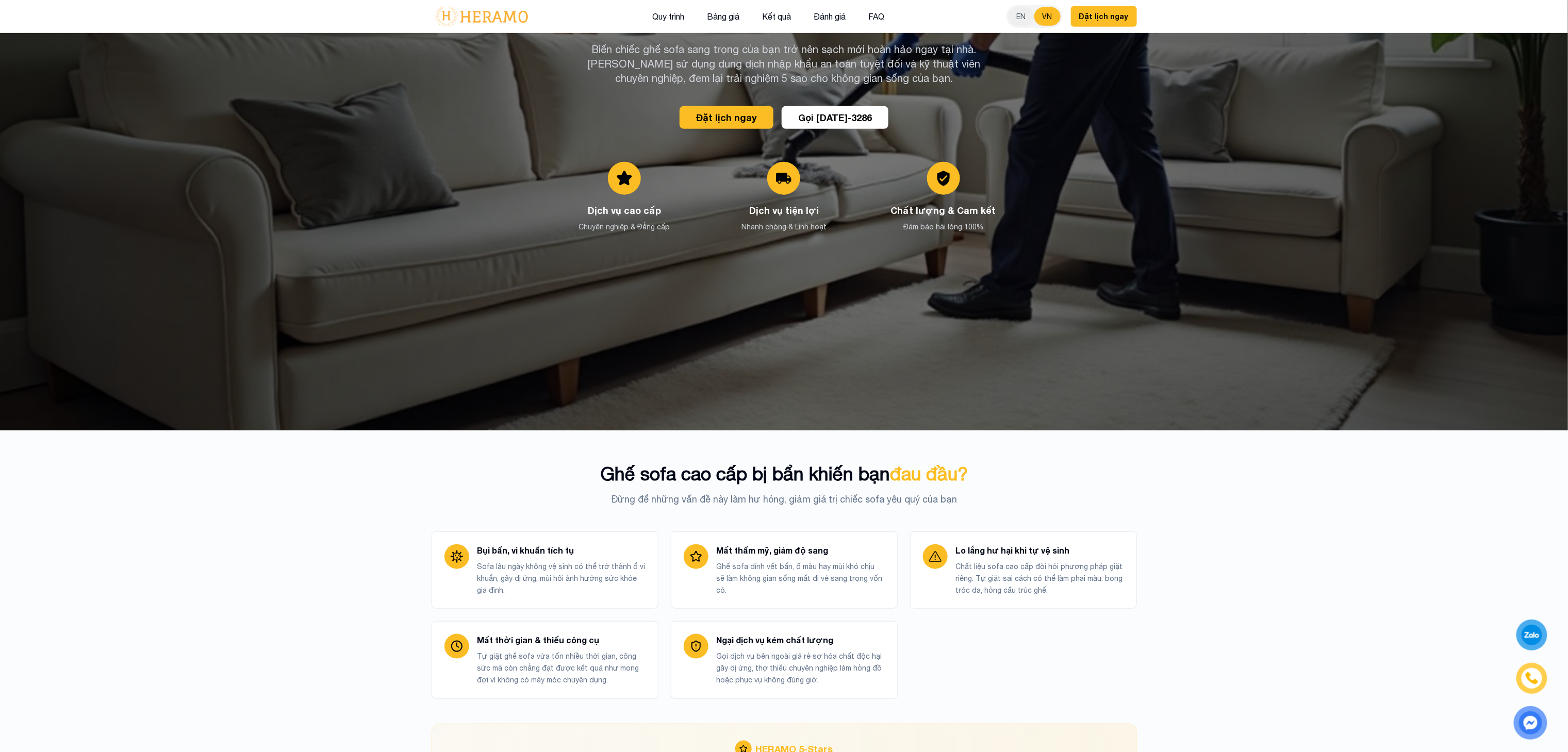
scroll to position [0, 0]
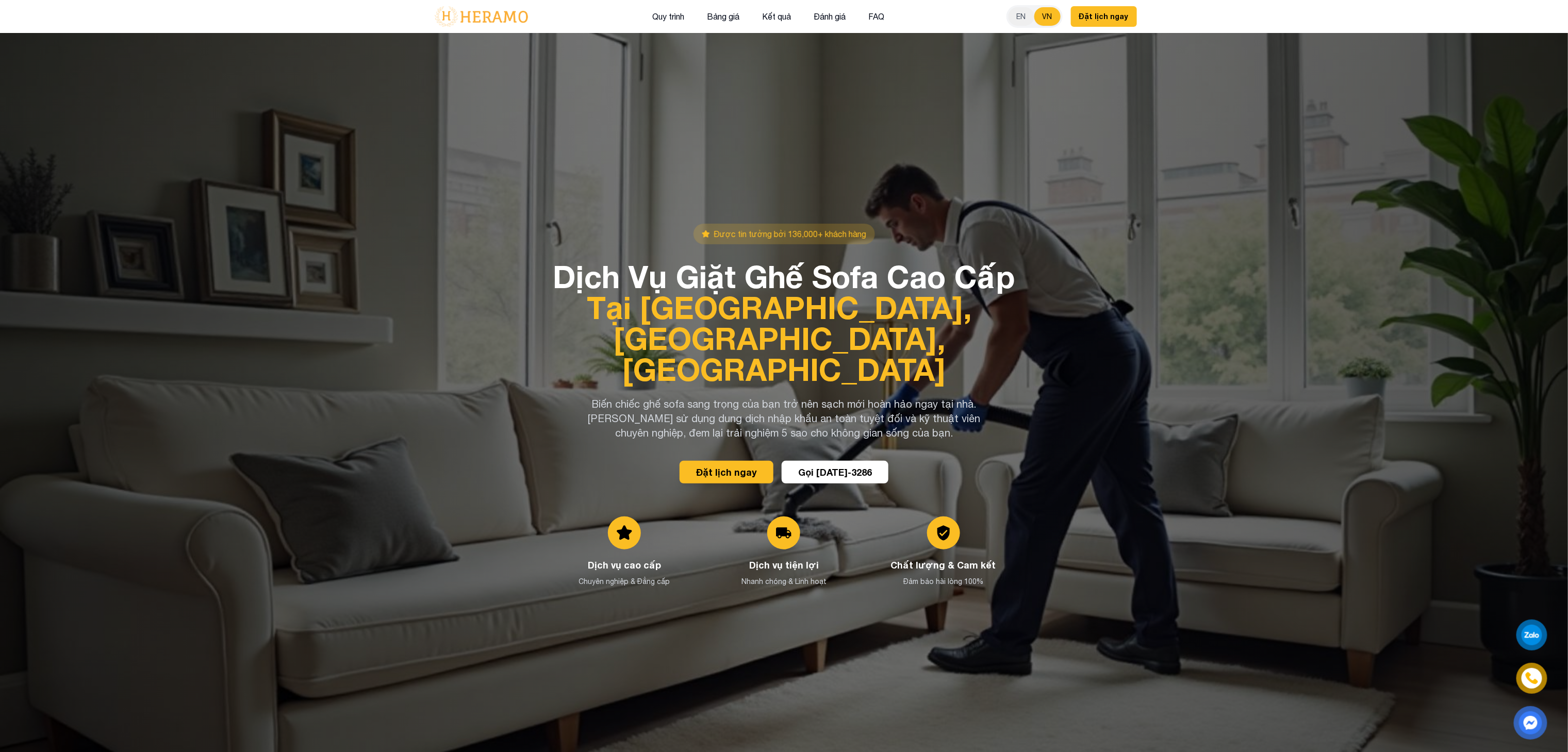
click at [503, 17] on img at bounding box center [482, 16] width 100 height 22
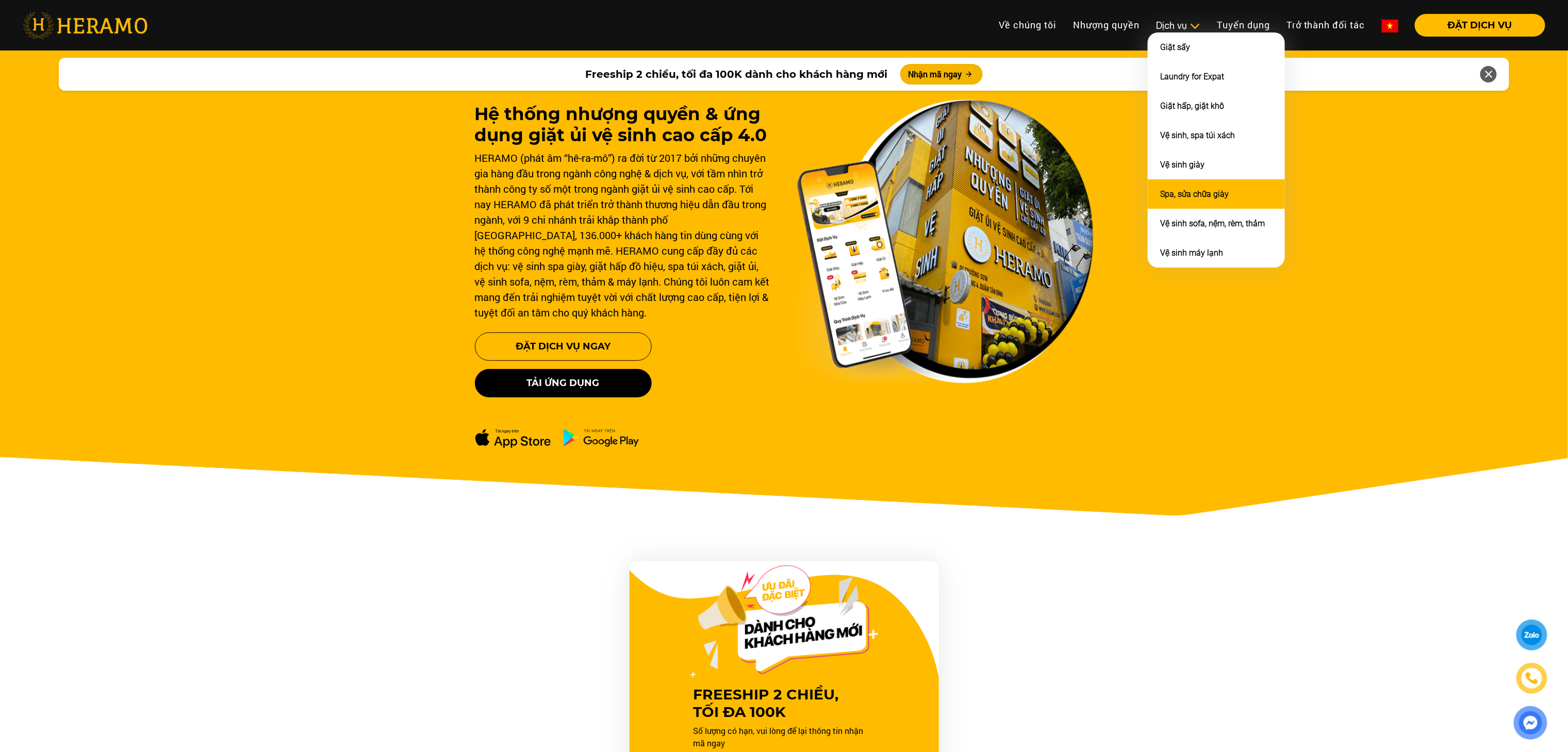
click at [1191, 190] on link "Spa, sửa chữa giày" at bounding box center [1193, 194] width 69 height 9
click at [1190, 123] on li "Vệ sinh, spa túi xách" at bounding box center [1216, 134] width 137 height 29
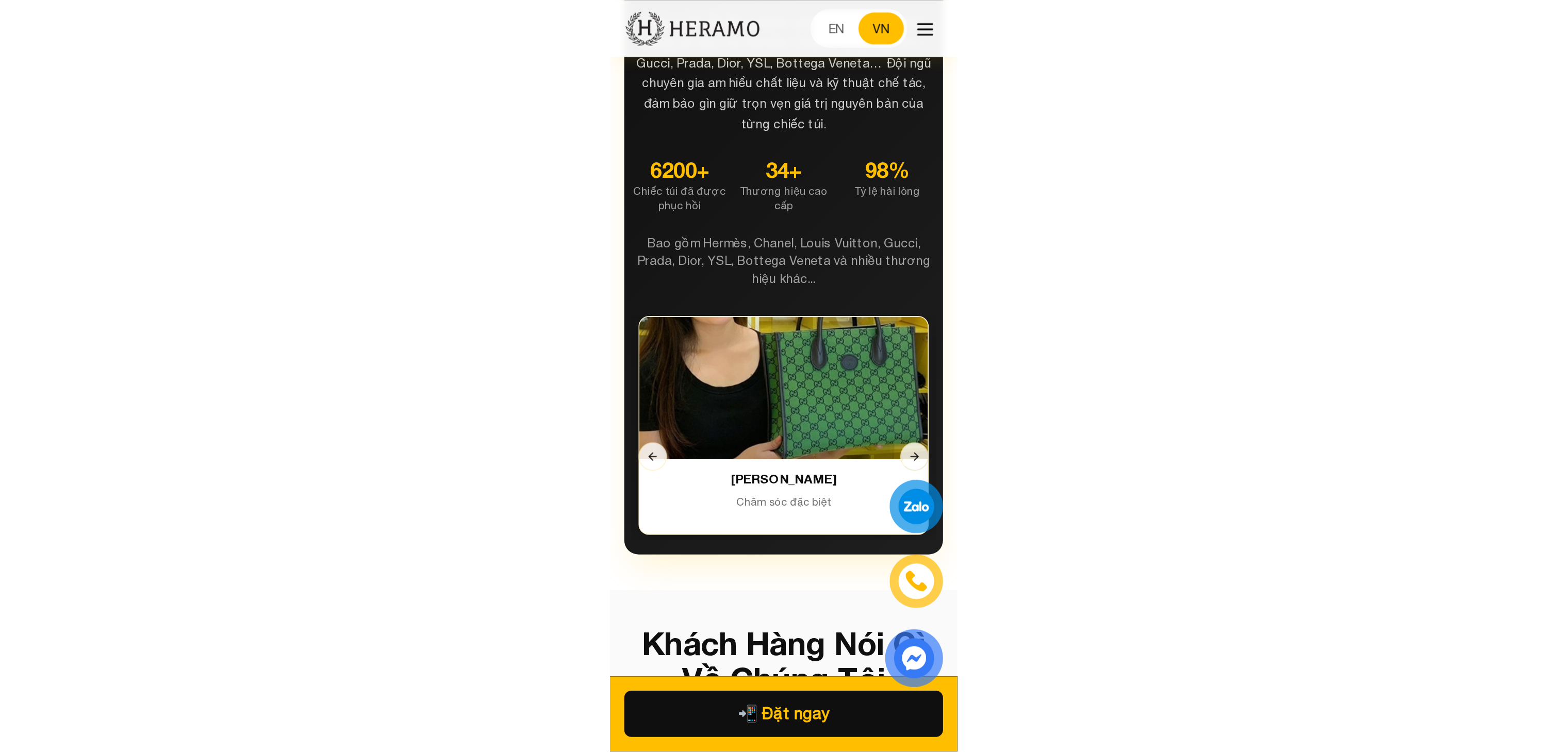
scroll to position [5627, 0]
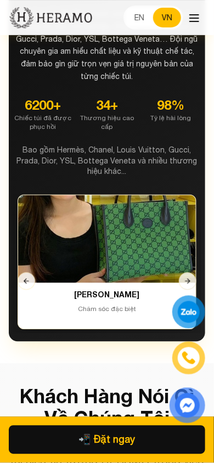
click at [189, 282] on icon at bounding box center [188, 282] width 4 height 0
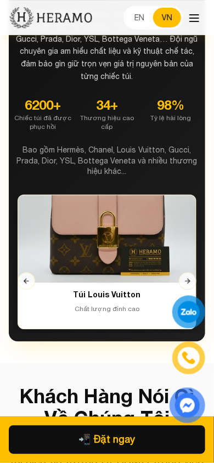
click at [189, 282] on icon at bounding box center [188, 282] width 4 height 0
